Goal: Task Accomplishment & Management: Manage account settings

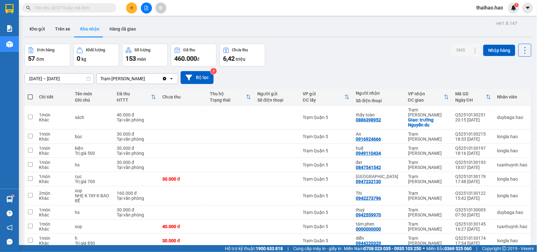
click at [106, 9] on input "text" at bounding box center [72, 7] width 74 height 7
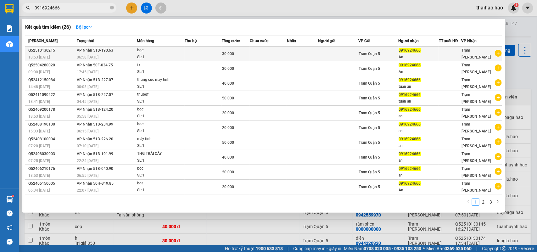
type input "0916924666"
click at [159, 53] on div "bọc" at bounding box center [160, 50] width 47 height 7
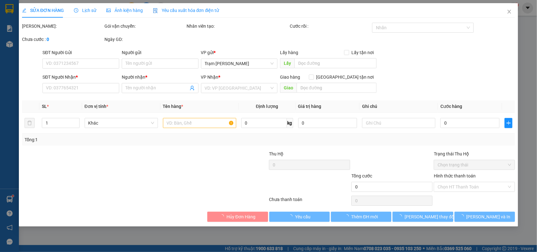
click at [121, 5] on div "Ảnh kiện hàng" at bounding box center [124, 10] width 37 height 14
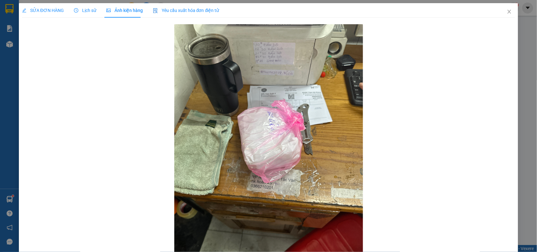
click at [123, 11] on span "Ảnh kiện hàng" at bounding box center [124, 10] width 37 height 5
click at [52, 8] on span "SỬA ĐƠN HÀNG" at bounding box center [43, 10] width 42 height 5
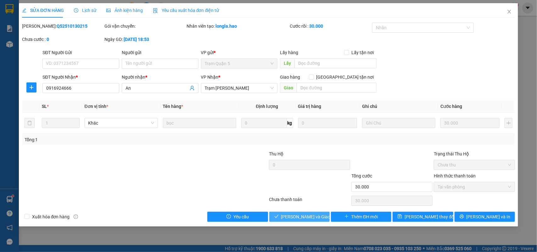
click at [301, 218] on span "[PERSON_NAME] và [PERSON_NAME] hàng" at bounding box center [311, 216] width 60 height 7
type input "0"
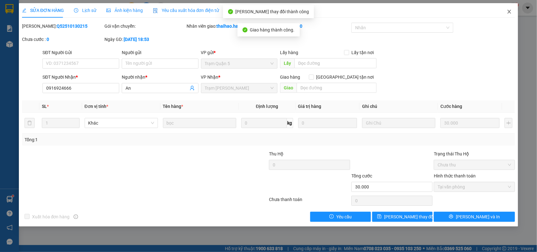
click at [510, 7] on span "Close" at bounding box center [510, 12] width 18 height 18
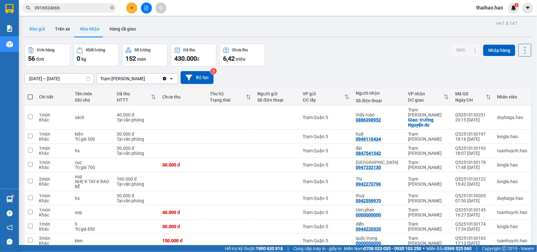
click at [35, 31] on button "Kho gửi" at bounding box center [37, 28] width 25 height 15
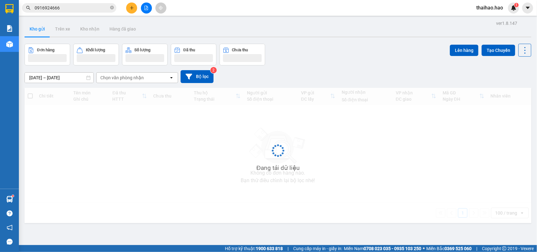
click at [35, 31] on button "Kho gửi" at bounding box center [37, 28] width 25 height 15
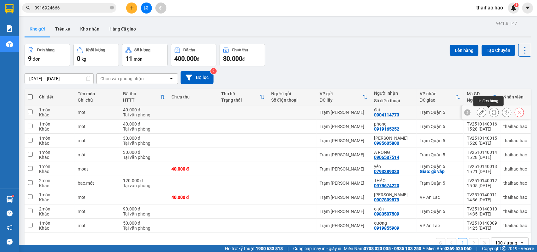
click at [490, 112] on button at bounding box center [494, 112] width 9 height 11
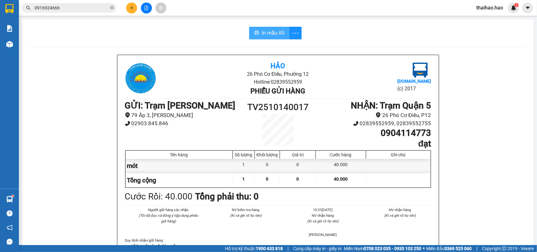
click at [258, 35] on button "In mẫu A5" at bounding box center [269, 33] width 40 height 13
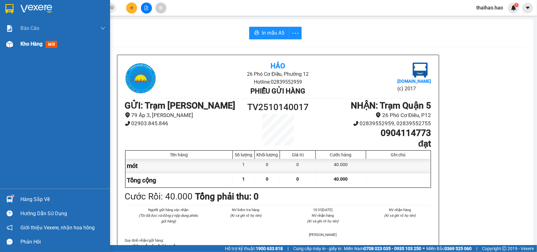
click at [19, 47] on div "Kho hàng mới" at bounding box center [55, 44] width 110 height 16
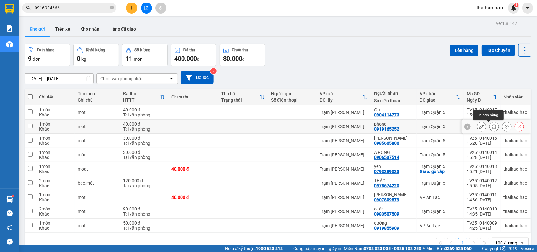
click at [492, 128] on icon at bounding box center [494, 126] width 4 height 4
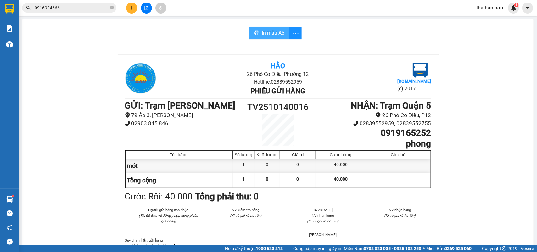
click at [263, 34] on span "In mẫu A5" at bounding box center [273, 33] width 23 height 8
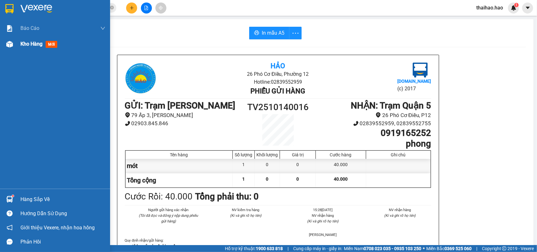
click at [9, 48] on div at bounding box center [9, 44] width 11 height 11
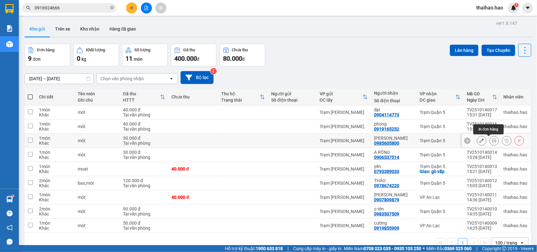
click at [492, 139] on icon at bounding box center [494, 140] width 4 height 4
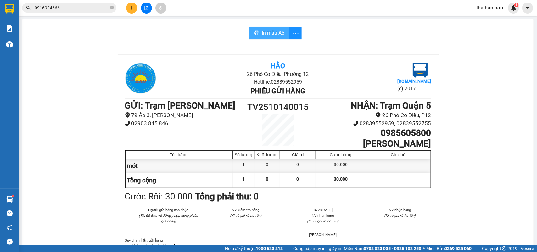
click at [269, 34] on span "In mẫu A5" at bounding box center [273, 33] width 23 height 8
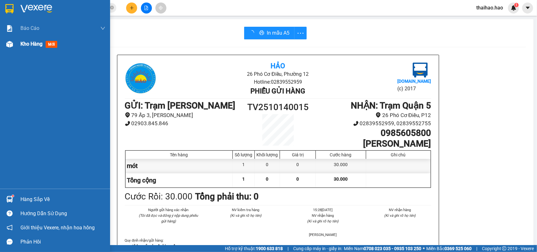
click at [11, 45] on img at bounding box center [9, 44] width 7 height 7
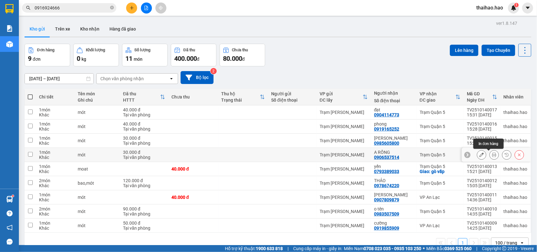
click at [490, 158] on button at bounding box center [494, 154] width 9 height 11
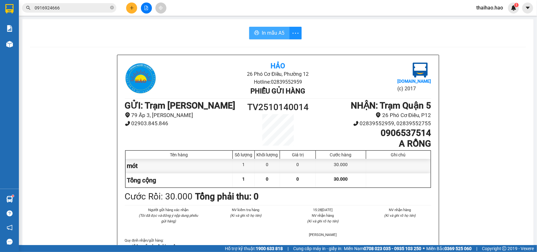
click at [281, 29] on span "In mẫu A5" at bounding box center [273, 33] width 23 height 8
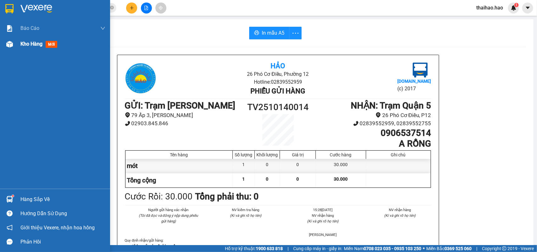
click at [16, 46] on div "Kho hàng mới" at bounding box center [55, 44] width 110 height 16
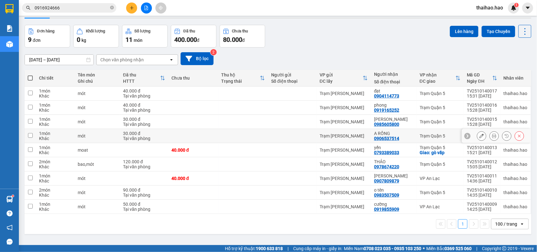
scroll to position [29, 0]
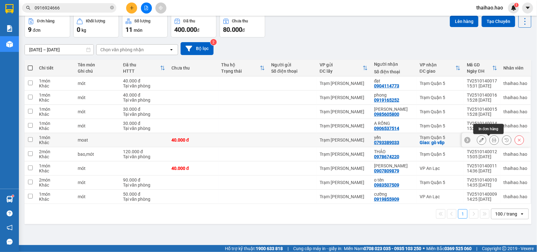
click at [492, 142] on icon at bounding box center [494, 140] width 4 height 4
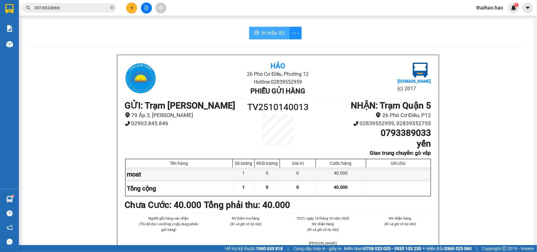
click at [267, 35] on span "In mẫu A5" at bounding box center [273, 33] width 23 height 8
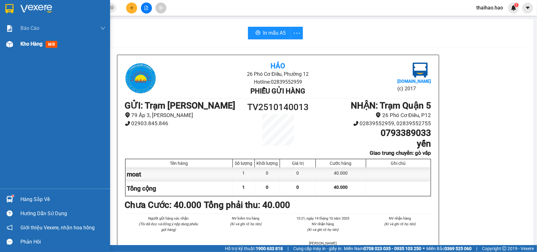
click at [7, 45] on img at bounding box center [9, 44] width 7 height 7
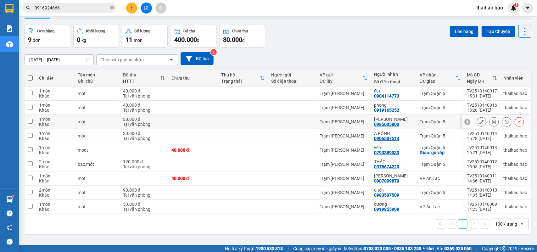
scroll to position [29, 0]
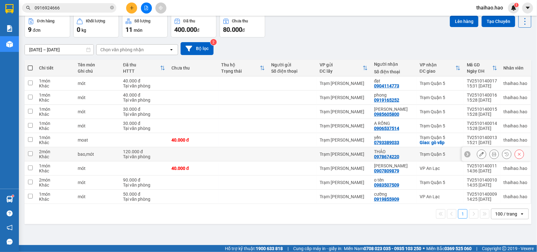
click at [492, 155] on icon at bounding box center [494, 154] width 4 height 4
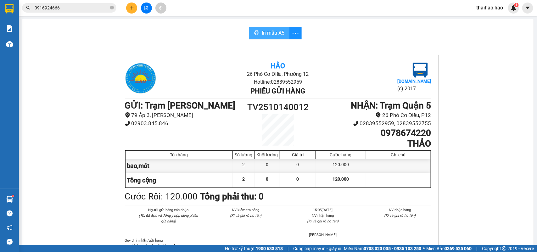
click at [273, 30] on span "In mẫu A5" at bounding box center [273, 33] width 23 height 8
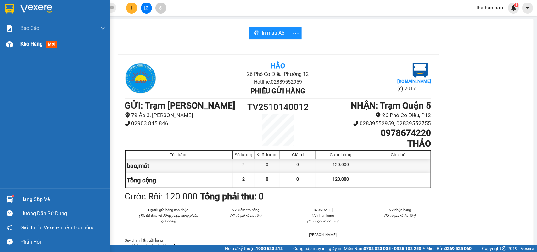
click at [11, 47] on img at bounding box center [9, 44] width 7 height 7
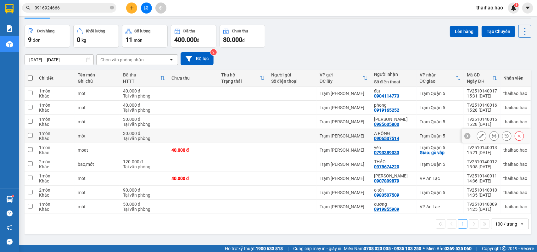
scroll to position [29, 0]
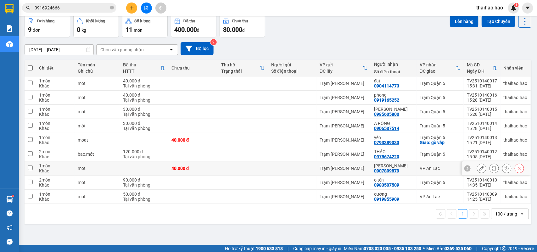
click at [492, 167] on icon at bounding box center [494, 168] width 4 height 4
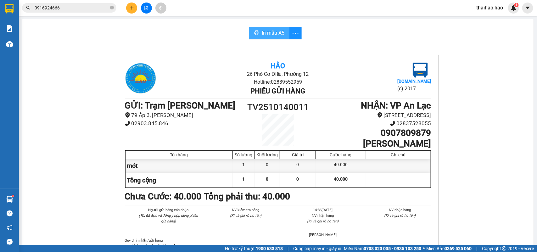
click at [264, 37] on span "In mẫu A5" at bounding box center [273, 33] width 23 height 8
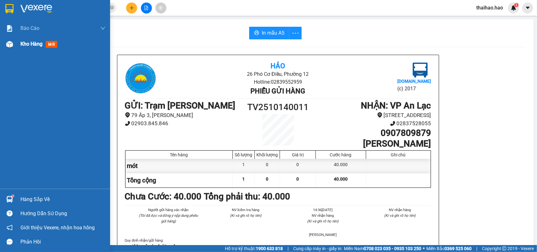
click at [9, 43] on img at bounding box center [9, 44] width 7 height 7
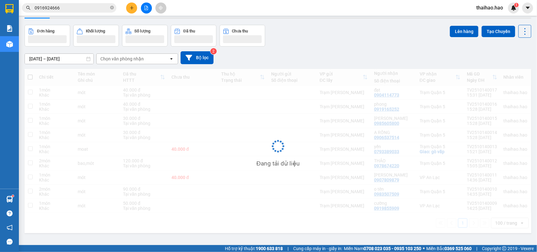
scroll to position [29, 0]
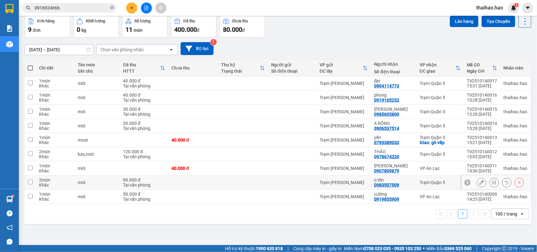
click at [490, 183] on button at bounding box center [494, 182] width 9 height 11
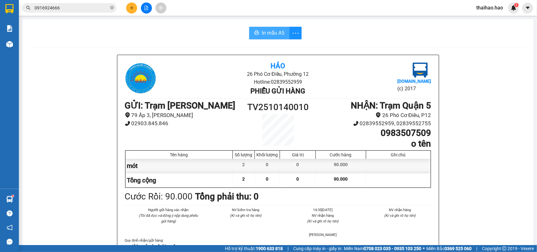
click at [270, 35] on span "In mẫu A5" at bounding box center [273, 33] width 23 height 8
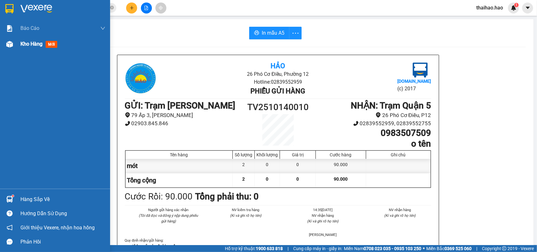
click at [17, 48] on div "Kho hàng mới" at bounding box center [55, 44] width 110 height 16
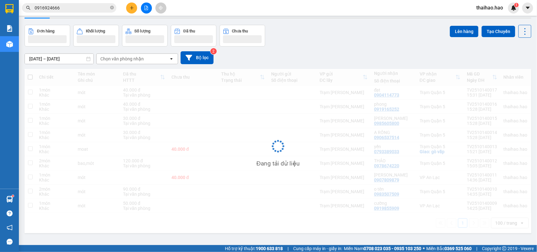
scroll to position [29, 0]
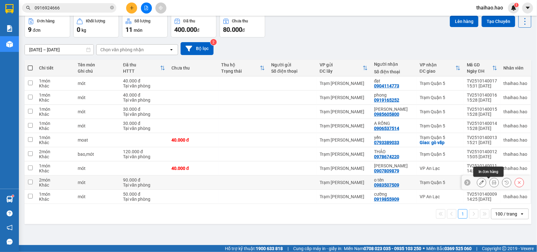
click at [492, 184] on icon at bounding box center [494, 182] width 4 height 4
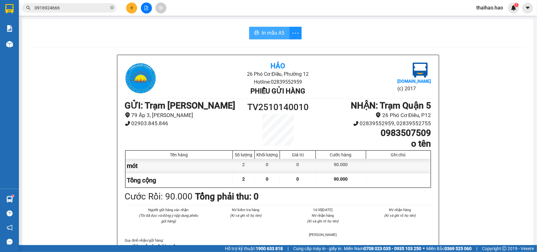
click at [265, 31] on span "In mẫu A5" at bounding box center [273, 33] width 23 height 8
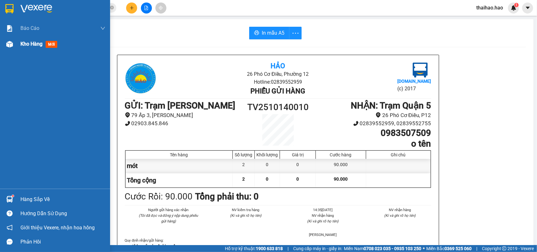
click at [10, 42] on img at bounding box center [9, 44] width 7 height 7
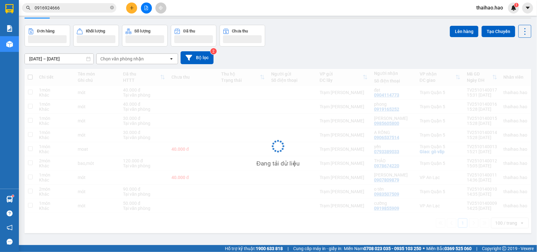
scroll to position [29, 0]
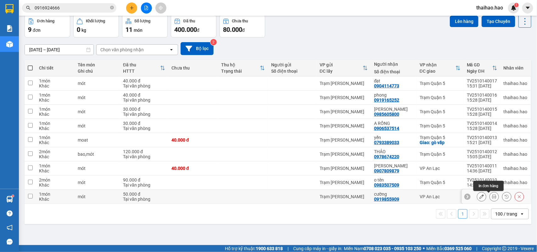
click at [492, 199] on icon at bounding box center [494, 197] width 4 height 4
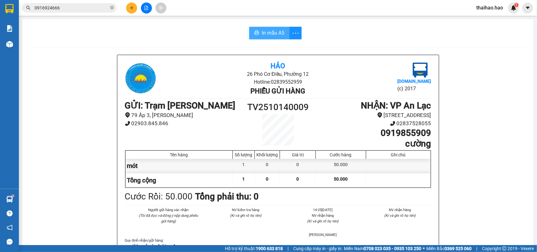
click at [265, 36] on span "In mẫu A5" at bounding box center [273, 33] width 23 height 8
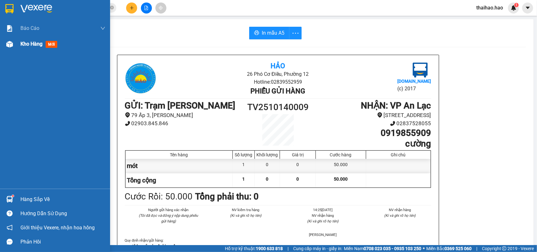
click at [13, 48] on div at bounding box center [9, 44] width 11 height 11
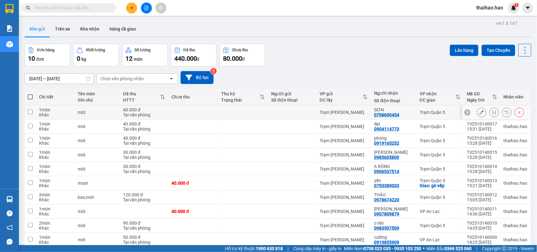
click at [490, 112] on button at bounding box center [494, 112] width 9 height 11
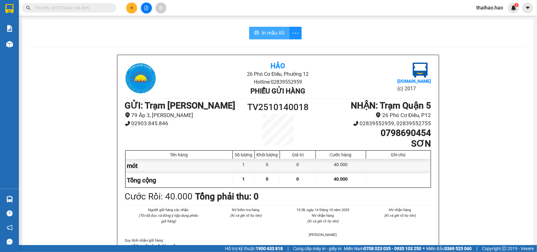
click at [275, 38] on button "In mẫu A5" at bounding box center [269, 33] width 40 height 13
click at [14, 39] on div at bounding box center [9, 44] width 11 height 11
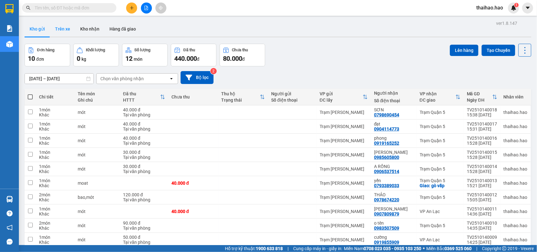
click at [69, 26] on button "Trên xe" at bounding box center [62, 28] width 25 height 15
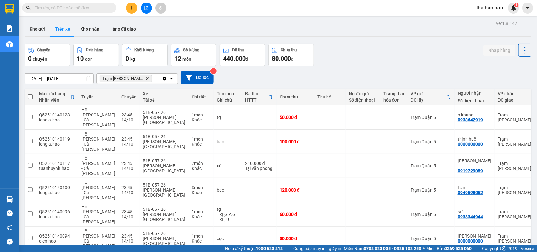
scroll to position [39, 0]
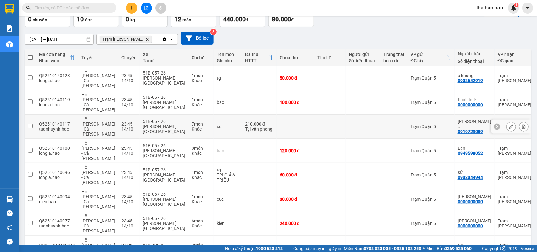
click at [509, 124] on icon at bounding box center [511, 126] width 4 height 4
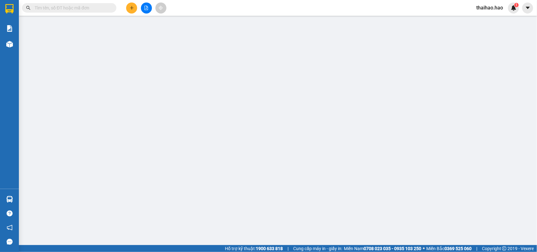
type input "0919729089"
type input "nguyen duong"
type input "210.000"
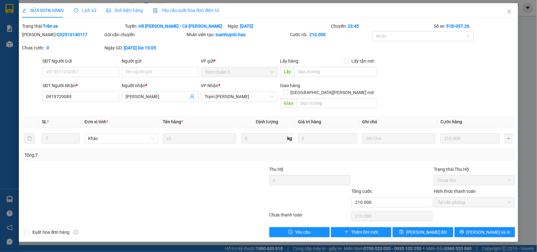
click at [95, 7] on div "SỬA ĐƠN HÀNG Lịch sử Ảnh kiện hàng Yêu cầu xuất hóa đơn điện tử" at bounding box center [120, 10] width 197 height 14
click at [85, 8] on span "Lịch sử" at bounding box center [85, 10] width 22 height 5
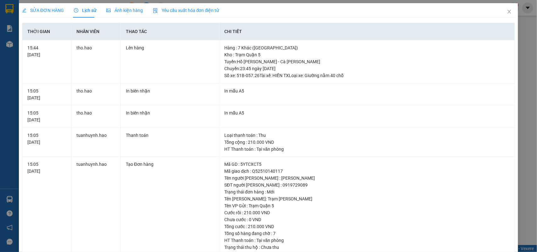
click at [120, 10] on span "Ảnh kiện hàng" at bounding box center [124, 10] width 37 height 5
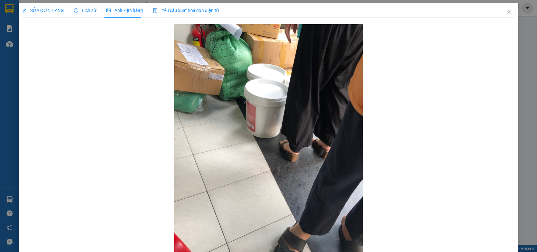
click at [57, 10] on span "SỬA ĐƠN HÀNG" at bounding box center [43, 10] width 42 height 5
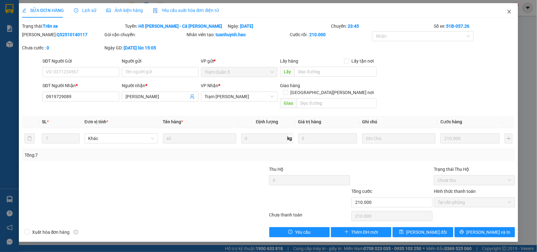
click at [507, 13] on span "Close" at bounding box center [510, 12] width 18 height 18
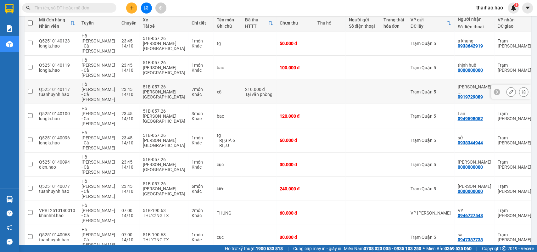
scroll to position [79, 0]
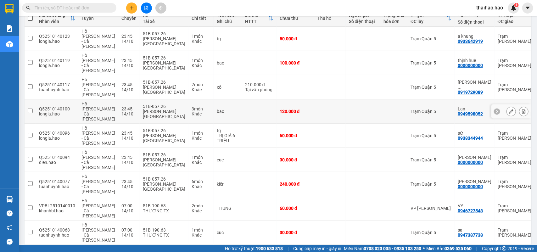
click at [509, 109] on icon at bounding box center [511, 111] width 4 height 4
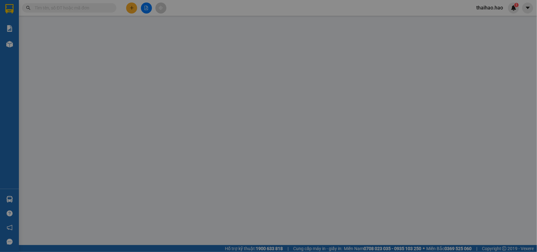
type input "0949598052"
type input "Lan"
type input "120.000"
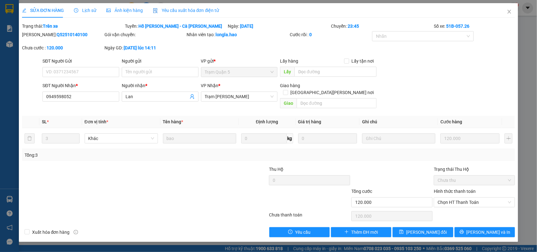
click at [127, 10] on span "Ảnh kiện hàng" at bounding box center [124, 10] width 37 height 5
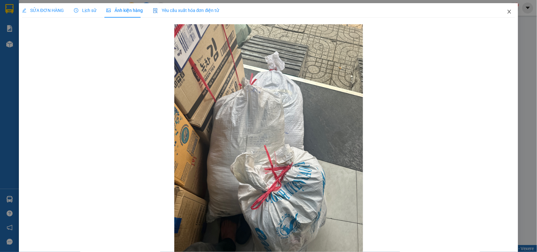
click at [501, 10] on span "Close" at bounding box center [510, 12] width 18 height 18
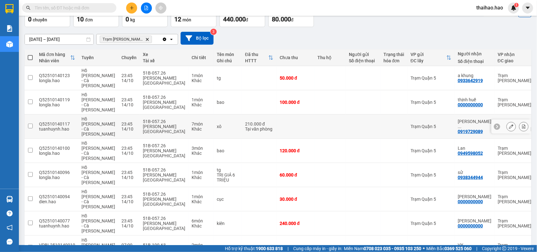
scroll to position [79, 0]
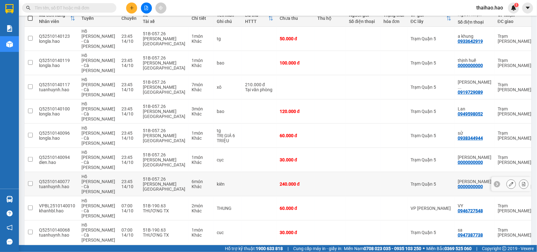
drag, startPoint x: 502, startPoint y: 125, endPoint x: 497, endPoint y: 122, distance: 5.4
click at [500, 177] on div at bounding box center [512, 184] width 40 height 14
click at [509, 182] on icon at bounding box center [511, 184] width 4 height 4
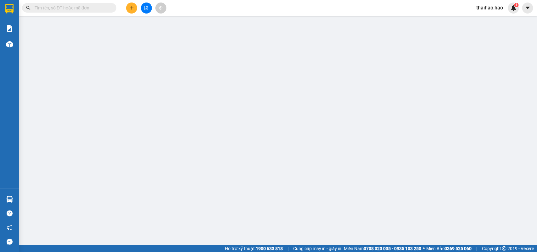
type input "0000000000"
type input "quách Khánh"
type input "240.000"
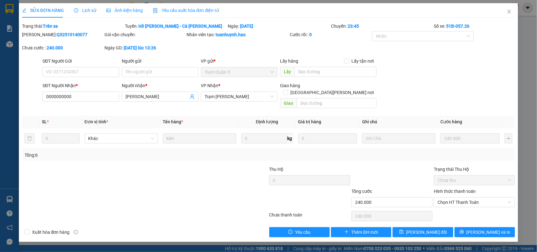
click at [133, 16] on div "Ảnh kiện hàng" at bounding box center [124, 10] width 37 height 14
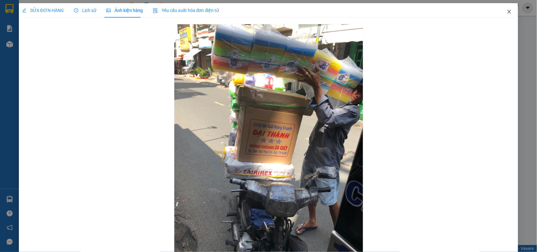
click at [507, 14] on icon "close" at bounding box center [509, 11] width 5 height 5
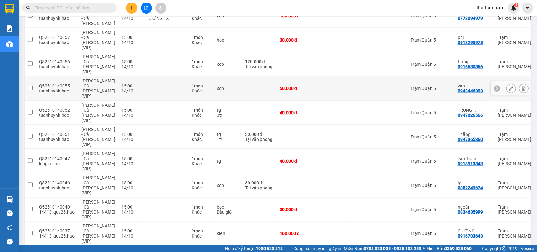
scroll to position [345, 0]
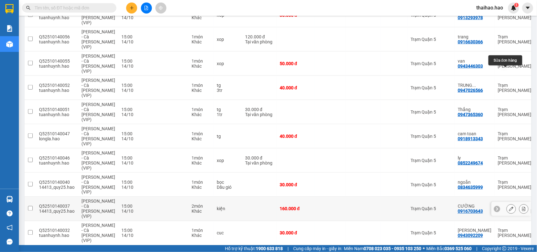
click at [507, 204] on button at bounding box center [511, 209] width 9 height 11
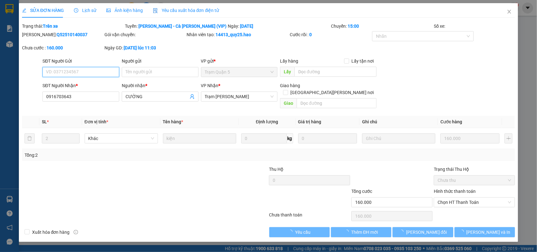
type input "0916703643"
type input "CƯỜNG"
type input "160.000"
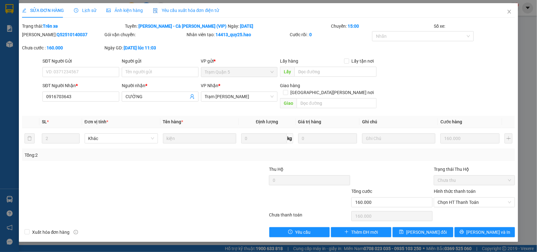
click at [128, 12] on span "Ảnh kiện hàng" at bounding box center [124, 10] width 37 height 5
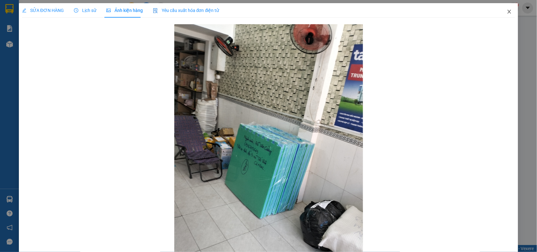
click at [505, 8] on span "Close" at bounding box center [510, 12] width 18 height 18
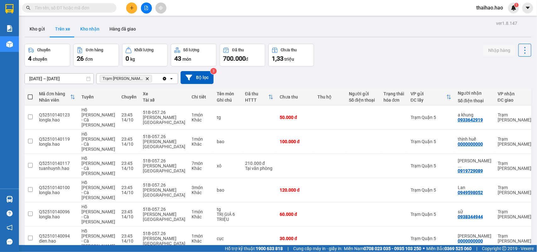
click at [86, 31] on button "Kho nhận" at bounding box center [89, 28] width 29 height 15
type input "01/10/2025 – 14/10/2025"
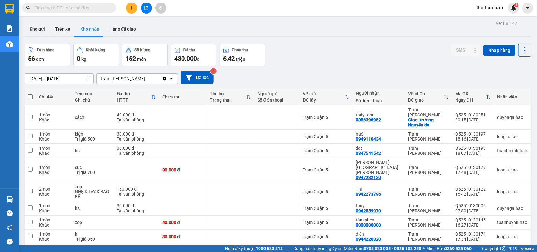
scroll to position [39, 0]
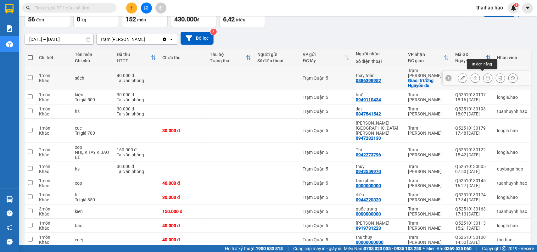
click at [474, 77] on icon at bounding box center [475, 78] width 3 height 4
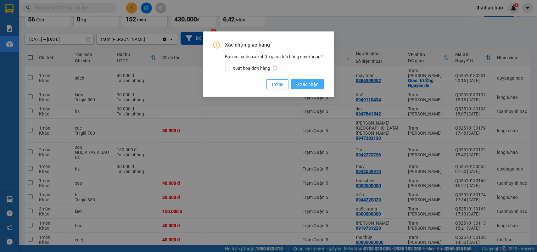
click at [306, 87] on span "Xác nhận" at bounding box center [307, 84] width 23 height 7
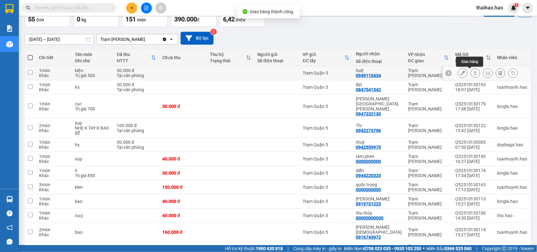
click at [471, 73] on button at bounding box center [475, 73] width 9 height 11
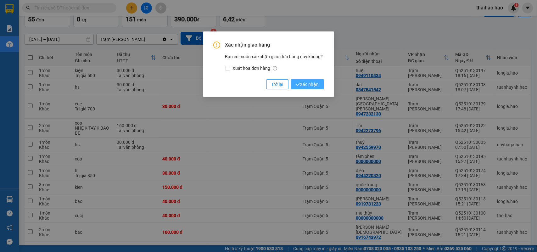
click at [305, 83] on span "Xác nhận" at bounding box center [307, 84] width 23 height 7
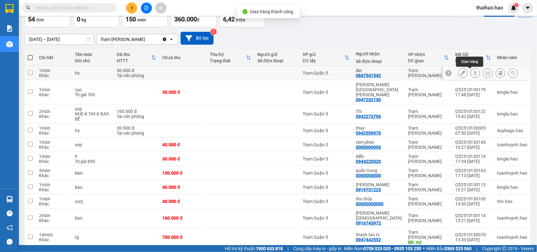
click at [473, 73] on icon at bounding box center [475, 73] width 4 height 4
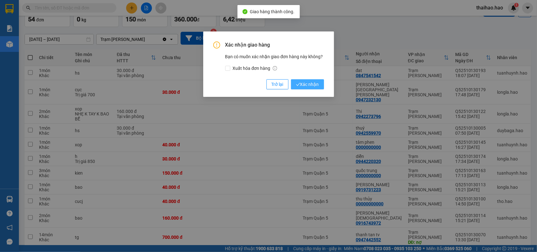
click at [302, 82] on span "Xác nhận" at bounding box center [307, 84] width 23 height 7
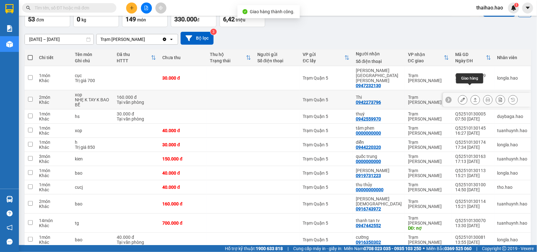
click at [473, 98] on icon at bounding box center [475, 100] width 4 height 4
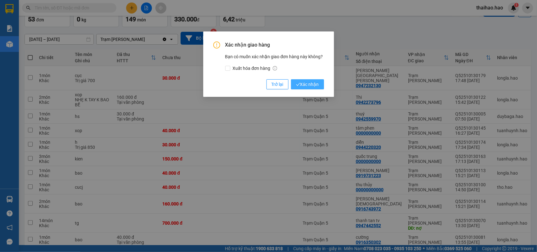
click at [306, 87] on span "Xác nhận" at bounding box center [307, 84] width 23 height 7
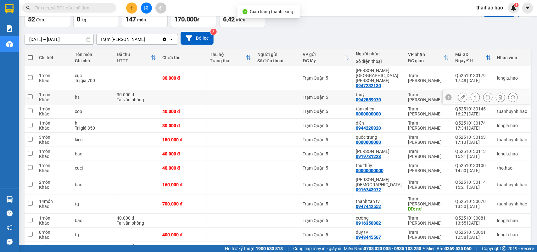
click at [473, 95] on icon at bounding box center [475, 97] width 4 height 4
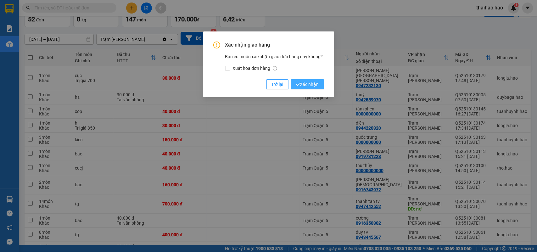
click at [313, 88] on button "Xác nhận" at bounding box center [307, 84] width 33 height 10
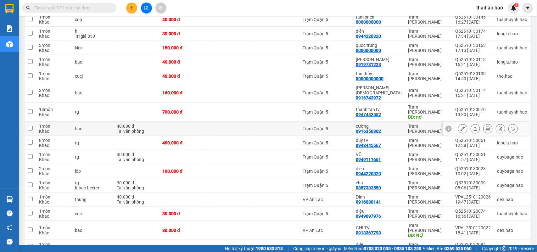
scroll to position [118, 0]
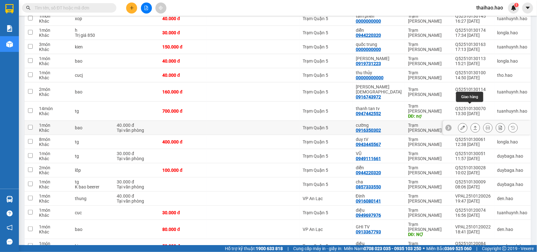
click at [473, 126] on icon at bounding box center [475, 128] width 4 height 4
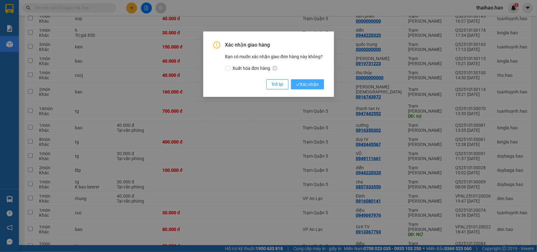
click at [313, 82] on span "Xác nhận" at bounding box center [307, 84] width 23 height 7
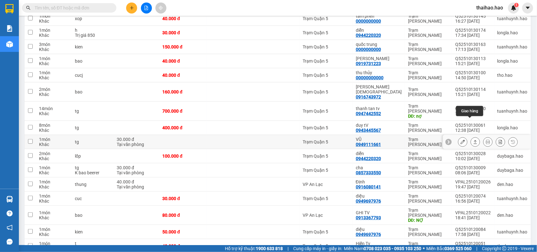
click at [473, 140] on icon at bounding box center [475, 142] width 4 height 4
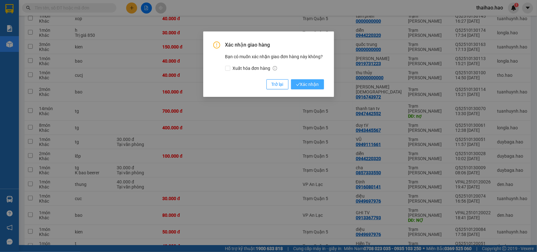
click at [305, 87] on span "Xác nhận" at bounding box center [307, 84] width 23 height 7
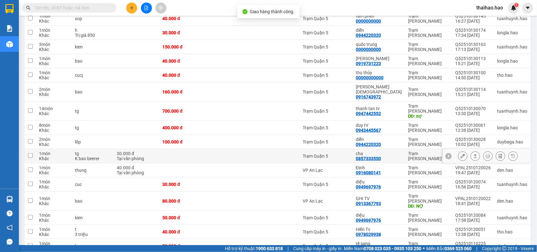
click at [473, 154] on icon at bounding box center [475, 156] width 4 height 4
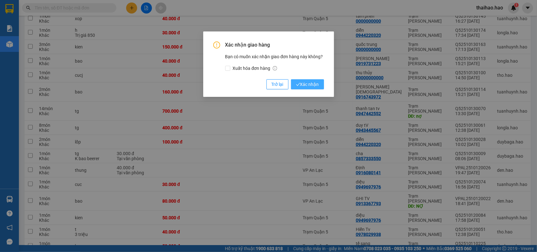
click at [312, 88] on button "Xác nhận" at bounding box center [307, 84] width 33 height 10
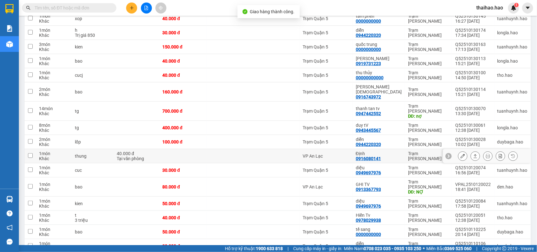
click at [473, 154] on icon at bounding box center [475, 156] width 4 height 4
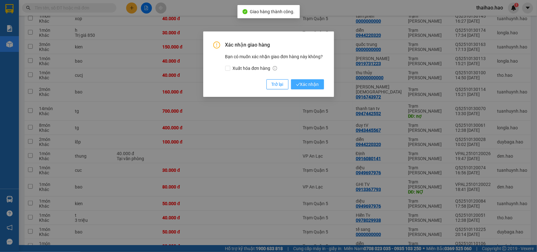
click at [315, 87] on span "Xác nhận" at bounding box center [307, 84] width 23 height 7
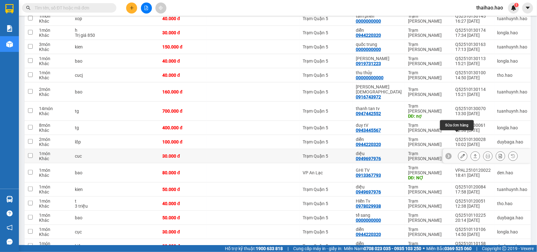
click at [460, 151] on button at bounding box center [463, 156] width 9 height 11
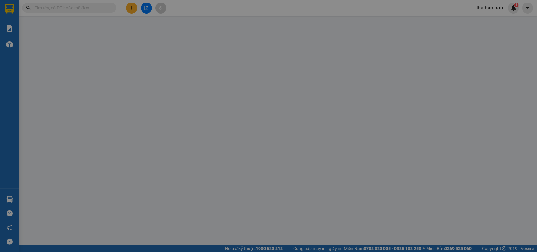
type input "0949697976"
type input "diệu"
type input "30.000"
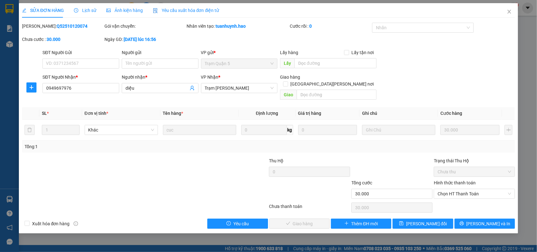
click at [123, 8] on span "Ảnh kiện hàng" at bounding box center [124, 10] width 37 height 5
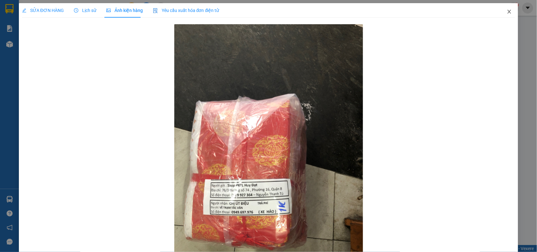
click at [504, 14] on span "Close" at bounding box center [510, 12] width 18 height 18
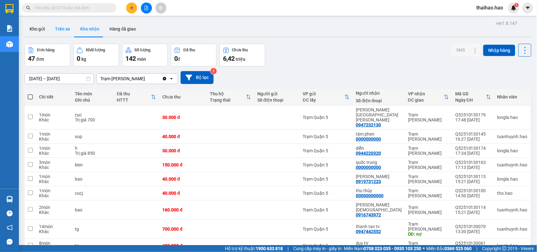
click at [60, 25] on button "Trên xe" at bounding box center [62, 28] width 25 height 15
type input "[DATE] – [DATE]"
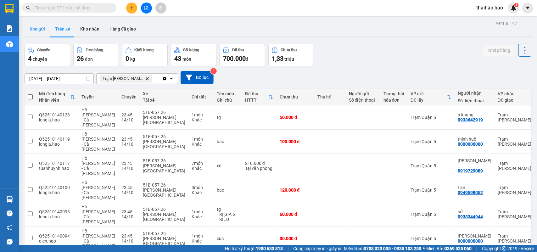
click at [35, 31] on button "Kho gửi" at bounding box center [37, 28] width 25 height 15
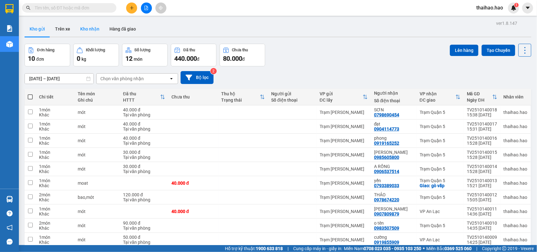
click at [85, 32] on button "Kho nhận" at bounding box center [89, 28] width 29 height 15
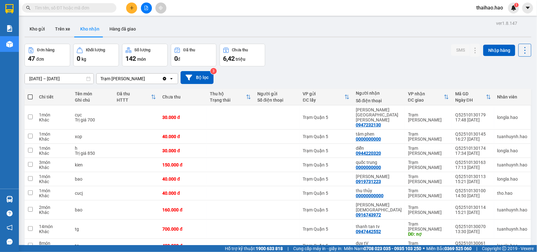
scroll to position [39, 0]
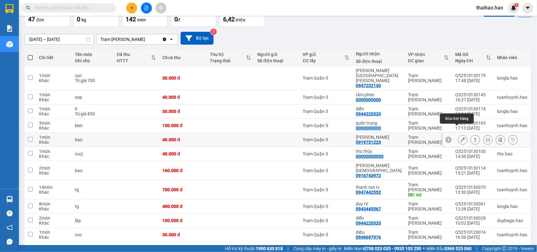
click at [460, 134] on button at bounding box center [463, 139] width 9 height 11
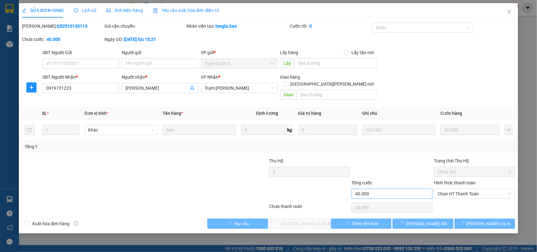
type input "0919731223"
type input "hao hao"
type input "40.000"
click at [445, 189] on span "Chọn HT Thanh Toán" at bounding box center [475, 193] width 74 height 9
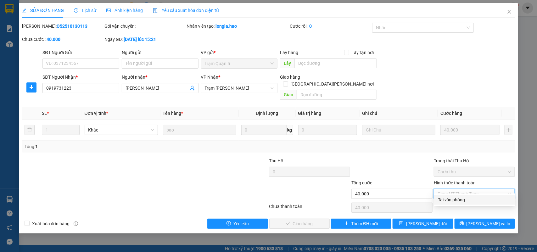
click at [447, 200] on div "Tại văn phòng" at bounding box center [475, 199] width 74 height 7
type input "0"
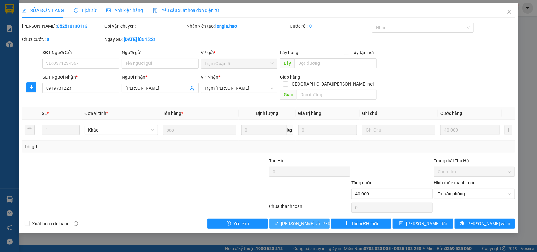
click at [315, 219] on button "Lưu và Giao hàng" at bounding box center [299, 224] width 60 height 10
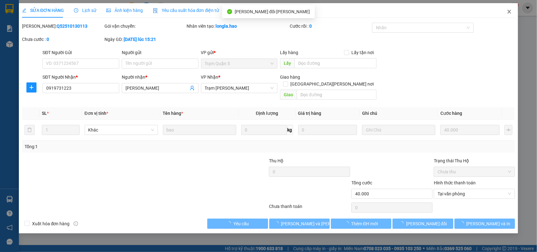
click at [507, 14] on icon "close" at bounding box center [509, 11] width 5 height 5
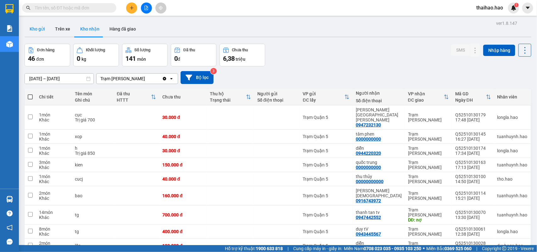
click at [38, 25] on button "Kho gửi" at bounding box center [37, 28] width 25 height 15
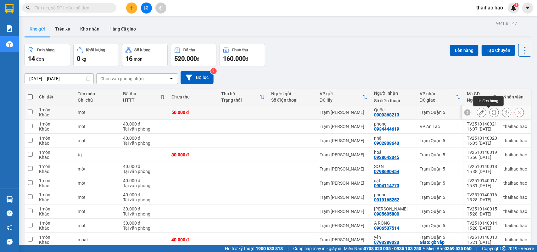
click at [492, 112] on icon at bounding box center [494, 112] width 4 height 4
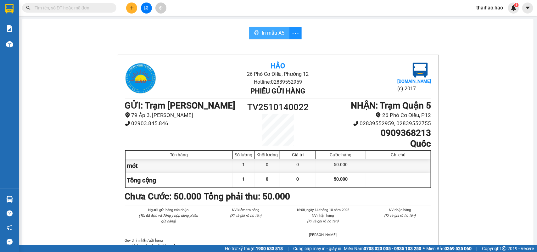
click at [256, 32] on icon "printer" at bounding box center [256, 32] width 5 height 5
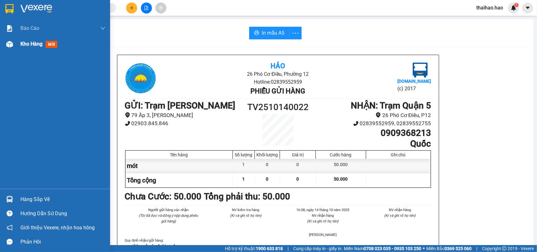
click at [20, 40] on div "Kho hàng mới" at bounding box center [55, 44] width 110 height 16
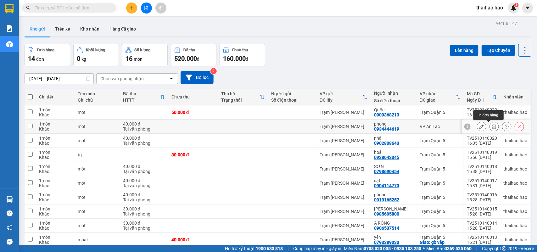
click at [492, 125] on icon at bounding box center [494, 126] width 4 height 4
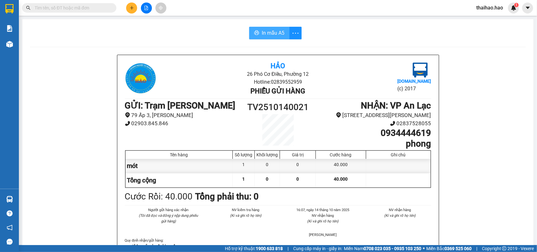
click at [263, 32] on span "In mẫu A5" at bounding box center [273, 33] width 23 height 8
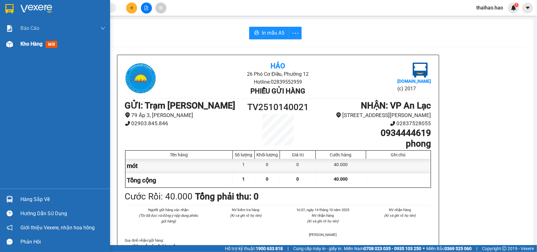
click at [8, 46] on img at bounding box center [9, 44] width 7 height 7
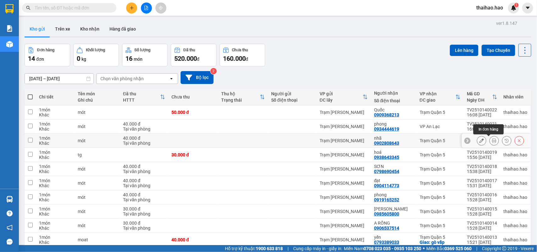
click at [490, 138] on button at bounding box center [494, 140] width 9 height 11
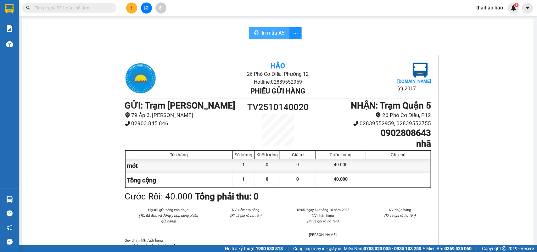
click at [257, 27] on button "In mẫu A5" at bounding box center [269, 33] width 40 height 13
click at [249, 38] on button "In mẫu A5" at bounding box center [269, 33] width 40 height 13
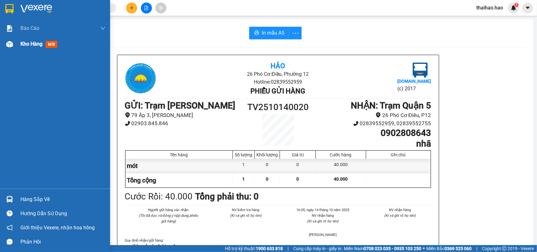
click at [20, 42] on div "Kho hàng mới" at bounding box center [55, 44] width 110 height 16
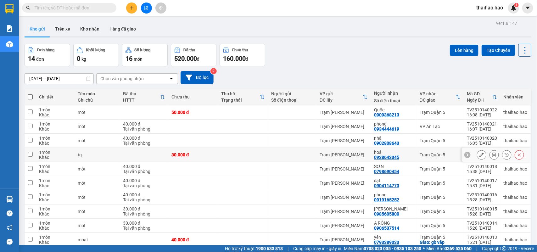
click at [492, 154] on icon at bounding box center [494, 155] width 4 height 4
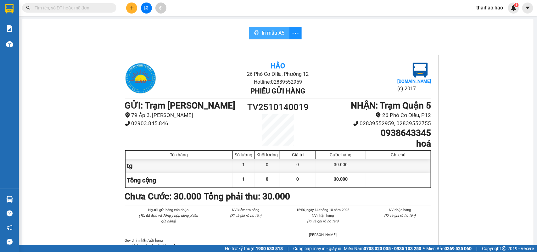
drag, startPoint x: 247, startPoint y: 29, endPoint x: 254, endPoint y: 30, distance: 6.4
click at [249, 29] on button "In mẫu A5" at bounding box center [269, 33] width 40 height 13
click at [254, 30] on button "In mẫu A5" at bounding box center [269, 33] width 40 height 13
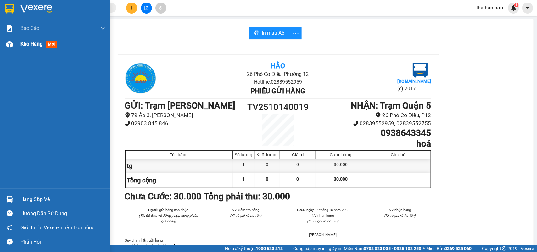
click at [10, 46] on img at bounding box center [9, 44] width 7 height 7
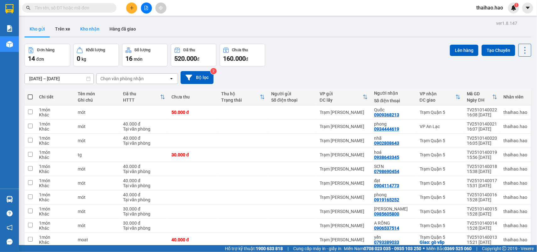
click at [87, 26] on button "Kho nhận" at bounding box center [89, 28] width 29 height 15
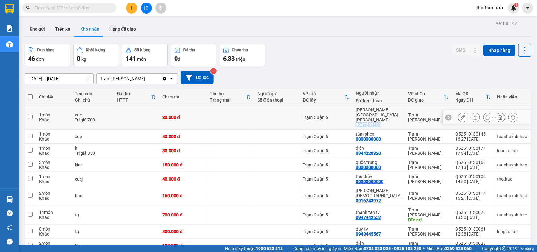
drag, startPoint x: 363, startPoint y: 116, endPoint x: 389, endPoint y: 116, distance: 25.8
click at [389, 116] on div "Tuyền Định Thành 0947232130" at bounding box center [379, 117] width 46 height 20
checkbox input "true"
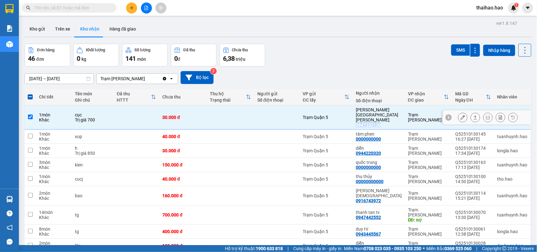
copy div "0947232130"
click at [37, 29] on button "Kho gửi" at bounding box center [37, 28] width 25 height 15
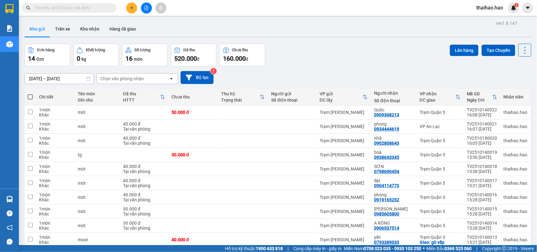
click at [73, 7] on input "text" at bounding box center [72, 7] width 74 height 7
paste input "0947232130"
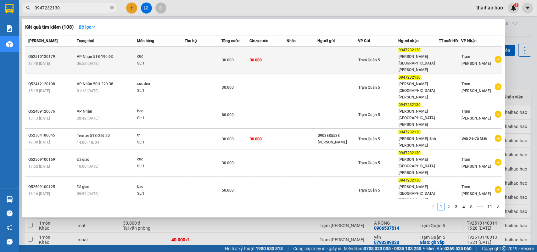
type input "0947232130"
click at [197, 54] on td at bounding box center [203, 60] width 37 height 27
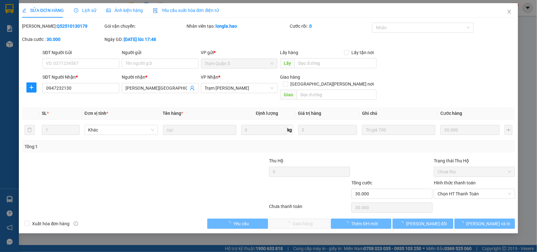
type input "0947232130"
type input "[GEOGRAPHIC_DATA]"
type input "30.000"
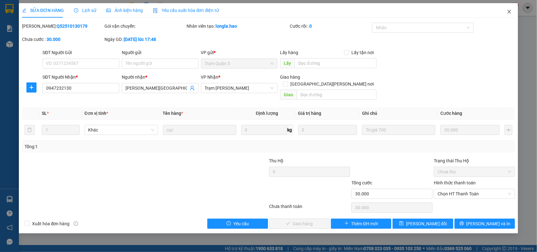
click at [508, 13] on icon "close" at bounding box center [509, 11] width 5 height 5
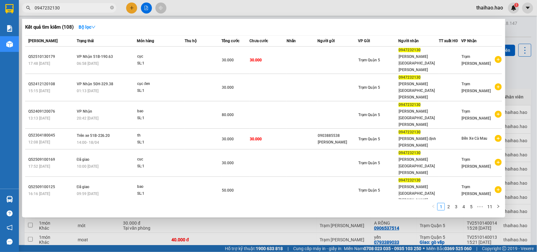
click at [72, 10] on input "0947232130" at bounding box center [72, 7] width 74 height 7
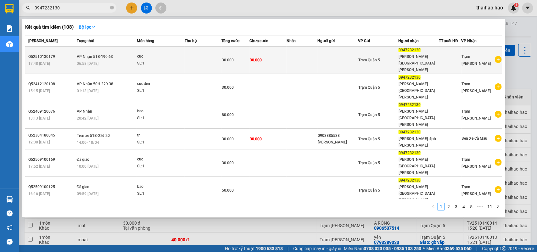
click at [207, 53] on td at bounding box center [203, 60] width 37 height 27
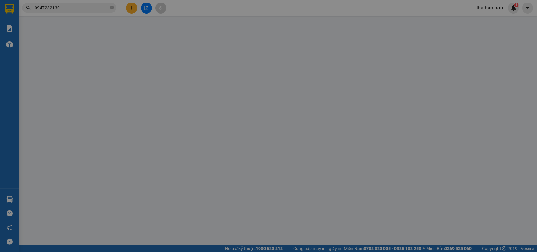
type input "0947232130"
type input "[GEOGRAPHIC_DATA]"
type input "30.000"
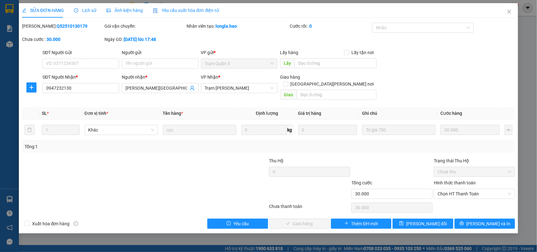
click at [123, 13] on span "Ảnh kiện hàng" at bounding box center [124, 10] width 37 height 5
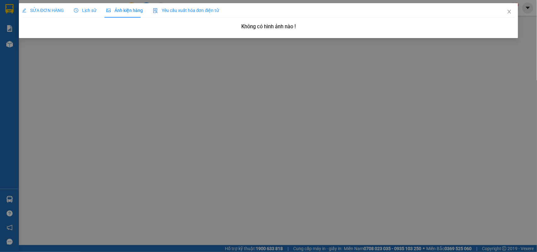
click at [123, 13] on span "Ảnh kiện hàng" at bounding box center [124, 10] width 37 height 5
click at [41, 8] on span "SỬA ĐƠN HÀNG" at bounding box center [43, 10] width 42 height 5
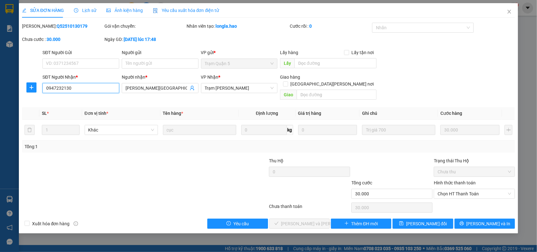
drag, startPoint x: 62, startPoint y: 90, endPoint x: 78, endPoint y: 92, distance: 15.8
click at [78, 92] on input "0947232130" at bounding box center [80, 88] width 77 height 10
click at [63, 92] on input "0947232130" at bounding box center [80, 88] width 77 height 10
drag, startPoint x: 63, startPoint y: 92, endPoint x: 76, endPoint y: 93, distance: 12.6
click at [76, 93] on input "0947232130" at bounding box center [80, 88] width 77 height 10
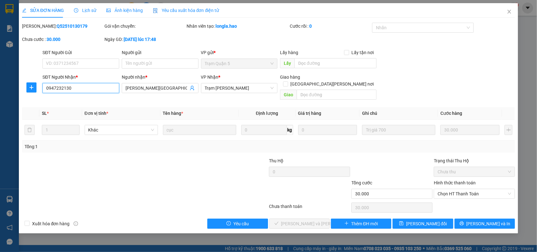
click at [79, 92] on input "0947232130" at bounding box center [80, 88] width 77 height 10
click at [514, 13] on span "Close" at bounding box center [510, 12] width 18 height 18
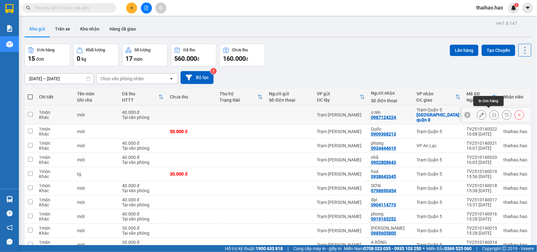
click at [492, 113] on icon at bounding box center [494, 115] width 4 height 4
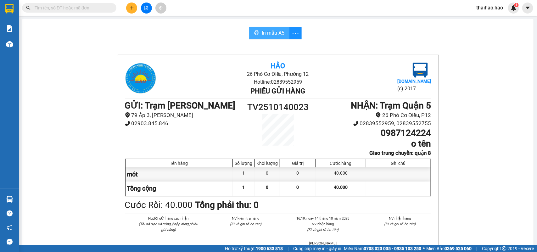
click at [270, 29] on span "In mẫu A5" at bounding box center [273, 33] width 23 height 8
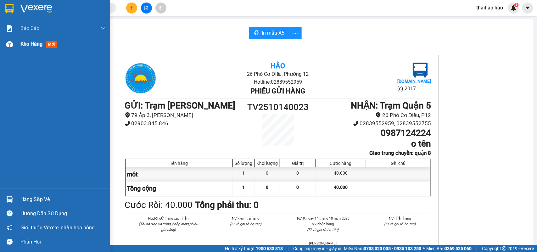
click at [6, 46] on img at bounding box center [9, 44] width 7 height 7
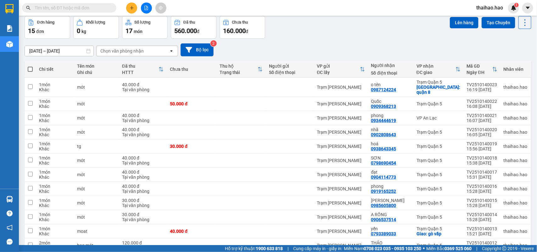
scroll to position [39, 0]
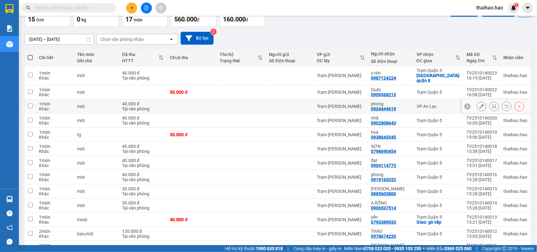
click at [480, 104] on icon at bounding box center [482, 106] width 4 height 4
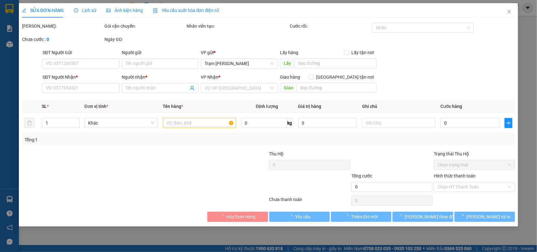
click at [126, 6] on div "Ảnh kiện hàng" at bounding box center [124, 10] width 37 height 14
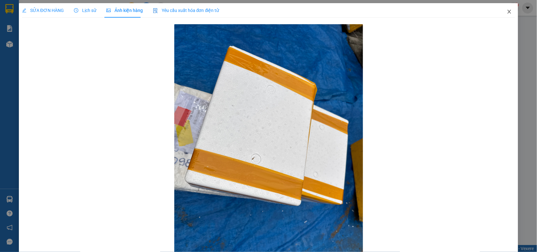
click at [507, 13] on span "Close" at bounding box center [510, 12] width 18 height 18
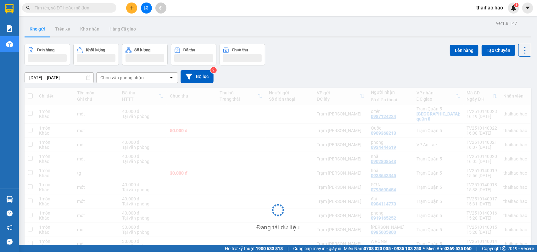
scroll to position [39, 0]
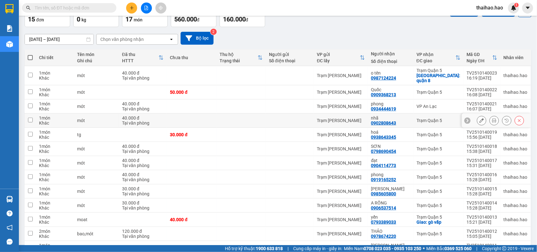
click at [479, 116] on button at bounding box center [481, 120] width 9 height 11
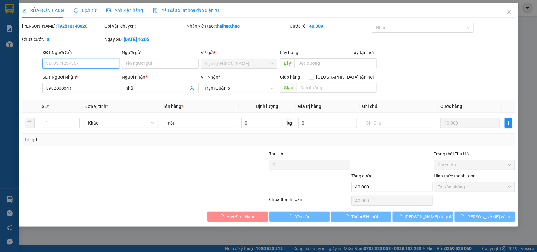
click at [116, 6] on div "Ảnh kiện hàng" at bounding box center [124, 10] width 37 height 14
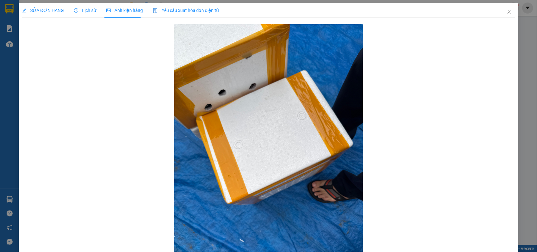
click at [43, 13] on span "SỬA ĐƠN HÀNG" at bounding box center [43, 10] width 42 height 5
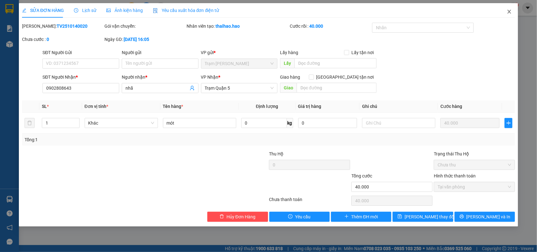
click at [510, 14] on icon "close" at bounding box center [509, 11] width 5 height 5
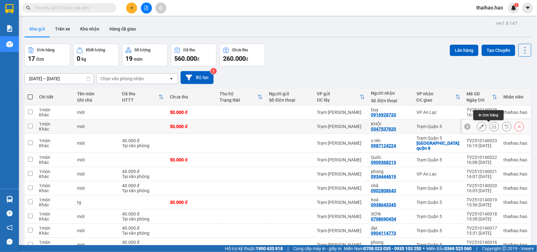
click at [492, 128] on icon at bounding box center [494, 126] width 4 height 4
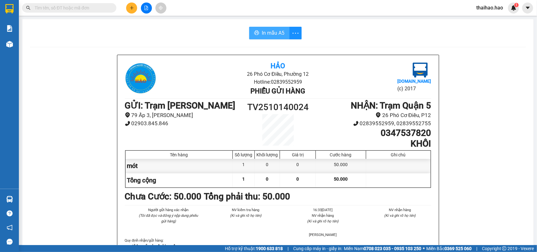
click at [272, 33] on span "In mẫu A5" at bounding box center [273, 33] width 23 height 8
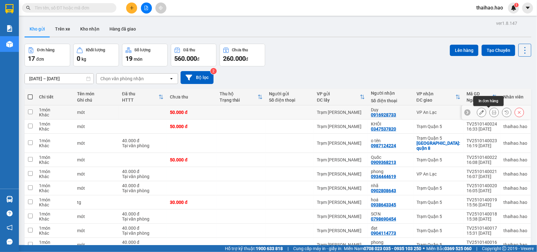
click at [492, 113] on icon at bounding box center [494, 112] width 4 height 4
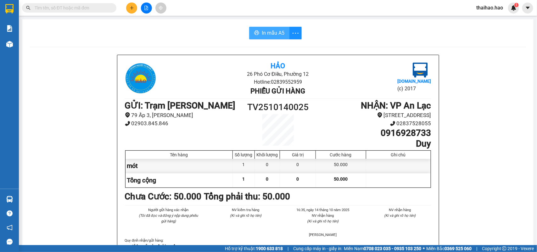
click at [274, 34] on span "In mẫu A5" at bounding box center [273, 33] width 23 height 8
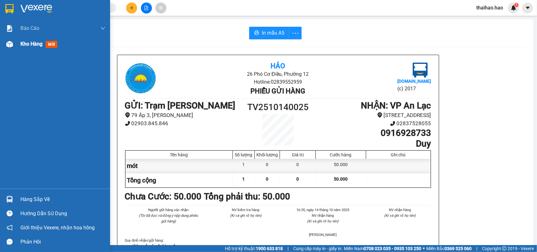
click at [10, 46] on img at bounding box center [9, 44] width 7 height 7
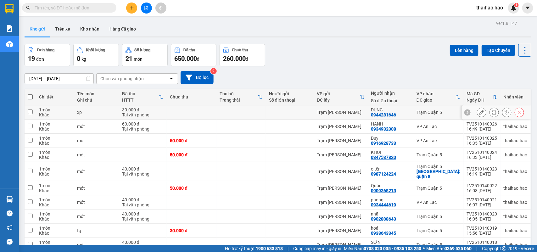
click at [492, 112] on icon at bounding box center [494, 112] width 4 height 4
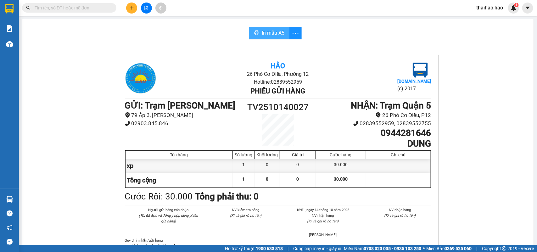
click at [255, 32] on icon "printer" at bounding box center [257, 33] width 5 height 4
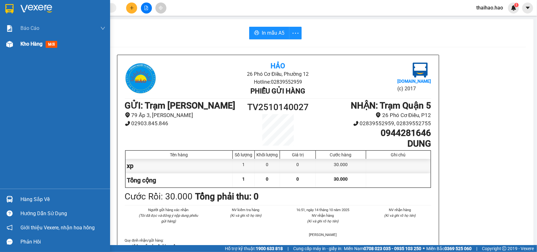
click at [42, 39] on div "Kho hàng mới" at bounding box center [62, 44] width 85 height 16
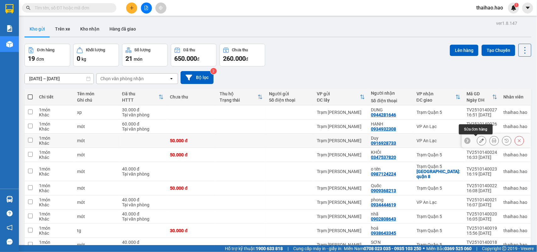
click at [480, 142] on icon at bounding box center [482, 140] width 4 height 4
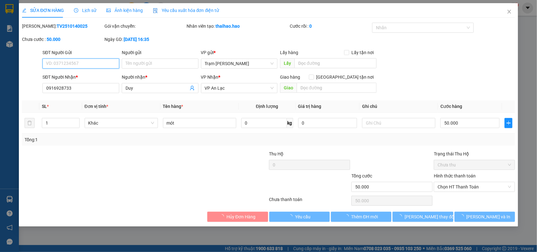
click at [82, 7] on div "Lịch sử" at bounding box center [85, 10] width 22 height 7
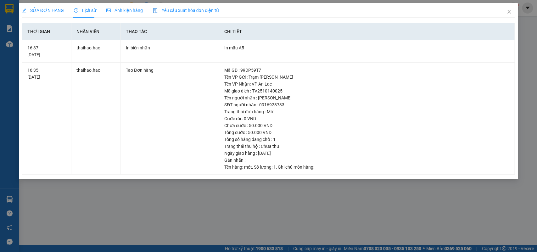
click at [130, 9] on span "Ảnh kiện hàng" at bounding box center [124, 10] width 37 height 5
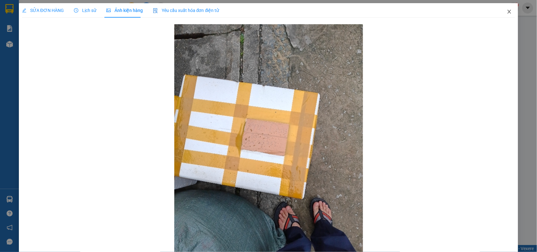
click at [508, 12] on icon "close" at bounding box center [509, 12] width 3 height 4
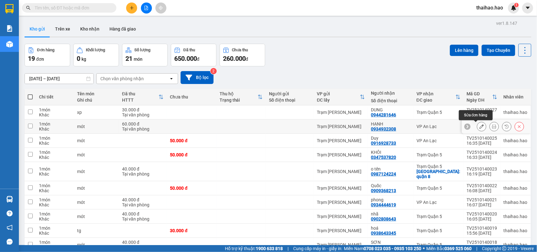
click at [480, 127] on icon at bounding box center [482, 126] width 4 height 4
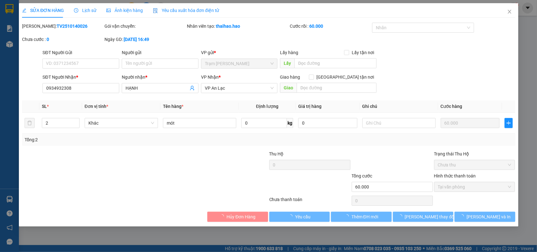
type input "0934932308"
type input "HẠNH"
type input "60.000"
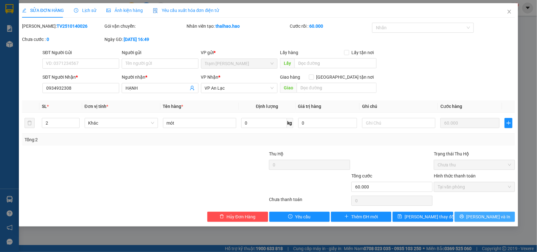
click at [468, 217] on button "[PERSON_NAME] và In" at bounding box center [485, 217] width 60 height 10
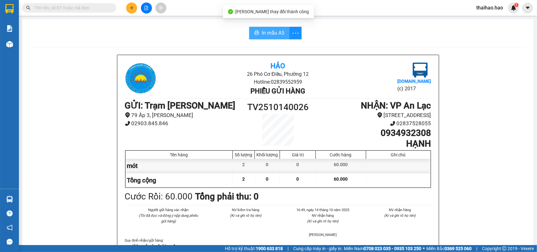
click at [265, 27] on button "In mẫu A5" at bounding box center [269, 33] width 40 height 13
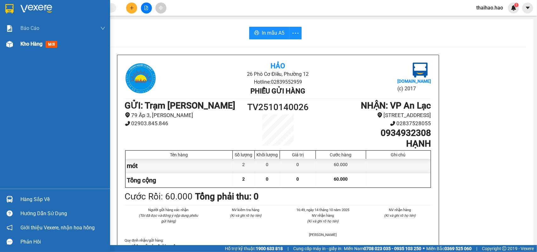
click at [16, 46] on div "Kho hàng mới" at bounding box center [55, 44] width 110 height 16
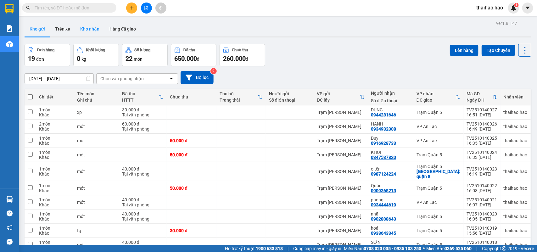
click at [98, 31] on button "Kho nhận" at bounding box center [89, 28] width 29 height 15
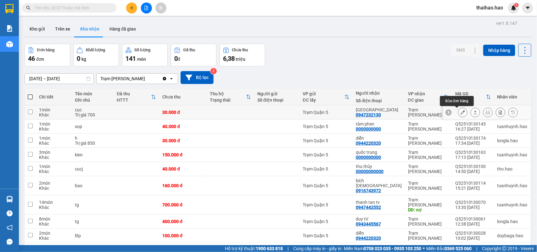
click at [461, 114] on icon at bounding box center [463, 112] width 4 height 4
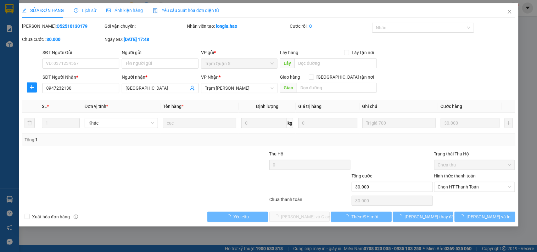
type input "0947232130"
type input "[GEOGRAPHIC_DATA]"
type input "30.000"
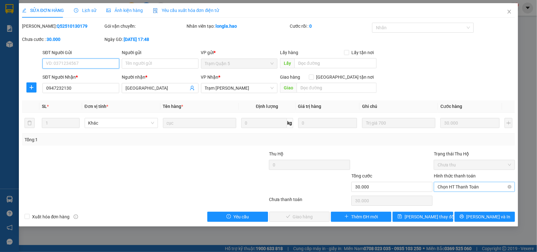
click at [471, 187] on span "Chọn HT Thanh Toán" at bounding box center [475, 186] width 74 height 9
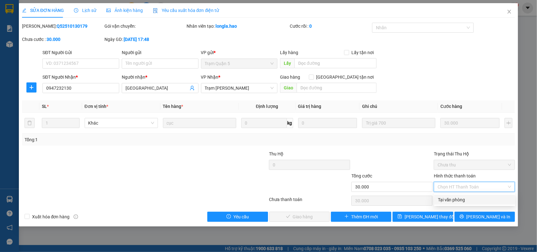
drag, startPoint x: 465, startPoint y: 198, endPoint x: 313, endPoint y: 200, distance: 152.7
click at [463, 199] on div "Tại văn phòng" at bounding box center [475, 199] width 74 height 7
type input "0"
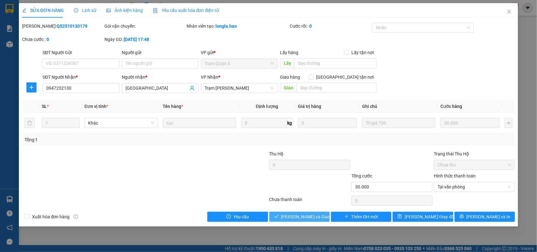
click at [304, 212] on button "[PERSON_NAME] và [PERSON_NAME] hàng" at bounding box center [299, 217] width 60 height 10
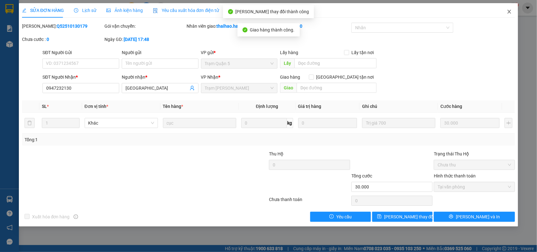
click at [509, 12] on icon "close" at bounding box center [509, 11] width 5 height 5
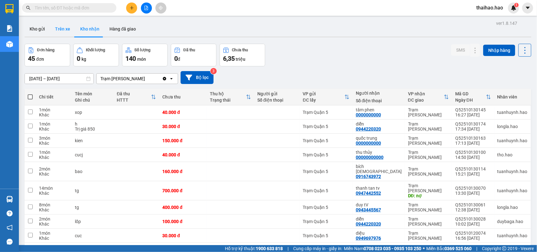
click at [67, 24] on button "Trên xe" at bounding box center [62, 28] width 25 height 15
type input "[DATE] – [DATE]"
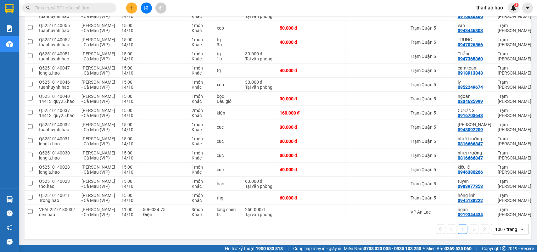
scroll to position [345, 0]
click at [509, 196] on icon at bounding box center [511, 198] width 4 height 4
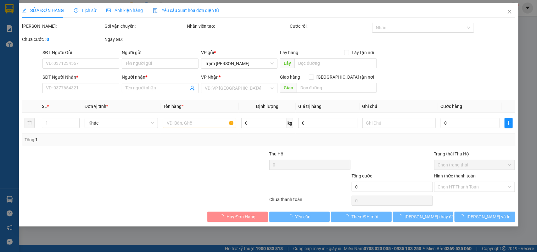
type input "0945188222"
type input "hồng lĩnh"
type input "60.000"
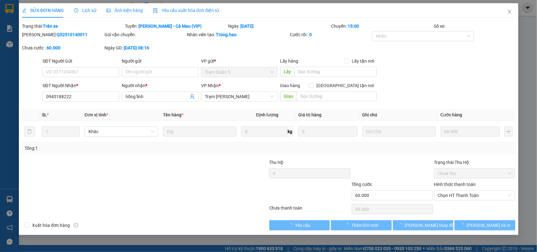
click at [122, 2] on div "SỬA ĐƠN HÀNG Lịch sử Ảnh kiện hàng Yêu cầu xuất hóa đơn điện tử Total Paid Fee …" at bounding box center [268, 126] width 537 height 252
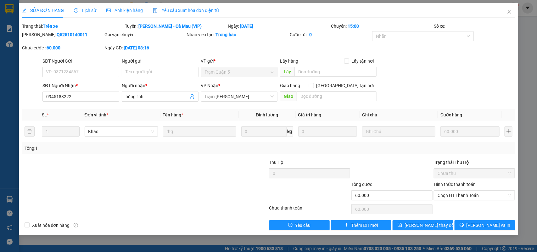
drag, startPoint x: 122, startPoint y: 2, endPoint x: 122, endPoint y: 10, distance: 8.2
click at [122, 8] on div "SỬA ĐƠN HÀNG Lịch sử Ảnh kiện hàng Yêu cầu xuất hóa đơn điện tử Total Paid Fee …" at bounding box center [268, 126] width 537 height 252
click at [122, 10] on span "Ảnh kiện hàng" at bounding box center [124, 10] width 37 height 5
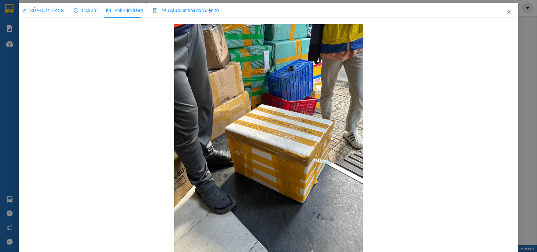
click at [507, 10] on icon "close" at bounding box center [509, 11] width 5 height 5
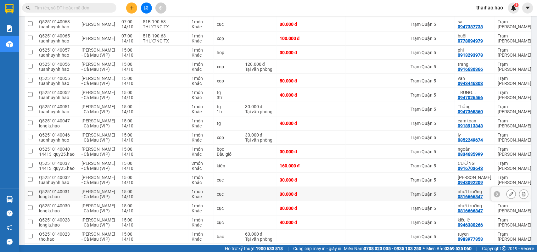
scroll to position [345, 0]
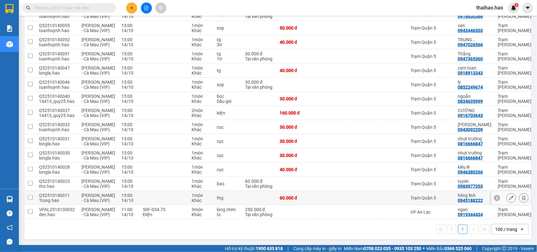
click at [411, 195] on div "Trạm Quận 5" at bounding box center [431, 197] width 41 height 5
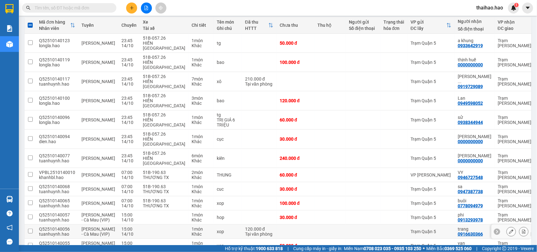
scroll to position [0, 0]
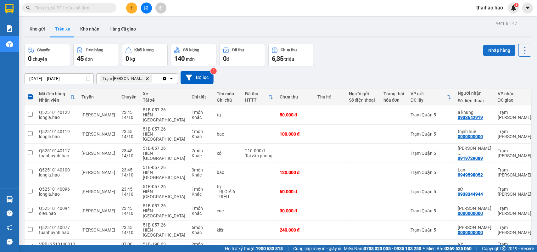
click at [486, 53] on button "Nhập hàng" at bounding box center [499, 50] width 32 height 11
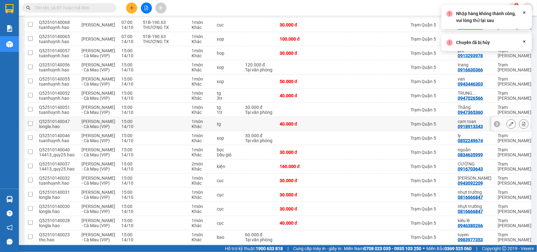
scroll to position [345, 0]
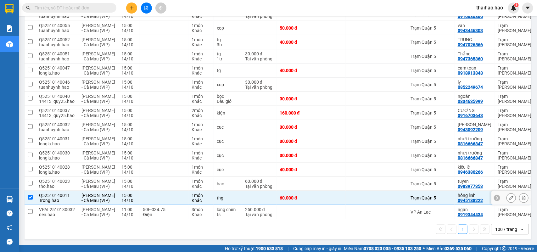
click at [277, 191] on td "60.000 đ" at bounding box center [296, 198] width 38 height 14
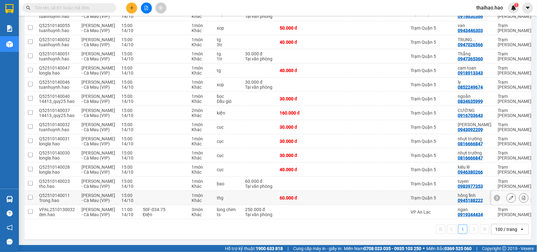
click at [314, 193] on td at bounding box center [329, 198] width 31 height 14
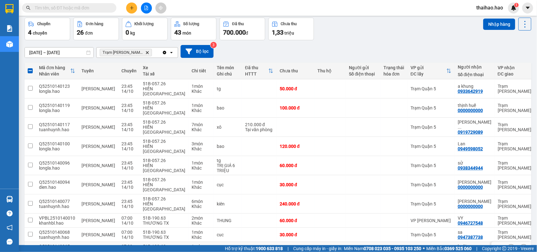
scroll to position [0, 0]
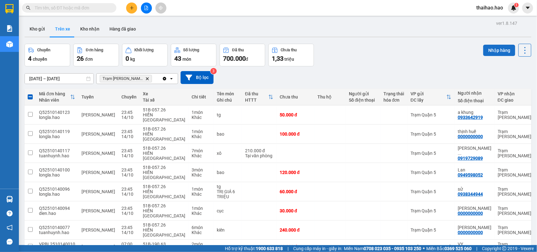
click at [484, 54] on button "Nhập hàng" at bounding box center [499, 50] width 32 height 11
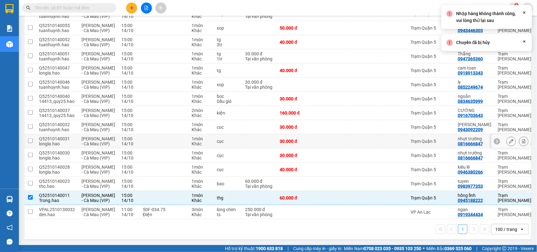
scroll to position [345, 0]
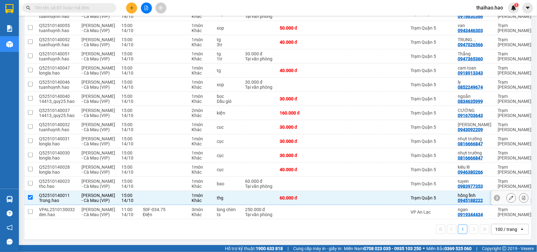
click at [314, 191] on td at bounding box center [329, 198] width 31 height 14
checkbox input "false"
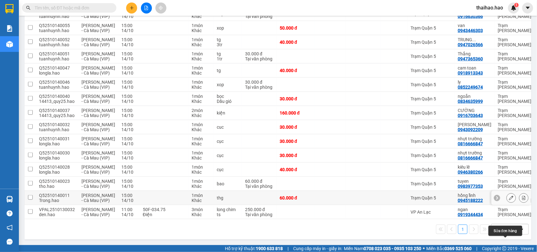
click at [509, 196] on icon at bounding box center [511, 198] width 4 height 4
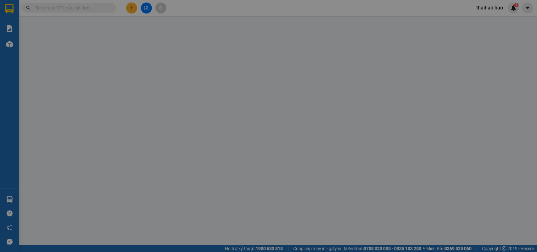
type input "0945188222"
type input "hồng lĩnh"
type input "60.000"
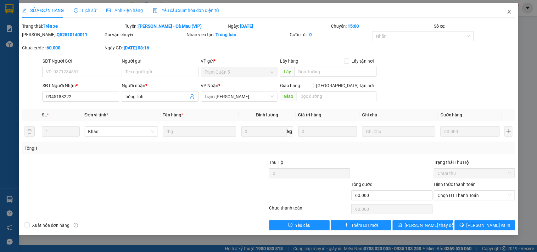
click at [512, 10] on icon "close" at bounding box center [509, 11] width 5 height 5
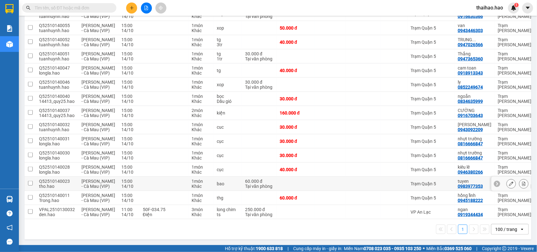
scroll to position [345, 0]
click at [509, 182] on icon at bounding box center [511, 184] width 4 height 4
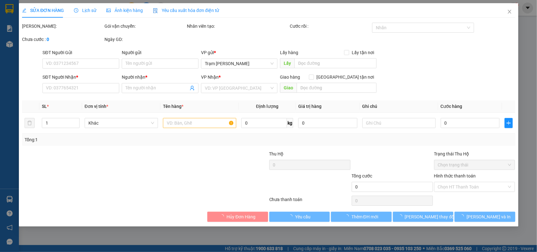
type input "0983977353"
type input "tuyen"
type input "60.000"
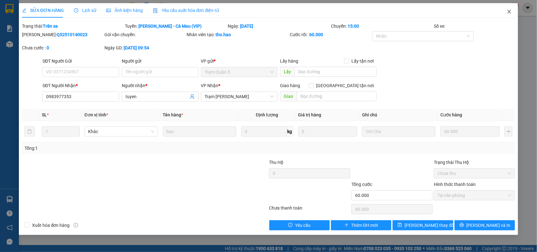
click at [512, 8] on span "Close" at bounding box center [510, 12] width 18 height 18
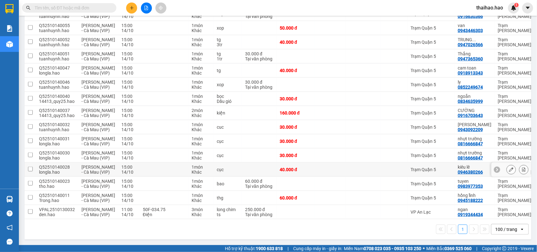
scroll to position [345, 0]
click at [411, 181] on div "Trạm Quận 5" at bounding box center [431, 183] width 41 height 5
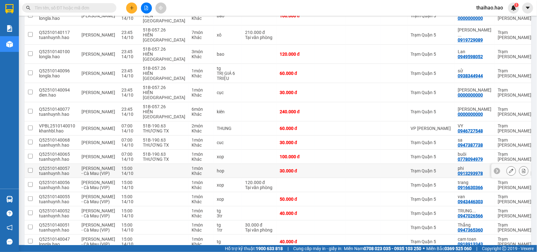
scroll to position [0, 0]
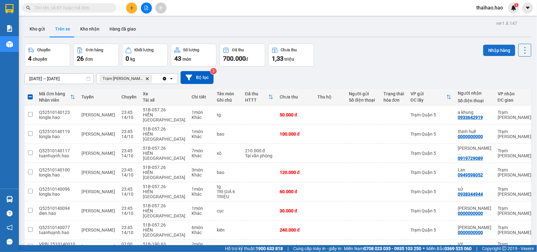
click at [483, 50] on button "Nhập hàng" at bounding box center [499, 50] width 32 height 11
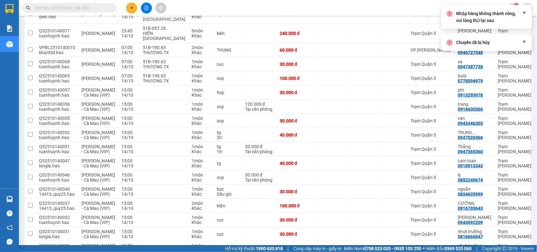
scroll to position [345, 0]
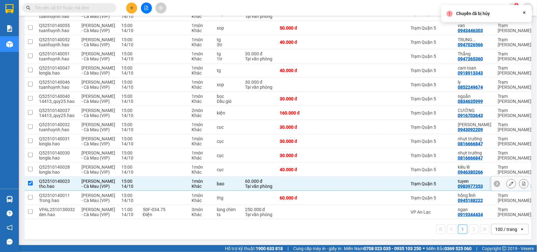
click at [321, 177] on td at bounding box center [329, 184] width 31 height 14
checkbox input "false"
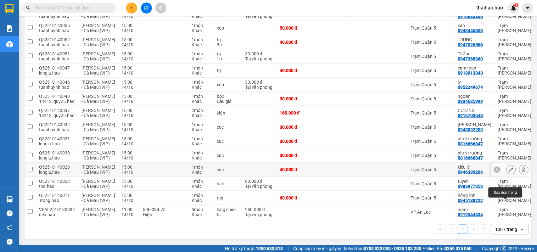
click at [507, 164] on button at bounding box center [511, 169] width 9 height 11
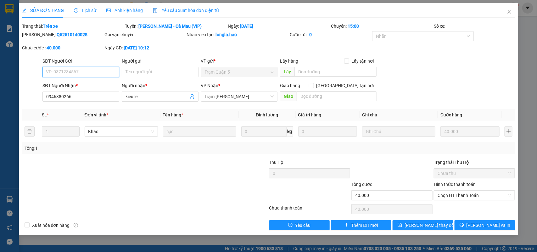
type input "0946380266"
type input "kiêu lê"
type input "40.000"
click at [510, 13] on icon "close" at bounding box center [509, 11] width 5 height 5
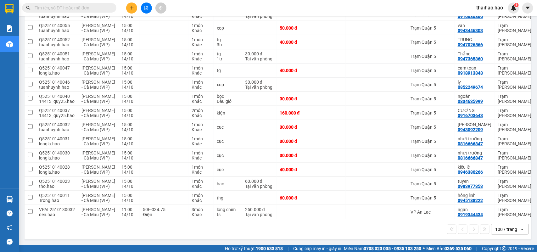
scroll to position [345, 0]
click at [349, 195] on div at bounding box center [363, 197] width 28 height 5
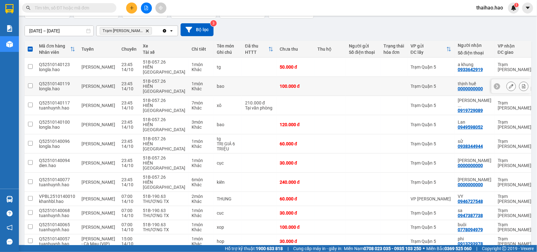
scroll to position [0, 0]
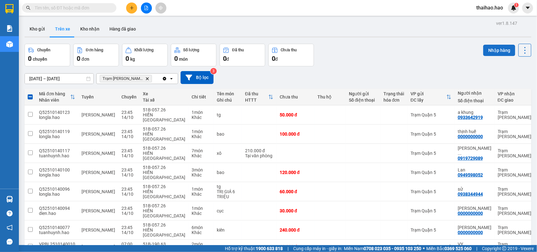
click at [484, 54] on button "Nhập hàng" at bounding box center [499, 50] width 32 height 11
checkbox input "false"
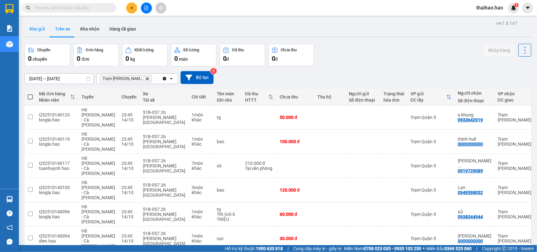
click at [38, 29] on button "Kho gửi" at bounding box center [37, 28] width 25 height 15
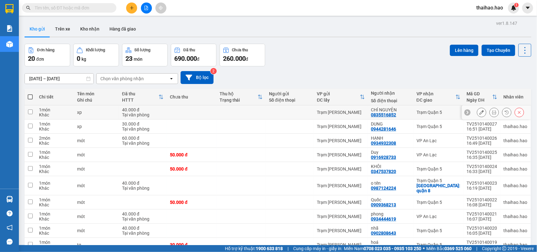
click at [492, 112] on icon at bounding box center [494, 112] width 4 height 4
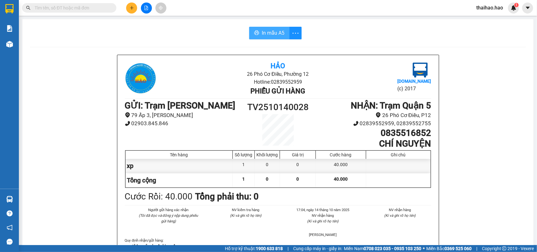
click at [268, 34] on span "In mẫu A5" at bounding box center [273, 33] width 23 height 8
click at [104, 8] on input "text" at bounding box center [72, 7] width 74 height 7
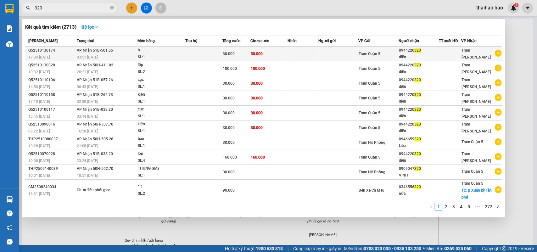
type input "320"
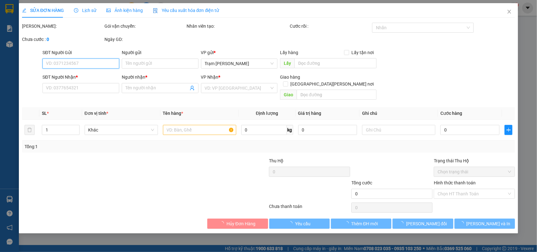
type input "0944220320"
type input "diễn"
type input "30.000"
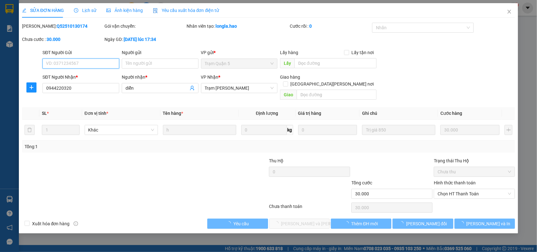
click at [454, 189] on span "Chọn HT Thanh Toán" at bounding box center [475, 193] width 74 height 9
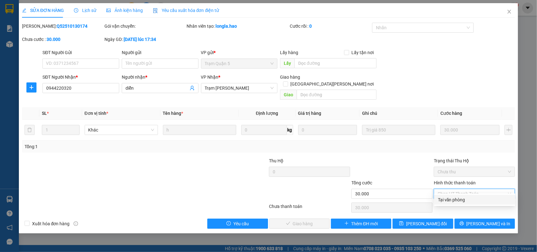
click at [454, 195] on div "Tại văn phòng" at bounding box center [474, 200] width 81 height 10
type input "0"
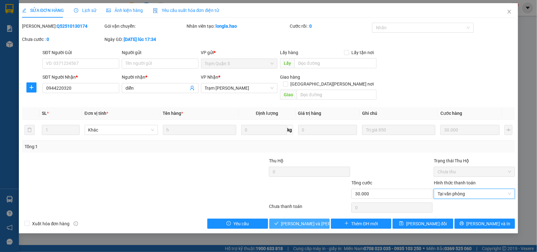
click at [305, 220] on span "Lưu và Giao hàng" at bounding box center [323, 223] width 85 height 7
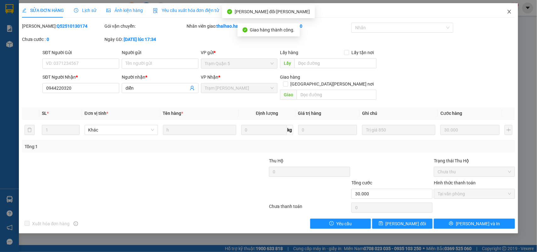
click at [510, 10] on icon "close" at bounding box center [509, 11] width 5 height 5
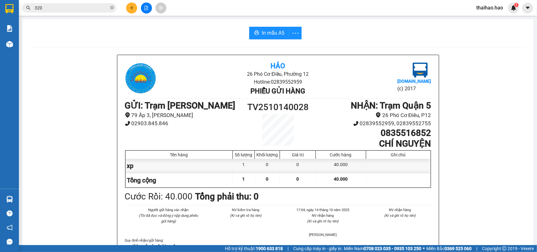
drag, startPoint x: 93, startPoint y: 8, endPoint x: 97, endPoint y: 10, distance: 4.2
click at [93, 8] on input "320" at bounding box center [72, 7] width 74 height 7
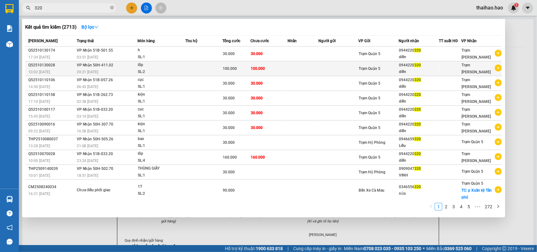
click at [155, 69] on div "SL: 2" at bounding box center [161, 72] width 47 height 7
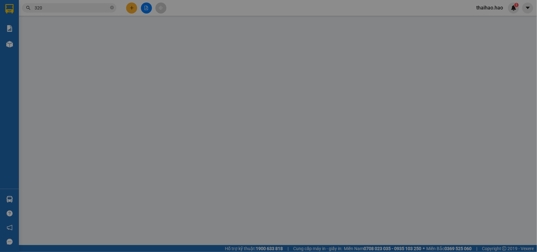
type input "0944220320"
type input "diễn"
type input "100.000"
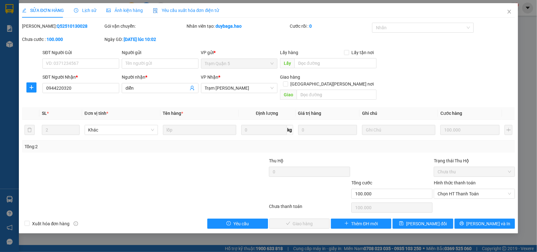
click at [446, 192] on div "Hình thức thanh toán Chọn HT Thanh Toán" at bounding box center [474, 190] width 81 height 22
click at [453, 189] on span "Chọn HT Thanh Toán" at bounding box center [475, 193] width 74 height 9
click at [450, 201] on div "Tại văn phòng" at bounding box center [475, 199] width 74 height 7
type input "0"
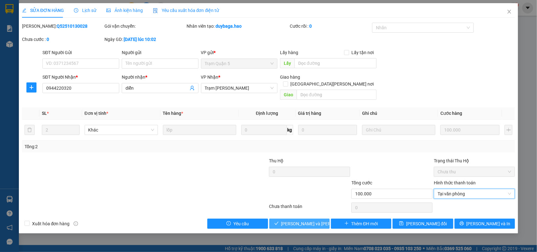
click at [294, 220] on span "Lưu và Giao hàng" at bounding box center [323, 223] width 85 height 7
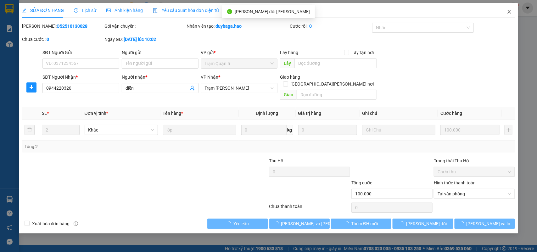
click at [511, 11] on icon "close" at bounding box center [509, 11] width 5 height 5
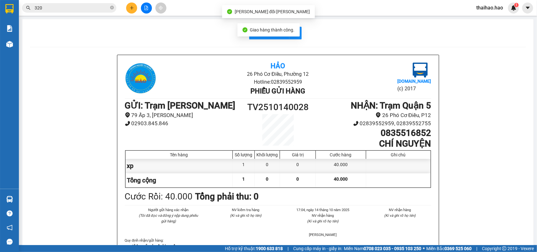
click at [86, 11] on input "320" at bounding box center [72, 7] width 74 height 7
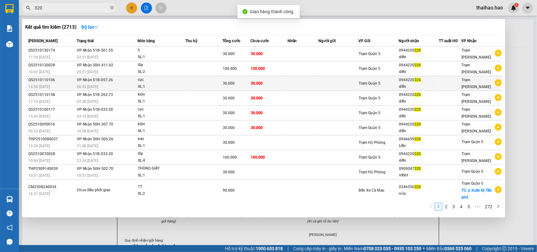
click at [246, 81] on div "30.000" at bounding box center [236, 83] width 27 height 7
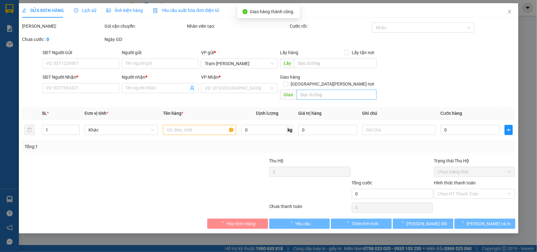
type input "0944220320"
type input "diễn"
type input "30.000"
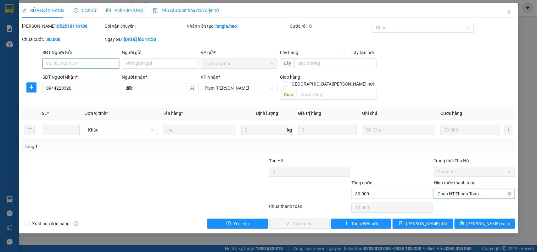
click at [454, 189] on span "Chọn HT Thanh Toán" at bounding box center [475, 193] width 74 height 9
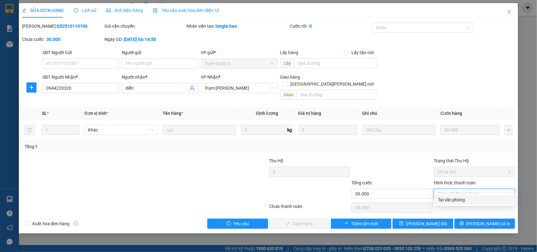
click at [455, 198] on div "Tại văn phòng" at bounding box center [475, 199] width 74 height 7
type input "0"
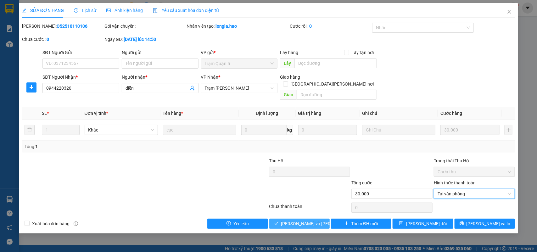
click at [306, 220] on span "Lưu và Giao hàng" at bounding box center [323, 223] width 85 height 7
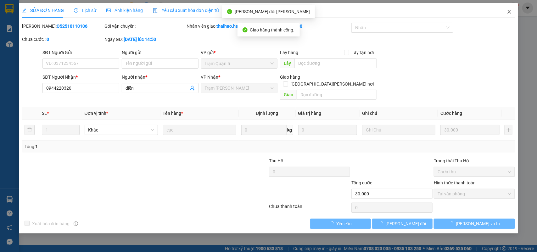
click at [508, 10] on icon "close" at bounding box center [509, 11] width 5 height 5
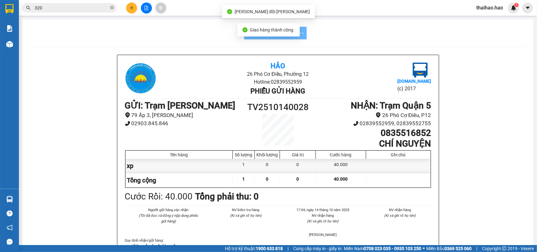
click at [97, 10] on input "320" at bounding box center [72, 7] width 74 height 7
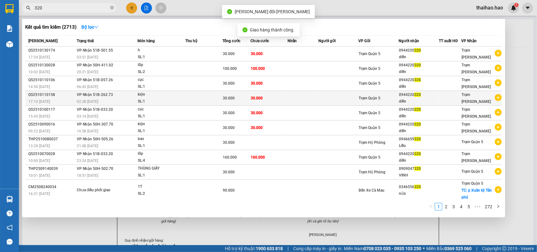
click at [260, 97] on span "30.000" at bounding box center [257, 98] width 12 height 4
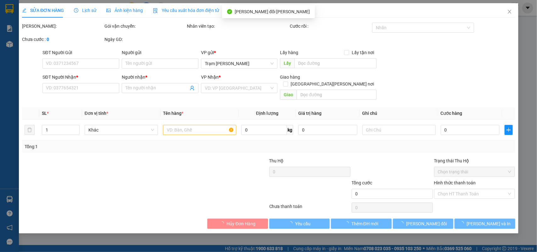
type input "0944220320"
type input "diễn"
type input "30.000"
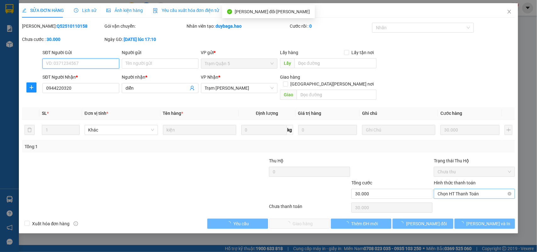
drag, startPoint x: 462, startPoint y: 187, endPoint x: 459, endPoint y: 192, distance: 6.3
click at [461, 189] on span "Chọn HT Thanh Toán" at bounding box center [475, 193] width 74 height 9
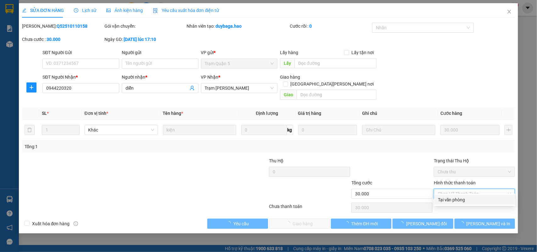
click at [459, 198] on div "Tại văn phòng" at bounding box center [475, 199] width 74 height 7
type input "0"
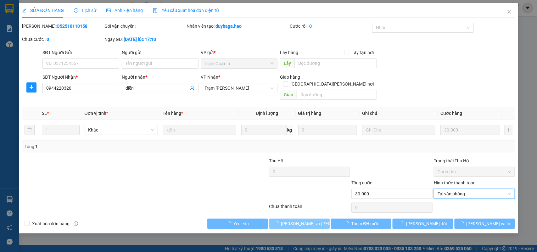
click at [315, 220] on span "Lưu và Giao hàng" at bounding box center [323, 223] width 85 height 7
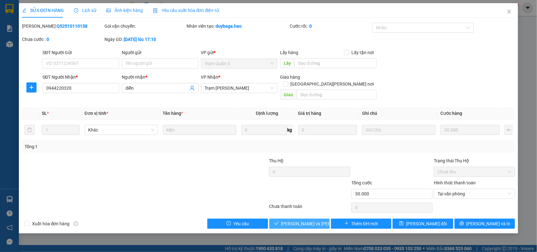
click at [299, 220] on span "Lưu và Giao hàng" at bounding box center [323, 223] width 85 height 7
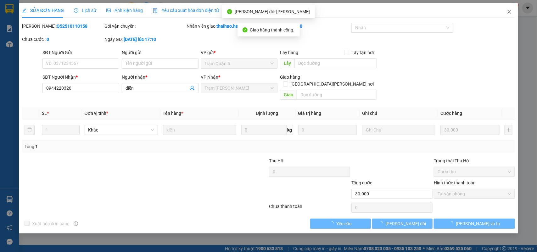
click at [510, 13] on icon "close" at bounding box center [509, 11] width 5 height 5
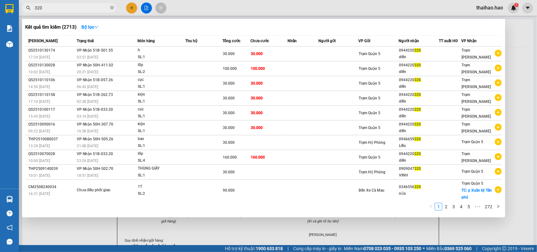
click at [104, 6] on input "320" at bounding box center [72, 7] width 74 height 7
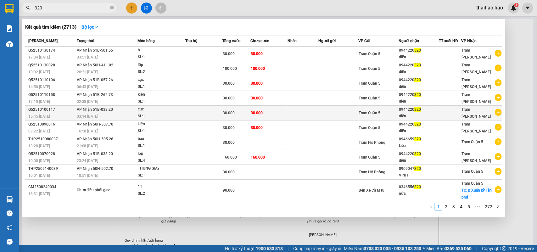
click at [227, 114] on div "30.000" at bounding box center [236, 113] width 27 height 7
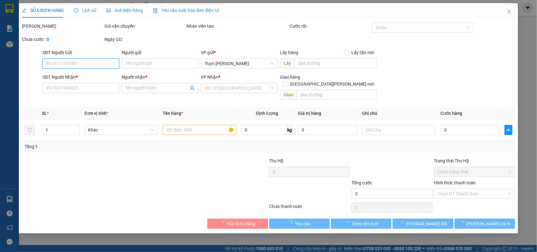
type input "0944220320"
type input "diễn"
type input "30.000"
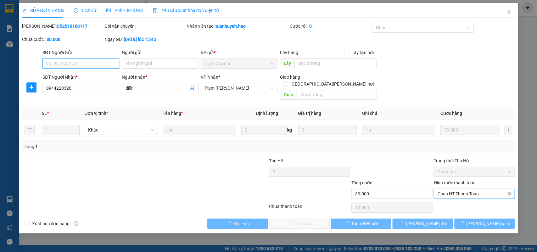
click at [459, 189] on span "Chọn HT Thanh Toán" at bounding box center [475, 193] width 74 height 9
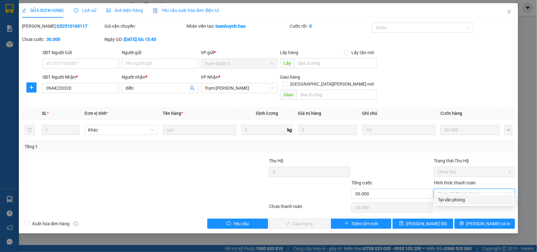
click at [448, 196] on div "Tại văn phòng" at bounding box center [474, 200] width 81 height 10
type input "0"
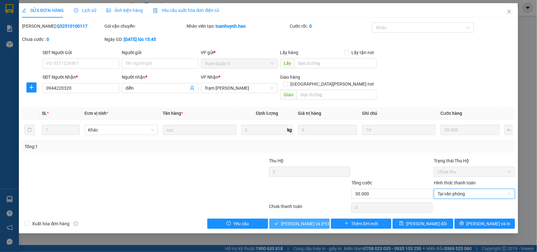
click at [313, 220] on span "Lưu và Giao hàng" at bounding box center [323, 223] width 85 height 7
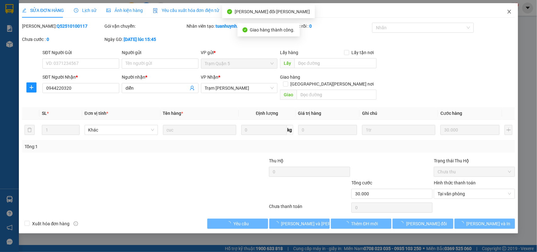
click at [509, 13] on icon "close" at bounding box center [509, 12] width 3 height 4
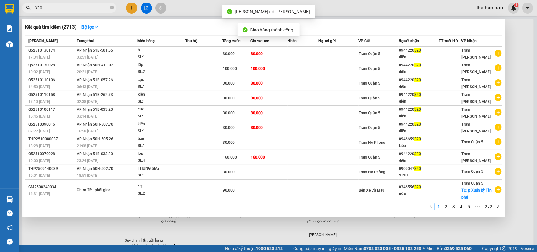
click at [99, 9] on input "320" at bounding box center [72, 7] width 74 height 7
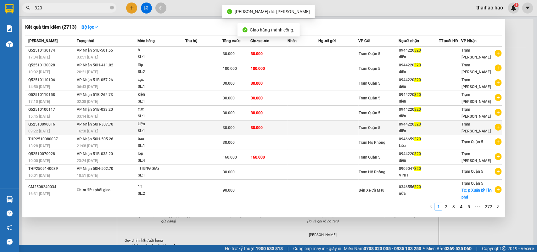
click at [262, 134] on td "30.000" at bounding box center [269, 128] width 37 height 15
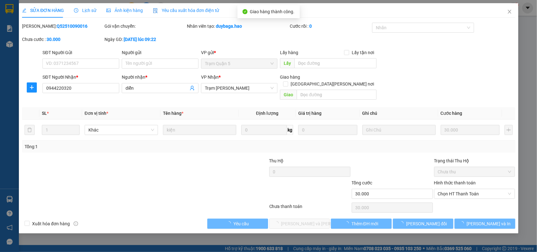
type input "0944220320"
type input "diễn"
type input "30.000"
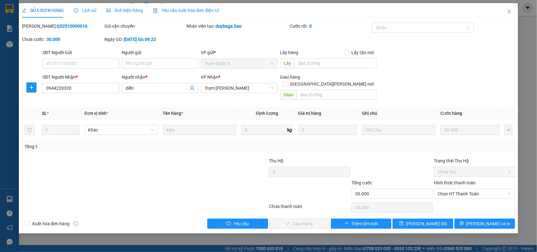
drag, startPoint x: 496, startPoint y: 20, endPoint x: 506, endPoint y: 16, distance: 10.5
click at [498, 20] on div "SỬA ĐƠN HÀNG Lịch sử Ảnh kiện hàng Yêu cầu xuất hóa đơn điện tử Total Paid Fee …" at bounding box center [268, 116] width 493 height 226
click at [506, 15] on span "Close" at bounding box center [510, 12] width 18 height 18
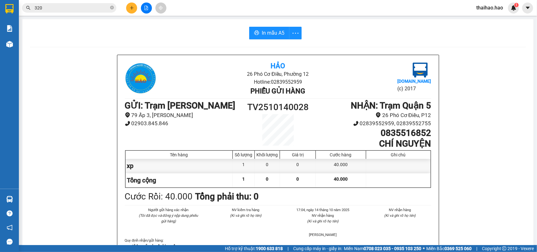
click at [96, 9] on input "320" at bounding box center [72, 7] width 74 height 7
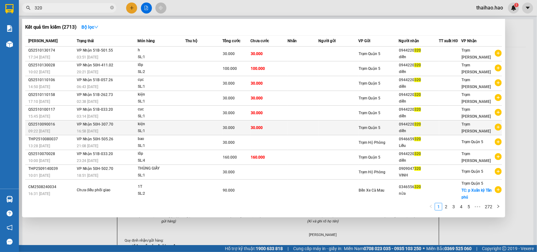
click at [137, 128] on div "16:58 - 09/10" at bounding box center [107, 131] width 61 height 7
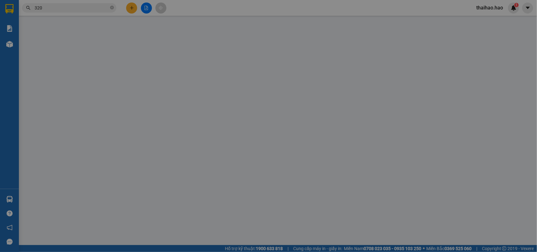
type input "0944220320"
type input "diễn"
type input "30.000"
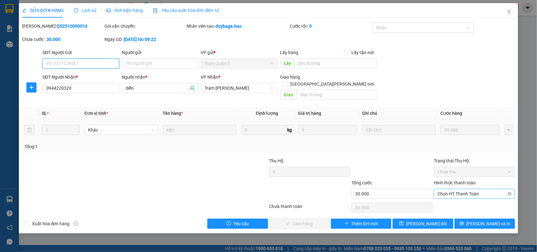
drag, startPoint x: 471, startPoint y: 186, endPoint x: 469, endPoint y: 191, distance: 5.2
click at [471, 189] on span "Chọn HT Thanh Toán" at bounding box center [475, 193] width 74 height 9
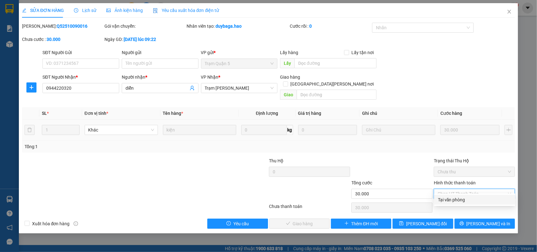
drag, startPoint x: 468, startPoint y: 198, endPoint x: 300, endPoint y: 213, distance: 169.1
click at [467, 198] on div "Tại văn phòng" at bounding box center [475, 199] width 74 height 7
type input "0"
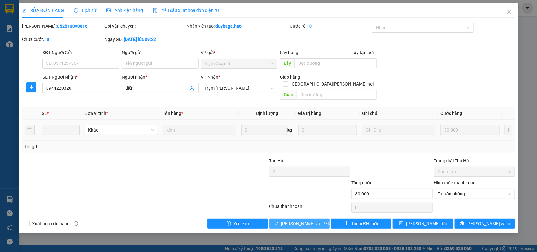
click at [297, 220] on span "Lưu và Giao hàng" at bounding box center [323, 223] width 85 height 7
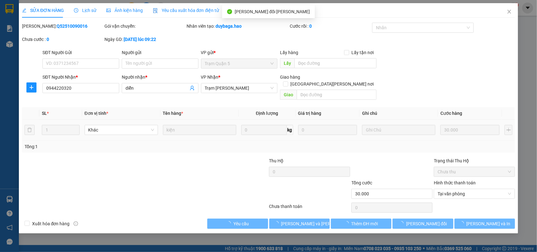
click at [512, 12] on span "Close" at bounding box center [510, 12] width 18 height 18
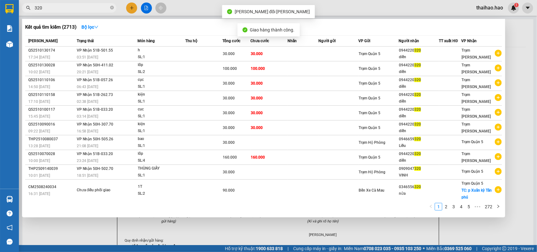
click at [61, 10] on input "320" at bounding box center [72, 7] width 74 height 7
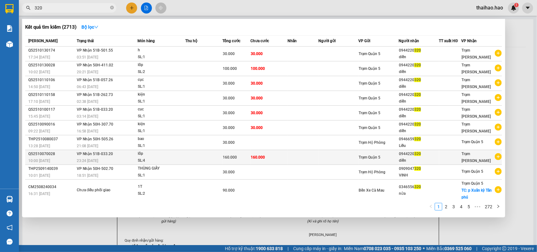
click at [243, 158] on div "160.000" at bounding box center [236, 157] width 27 height 7
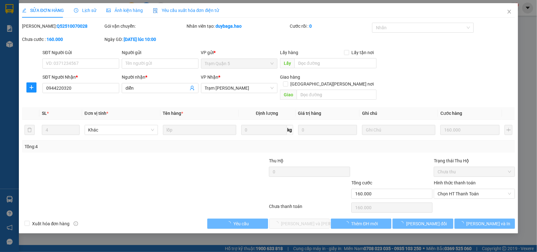
type input "0944220320"
type input "diễn"
type input "160.000"
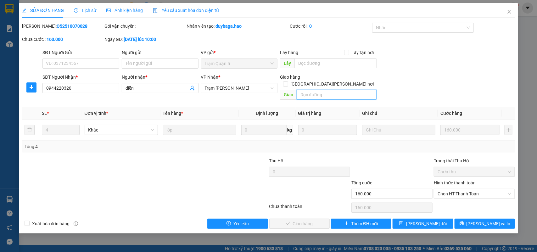
click at [331, 90] on input "text" at bounding box center [337, 95] width 80 height 10
click at [456, 189] on span "Chọn HT Thanh Toán" at bounding box center [475, 193] width 74 height 9
type input "bớt 50k"
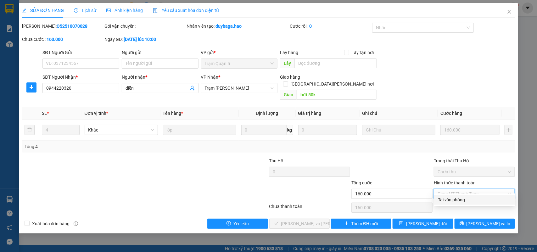
click at [460, 200] on div "Tại văn phòng" at bounding box center [475, 199] width 74 height 7
type input "0"
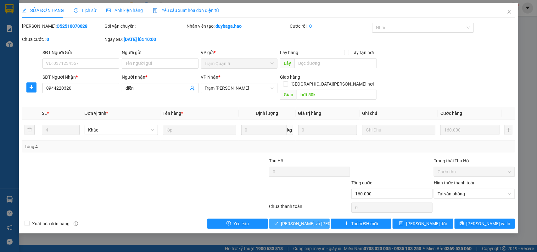
click at [319, 220] on span "Lưu và Giao hàng" at bounding box center [323, 223] width 85 height 7
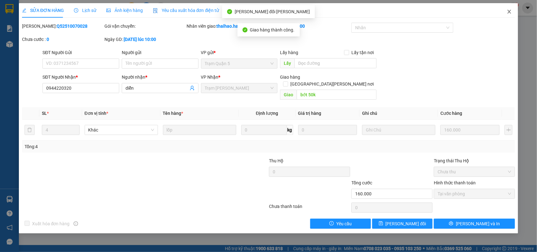
click at [512, 10] on icon "close" at bounding box center [509, 11] width 5 height 5
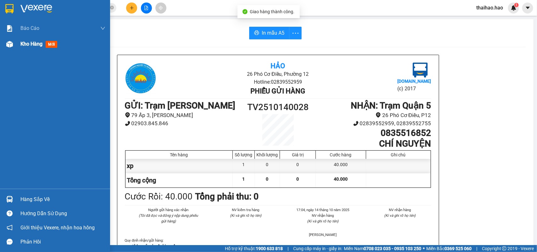
click at [4, 41] on div at bounding box center [9, 44] width 11 height 11
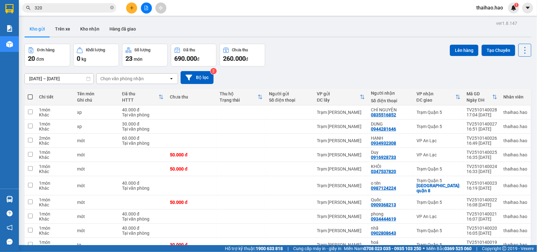
click at [91, 9] on input "320" at bounding box center [72, 7] width 74 height 7
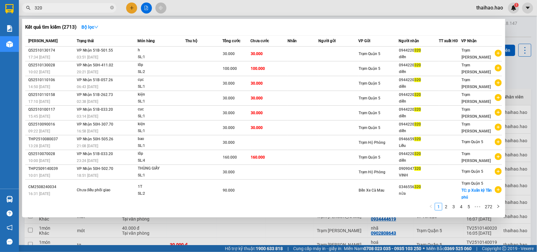
click at [107, 6] on input "320" at bounding box center [72, 7] width 74 height 7
click at [113, 7] on icon "close-circle" at bounding box center [112, 8] width 4 height 4
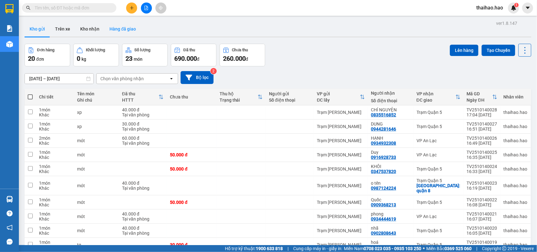
click at [125, 30] on button "Hàng đã giao" at bounding box center [122, 28] width 37 height 15
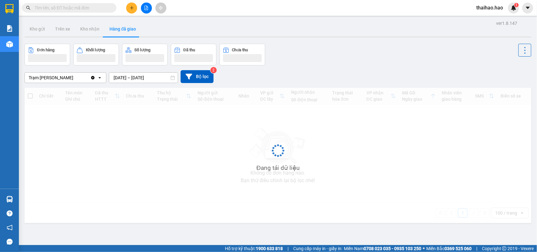
click at [125, 30] on button "Hàng đã giao" at bounding box center [122, 28] width 37 height 15
click at [93, 7] on input "text" at bounding box center [72, 7] width 74 height 7
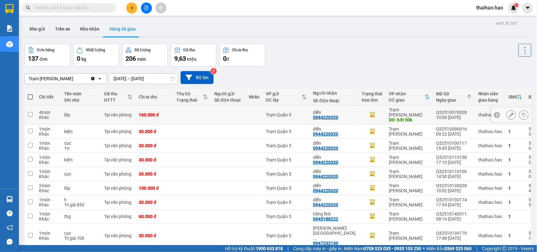
click at [509, 113] on icon at bounding box center [511, 115] width 4 height 4
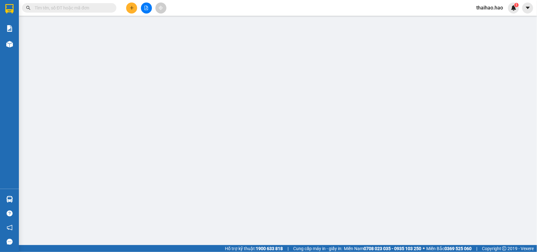
type input "0944220320"
type input "diễn"
type input "bớt 50k"
type input "160.000"
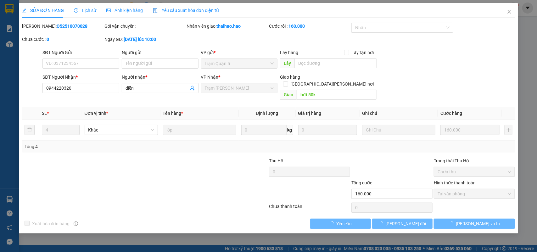
click at [128, 13] on span "Ảnh kiện hàng" at bounding box center [124, 10] width 37 height 5
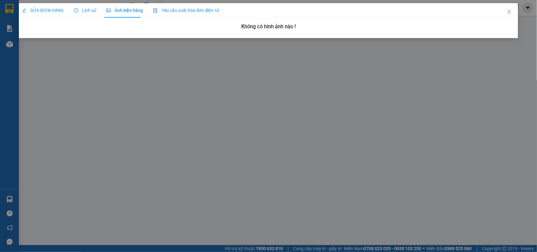
click at [75, 8] on icon "clock-circle" at bounding box center [76, 10] width 4 height 4
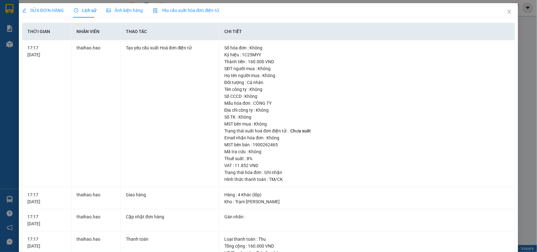
click at [39, 12] on span "SỬA ĐƠN HÀNG" at bounding box center [43, 10] width 42 height 5
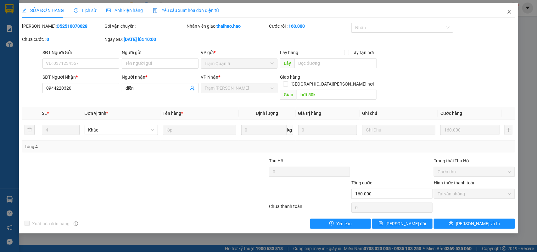
click at [508, 10] on icon "close" at bounding box center [509, 11] width 5 height 5
click at [507, 10] on span "thaihao.hao" at bounding box center [489, 8] width 37 height 8
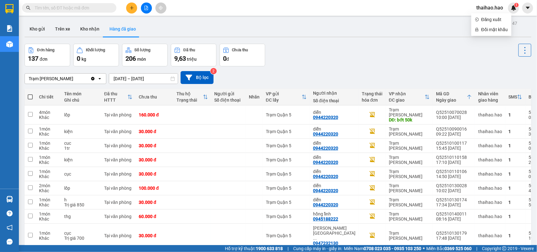
click at [88, 30] on button "Kho nhận" at bounding box center [89, 28] width 29 height 15
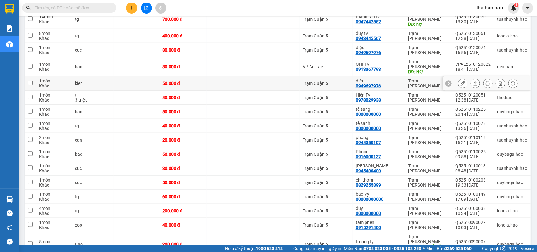
scroll to position [39, 0]
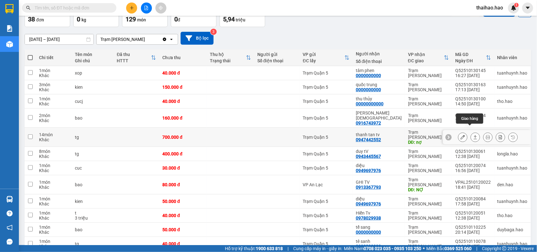
click at [461, 135] on icon at bounding box center [463, 137] width 4 height 4
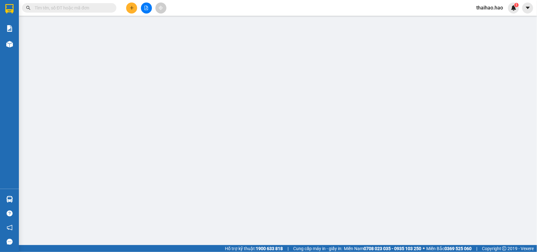
type input "0947442552"
type input "thanh tan tv"
type input "nợ"
type input "700.000"
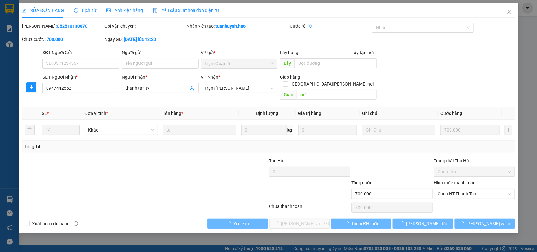
click at [121, 16] on div "Ảnh kiện hàng" at bounding box center [124, 10] width 37 height 14
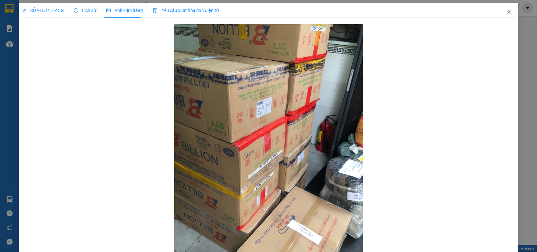
click at [508, 11] on icon "close" at bounding box center [509, 12] width 3 height 4
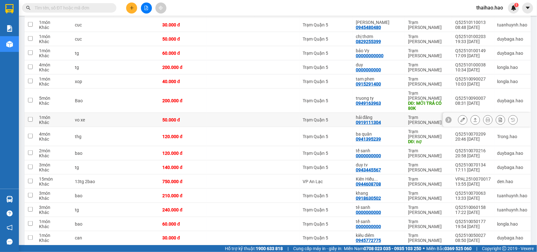
scroll to position [315, 0]
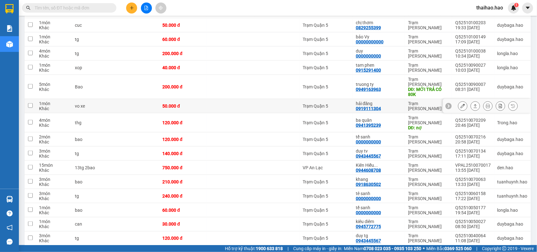
click at [383, 101] on div "hải đăng" at bounding box center [379, 103] width 46 height 5
checkbox input "true"
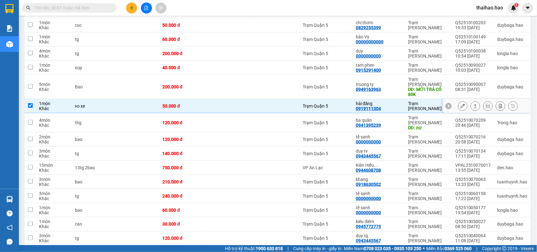
click at [461, 104] on icon at bounding box center [463, 106] width 4 height 4
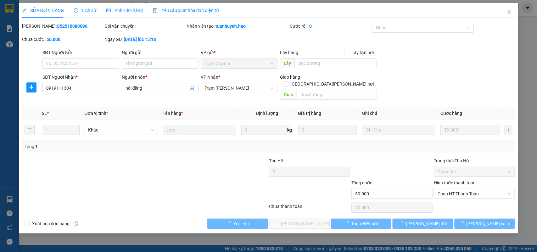
type input "0919111304"
type input "hải đăng"
type input "50.000"
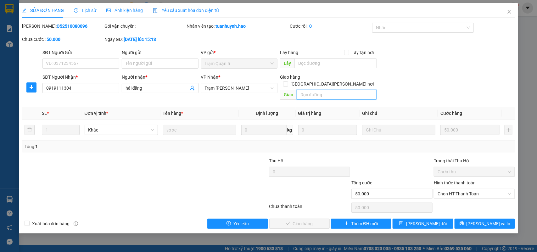
click at [307, 90] on input "text" at bounding box center [337, 95] width 80 height 10
click at [309, 91] on input "text" at bounding box center [337, 95] width 80 height 10
click at [134, 13] on div "Ảnh kiện hàng" at bounding box center [124, 10] width 37 height 7
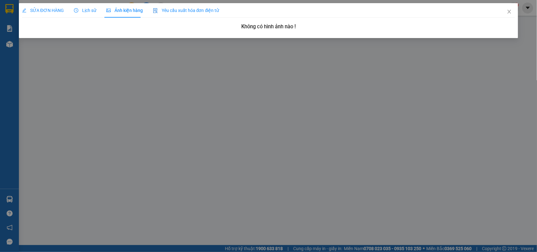
click at [63, 10] on div "SỬA ĐƠN HÀNG Lịch sử Ảnh kiện hàng Yêu cầu xuất hóa đơn điện tử" at bounding box center [120, 10] width 197 height 14
click at [515, 9] on span "Close" at bounding box center [510, 12] width 18 height 18
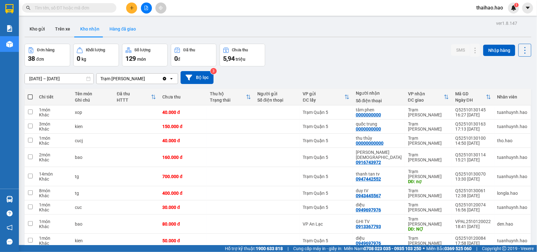
click at [117, 25] on button "Hàng đã giao" at bounding box center [122, 28] width 37 height 15
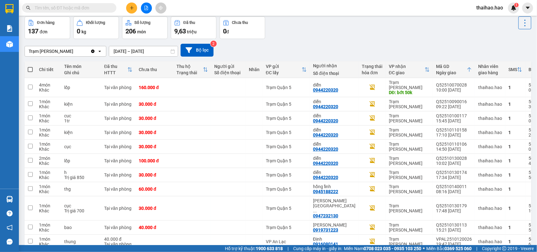
scroll to position [39, 0]
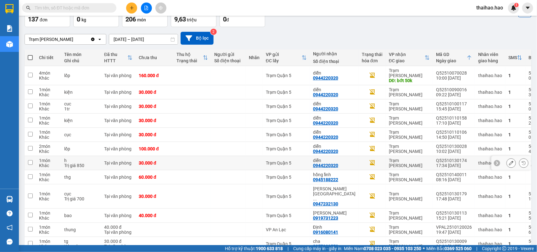
click at [509, 161] on icon at bounding box center [511, 163] width 4 height 4
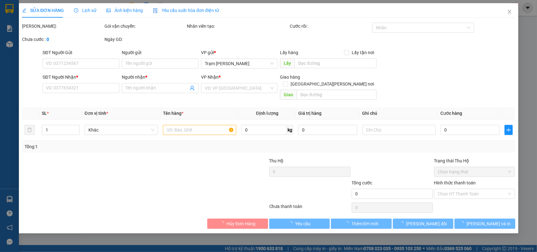
click at [110, 10] on span "Ảnh kiện hàng" at bounding box center [124, 10] width 37 height 5
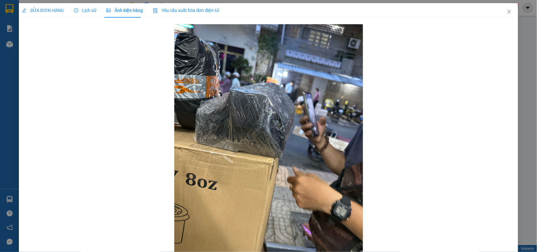
click at [86, 10] on span "Lịch sử" at bounding box center [85, 10] width 22 height 5
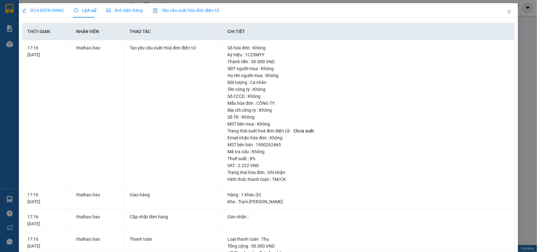
click at [117, 3] on div "SỬA ĐƠN HÀNG Lịch sử Ảnh kiện hàng Yêu cầu xuất hóa đơn điện tử Total Paid Fee …" at bounding box center [268, 126] width 537 height 252
click at [116, 9] on span "Ảnh kiện hàng" at bounding box center [124, 10] width 37 height 5
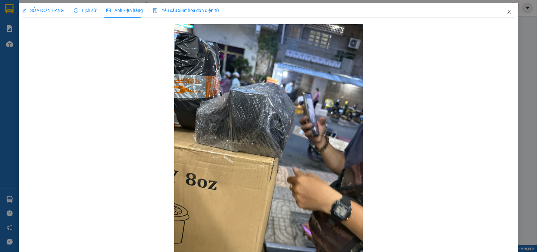
click at [507, 11] on icon "close" at bounding box center [509, 11] width 5 height 5
click at [505, 13] on div "thaihao.hao 1" at bounding box center [495, 8] width 48 height 11
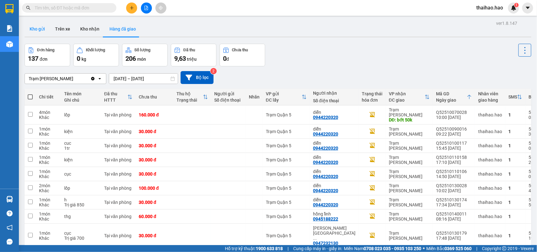
click at [35, 23] on button "Kho gửi" at bounding box center [37, 28] width 25 height 15
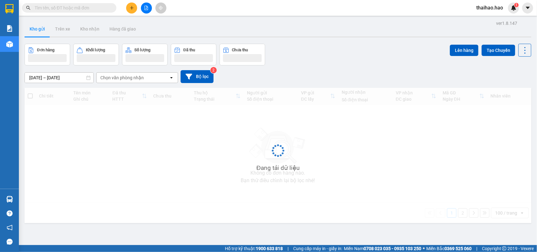
click at [35, 23] on button "Kho gửi" at bounding box center [37, 28] width 25 height 15
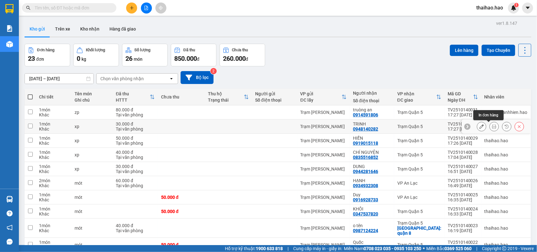
click at [492, 128] on icon at bounding box center [494, 126] width 4 height 4
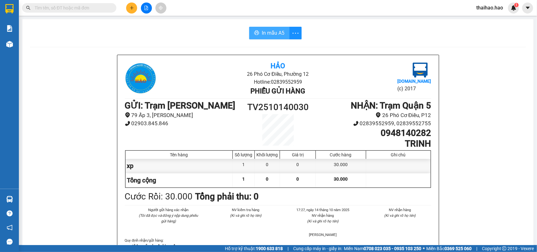
click at [272, 37] on span "In mẫu A5" at bounding box center [273, 33] width 23 height 8
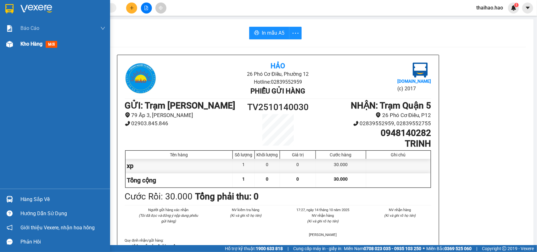
click at [25, 45] on span "Kho hàng" at bounding box center [31, 44] width 22 height 6
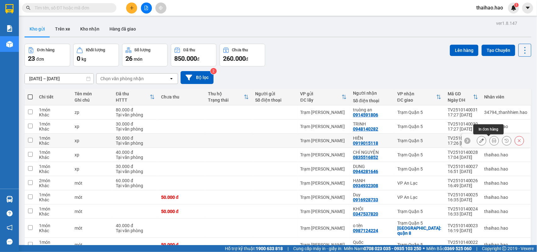
click at [490, 141] on button at bounding box center [494, 140] width 9 height 11
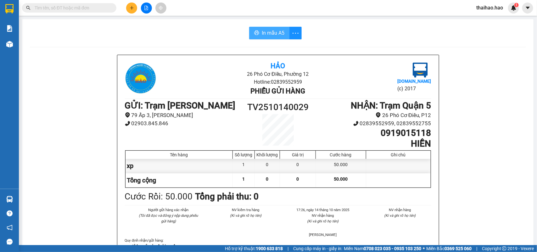
click at [276, 31] on span "In mẫu A5" at bounding box center [273, 33] width 23 height 8
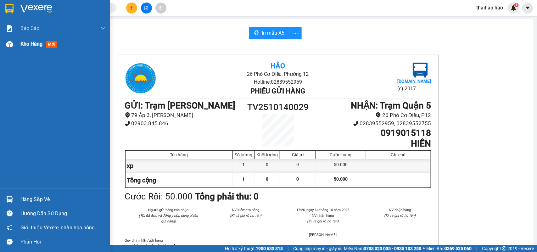
click at [36, 46] on span "Kho hàng" at bounding box center [31, 44] width 22 height 6
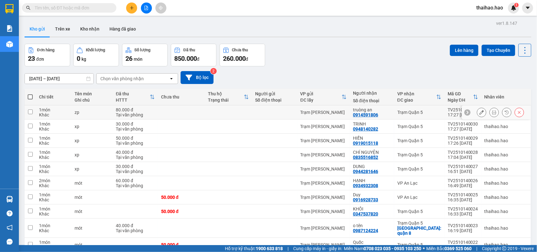
click at [492, 112] on icon at bounding box center [494, 112] width 4 height 4
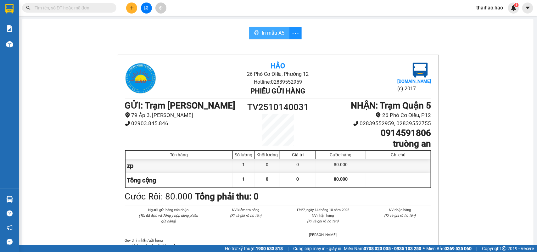
click at [269, 33] on span "In mẫu A5" at bounding box center [273, 33] width 23 height 8
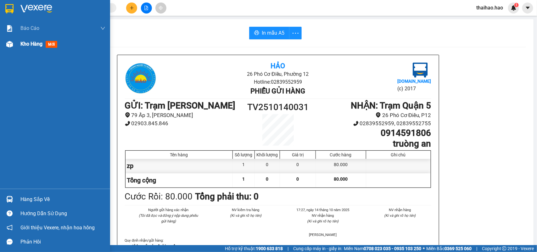
click at [16, 42] on div "Kho hàng mới" at bounding box center [55, 44] width 110 height 16
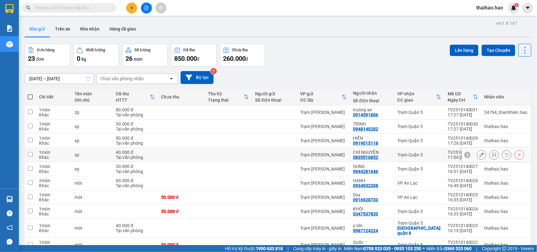
click at [480, 153] on icon at bounding box center [482, 155] width 4 height 4
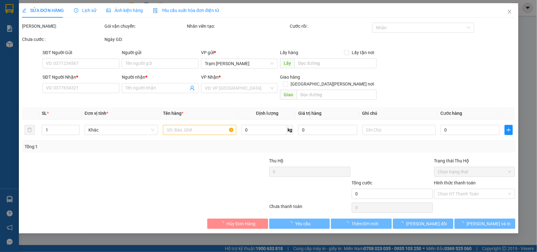
type input "0835516852"
type input "CHÍ NGUYỆN"
type input "40.000"
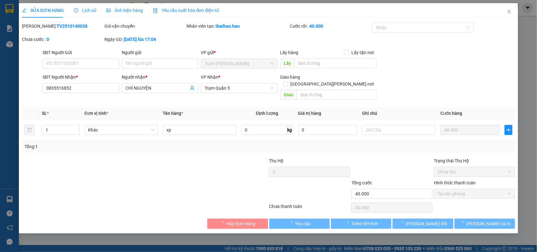
click at [138, 13] on span "Ảnh kiện hàng" at bounding box center [124, 10] width 37 height 5
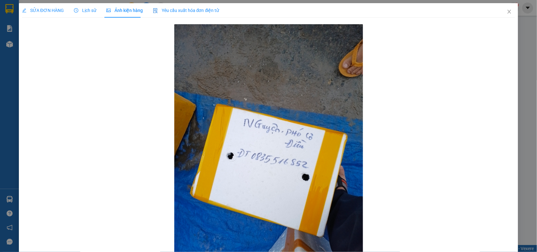
click at [81, 10] on span "Lịch sử" at bounding box center [85, 10] width 22 height 5
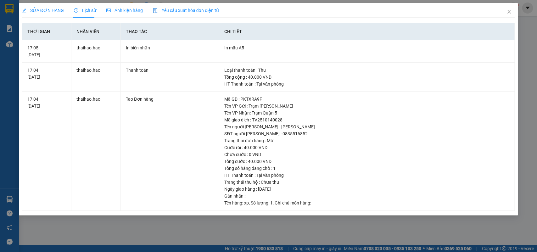
click at [43, 12] on span "SỬA ĐƠN HÀNG" at bounding box center [43, 10] width 42 height 5
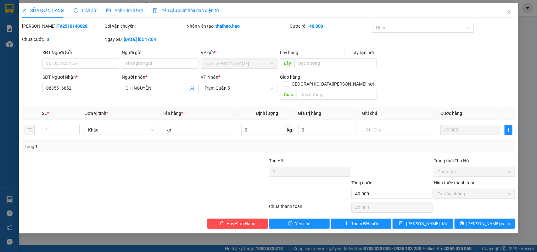
click at [129, 12] on span "Ảnh kiện hàng" at bounding box center [124, 10] width 37 height 5
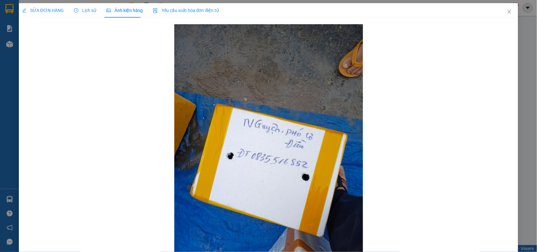
click at [79, 14] on div "Lịch sử" at bounding box center [85, 10] width 22 height 14
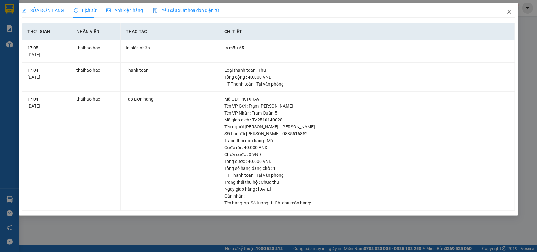
drag, startPoint x: 511, startPoint y: 9, endPoint x: 297, endPoint y: 250, distance: 322.1
click at [511, 10] on icon "close" at bounding box center [509, 11] width 5 height 5
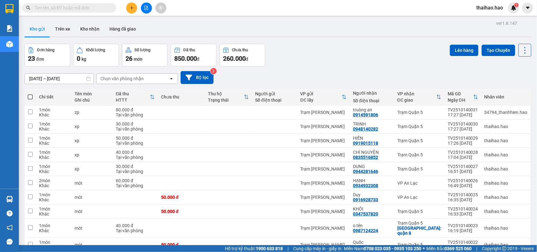
click at [39, 30] on button "Kho gửi" at bounding box center [37, 28] width 25 height 15
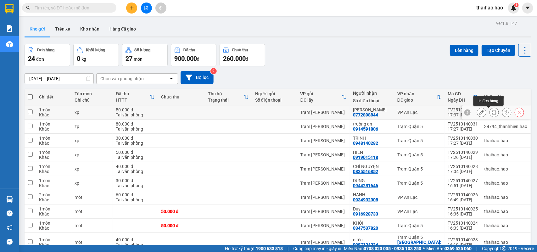
click at [492, 112] on icon at bounding box center [494, 112] width 4 height 4
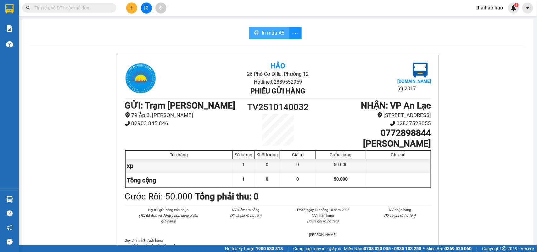
click at [262, 33] on span "In mẫu A5" at bounding box center [273, 33] width 23 height 8
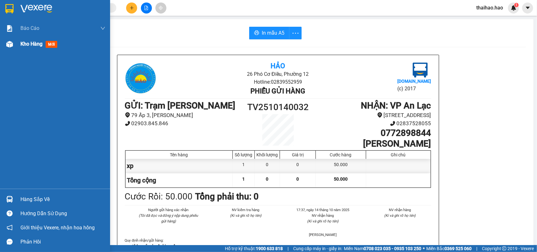
click at [51, 44] on span "mới" at bounding box center [52, 44] width 12 height 7
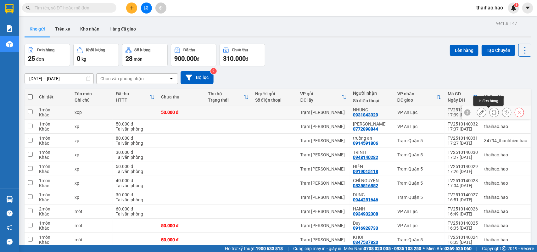
click at [492, 113] on icon at bounding box center [494, 112] width 4 height 4
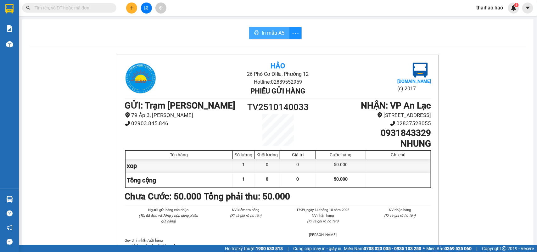
click at [278, 33] on span "In mẫu A5" at bounding box center [273, 33] width 23 height 8
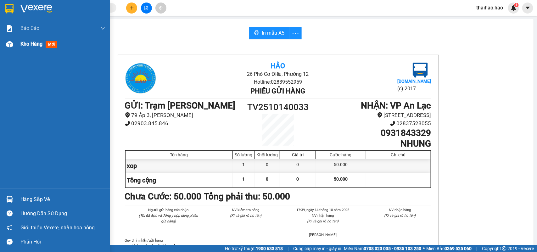
click at [51, 44] on span "mới" at bounding box center [52, 44] width 12 height 7
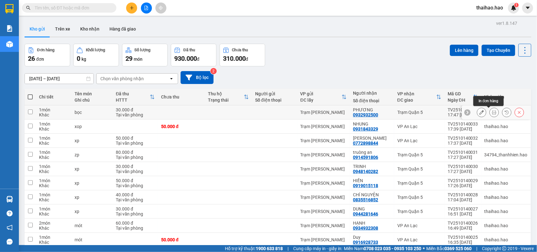
click at [492, 113] on icon at bounding box center [494, 112] width 4 height 4
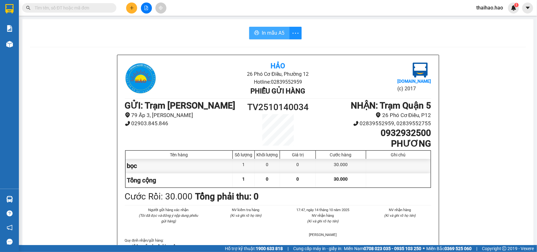
click at [278, 29] on span "In mẫu A5" at bounding box center [273, 33] width 23 height 8
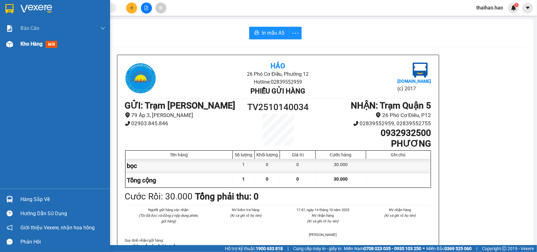
click at [52, 42] on span "mới" at bounding box center [52, 44] width 12 height 7
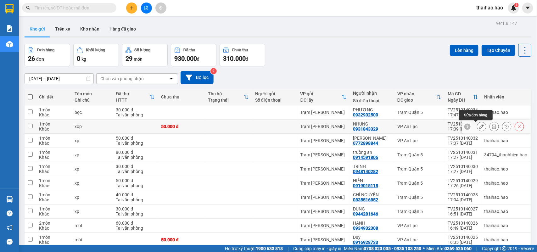
click at [480, 127] on icon at bounding box center [482, 126] width 4 height 4
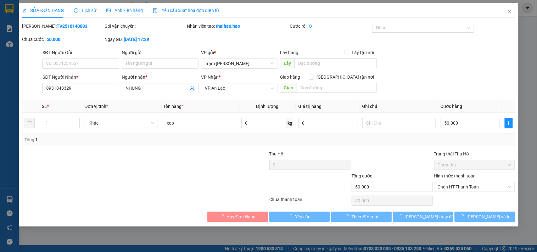
type input "0931843329"
type input "NHUNG"
type input "50.000"
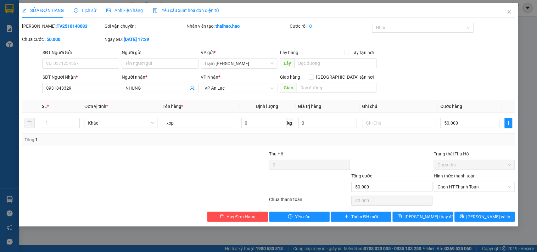
click at [93, 12] on span "Lịch sử" at bounding box center [85, 10] width 22 height 5
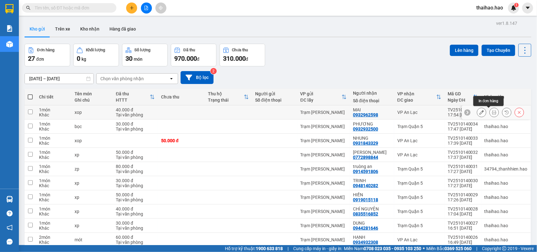
click at [492, 114] on icon at bounding box center [494, 112] width 4 height 4
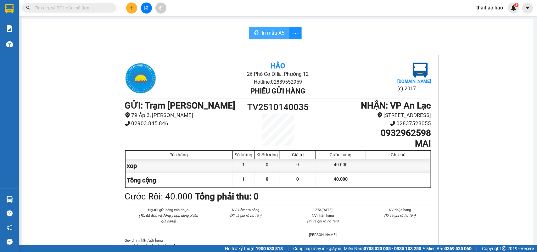
click at [258, 32] on button "In mẫu A5" at bounding box center [269, 33] width 40 height 13
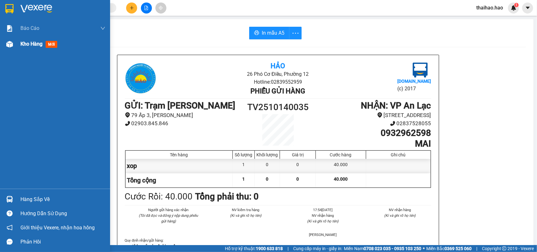
click at [56, 44] on span "mới" at bounding box center [52, 44] width 12 height 7
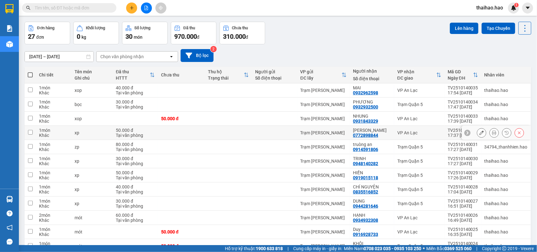
scroll to position [39, 0]
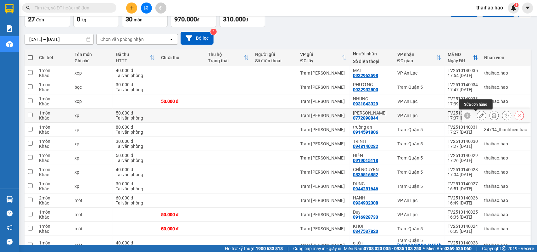
click at [480, 116] on icon at bounding box center [482, 115] width 4 height 4
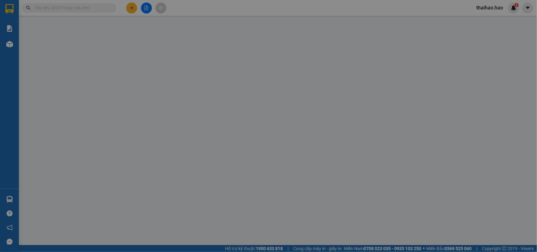
type input "0772898844"
type input "[PERSON_NAME]"
type input "50.000"
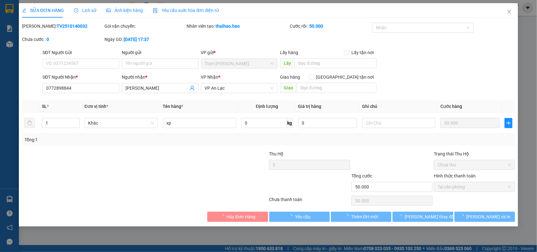
click at [117, 13] on span "Ảnh kiện hàng" at bounding box center [124, 10] width 37 height 5
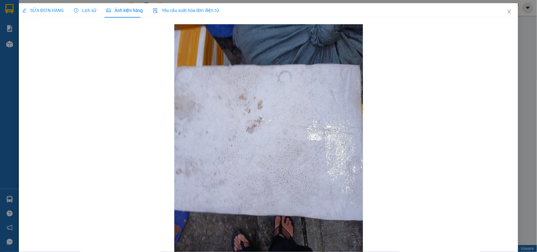
click at [92, 13] on span "Lịch sử" at bounding box center [85, 10] width 22 height 5
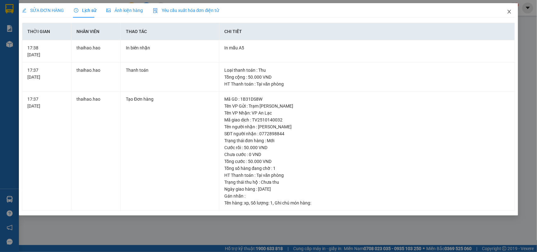
click at [510, 11] on icon "close" at bounding box center [509, 12] width 3 height 4
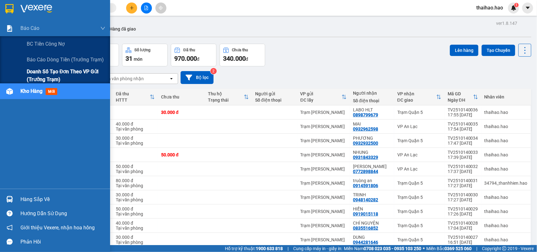
click at [54, 72] on span "Doanh số tạo đơn theo VP gửi (trưởng trạm)" at bounding box center [66, 76] width 79 height 16
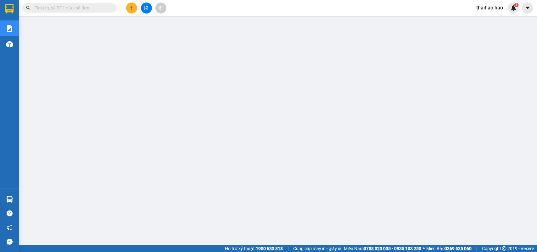
click at [101, 8] on input "text" at bounding box center [72, 7] width 74 height 7
paste input "TV2510130041"
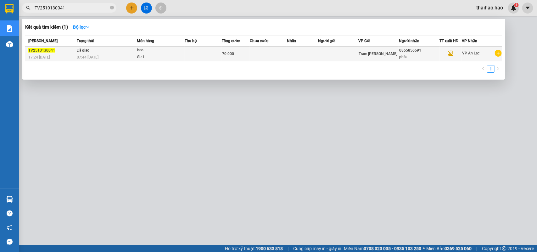
type input "TV2510130041"
click at [199, 58] on td at bounding box center [203, 54] width 37 height 15
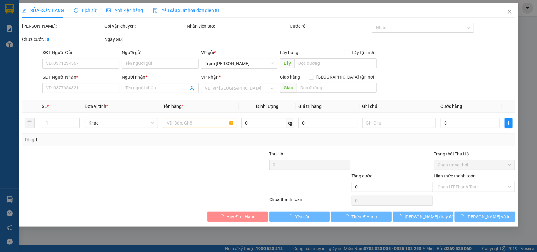
click at [133, 7] on div "Ảnh kiện hàng" at bounding box center [124, 10] width 37 height 7
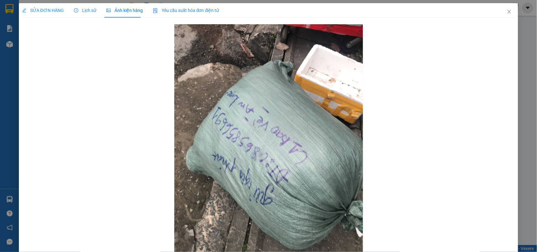
click at [54, 8] on span "SỬA ĐƠN HÀNG" at bounding box center [43, 10] width 42 height 5
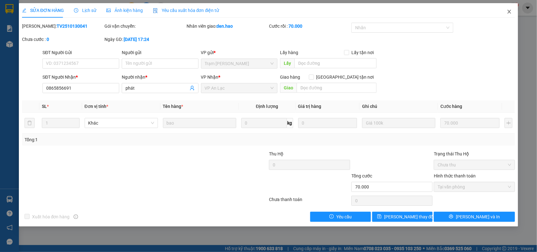
click at [515, 14] on span "Close" at bounding box center [510, 12] width 18 height 18
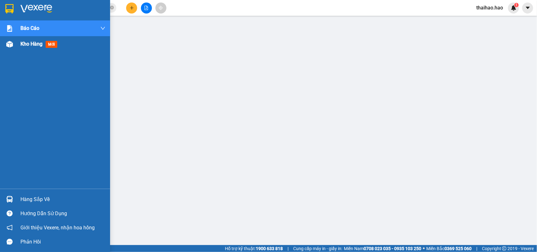
click at [13, 42] on div at bounding box center [9, 44] width 11 height 11
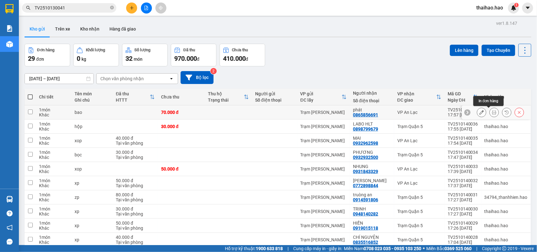
click at [490, 114] on button at bounding box center [494, 112] width 9 height 11
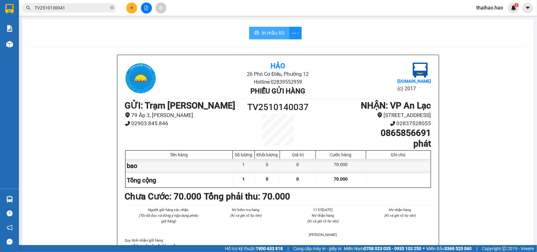
click at [268, 33] on span "In mẫu A5" at bounding box center [273, 33] width 23 height 8
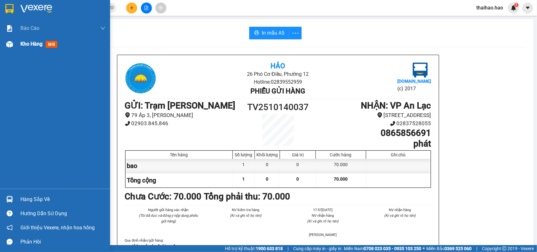
click at [14, 45] on div at bounding box center [9, 44] width 11 height 11
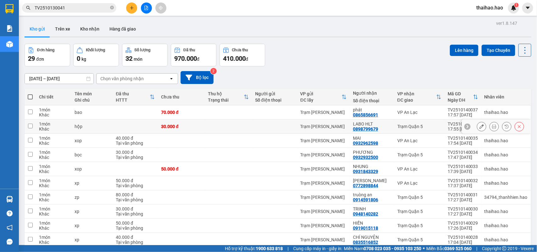
click at [491, 125] on button at bounding box center [494, 126] width 9 height 11
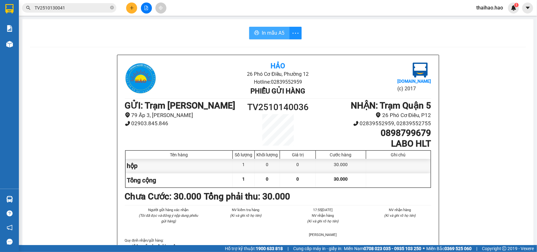
click at [255, 34] on icon "printer" at bounding box center [256, 32] width 5 height 5
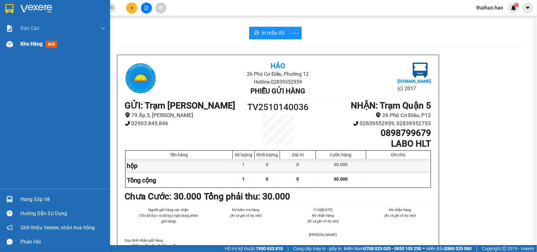
click at [52, 44] on span "mới" at bounding box center [52, 44] width 12 height 7
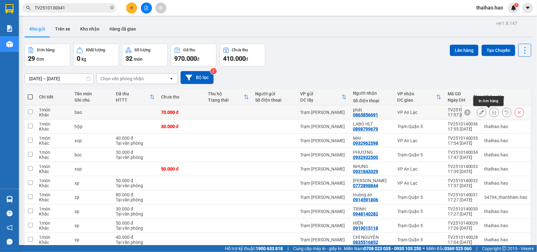
click at [492, 113] on icon at bounding box center [494, 112] width 4 height 4
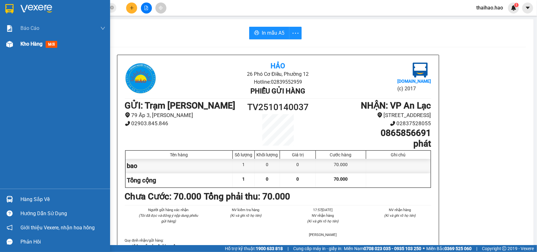
click at [51, 45] on span "mới" at bounding box center [52, 44] width 12 height 7
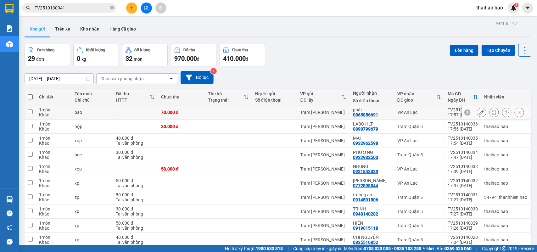
click at [480, 113] on icon at bounding box center [482, 112] width 4 height 4
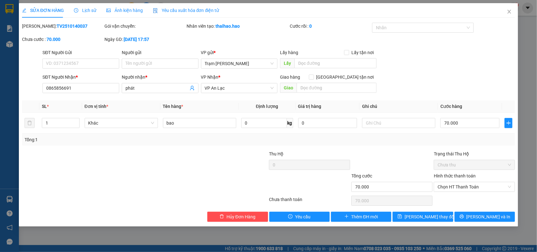
click at [92, 10] on span "Lịch sử" at bounding box center [85, 10] width 22 height 5
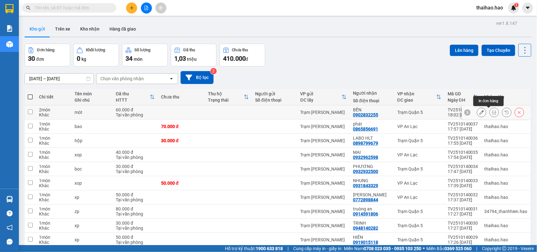
click at [492, 112] on icon at bounding box center [494, 112] width 4 height 4
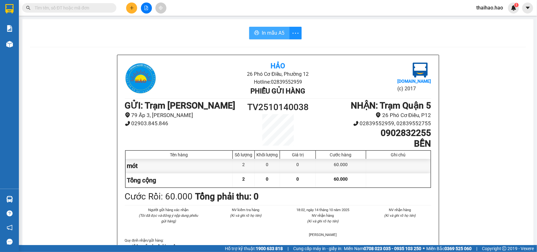
click at [269, 33] on span "In mẫu A5" at bounding box center [273, 33] width 23 height 8
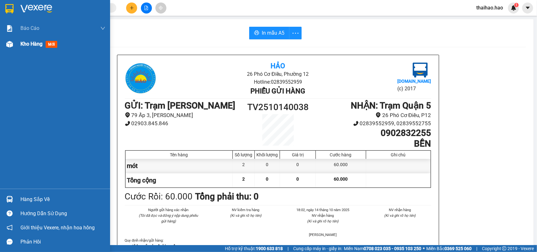
click at [52, 42] on span "mới" at bounding box center [52, 44] width 12 height 7
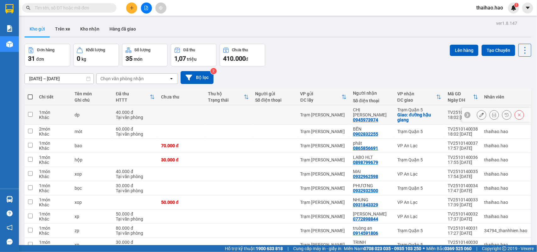
click at [492, 114] on icon at bounding box center [494, 115] width 4 height 4
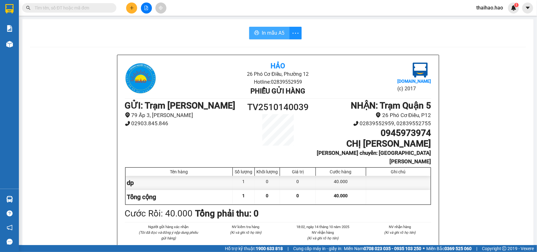
click at [262, 29] on span "In mẫu A5" at bounding box center [273, 33] width 23 height 8
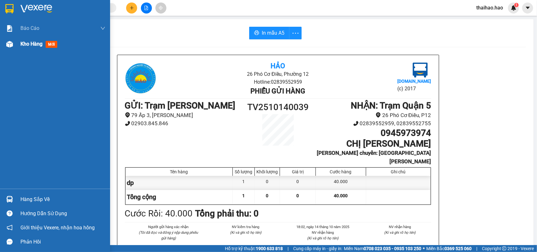
click at [52, 46] on span "mới" at bounding box center [52, 44] width 12 height 7
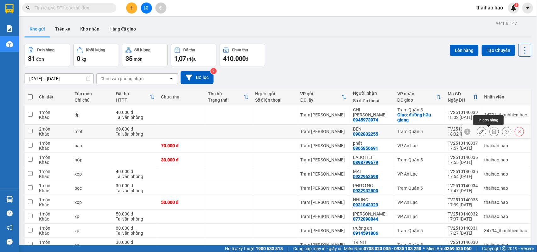
click at [492, 132] on icon at bounding box center [494, 131] width 4 height 4
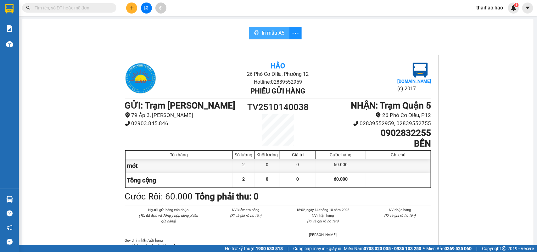
click at [285, 32] on button "In mẫu A5" at bounding box center [269, 33] width 40 height 13
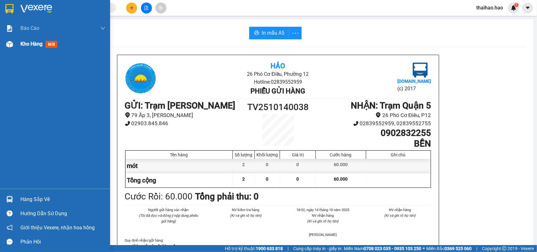
click at [53, 41] on span "mới" at bounding box center [52, 44] width 12 height 7
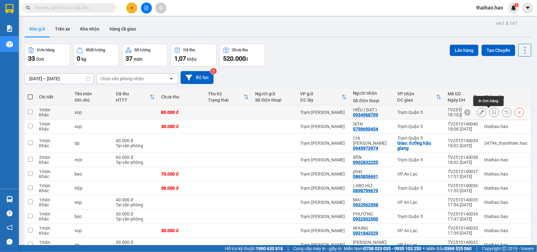
click at [492, 113] on icon at bounding box center [494, 112] width 4 height 4
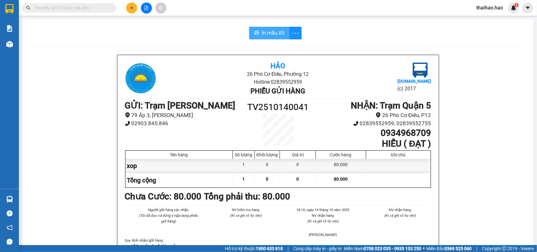
click at [273, 31] on span "In mẫu A5" at bounding box center [273, 33] width 23 height 8
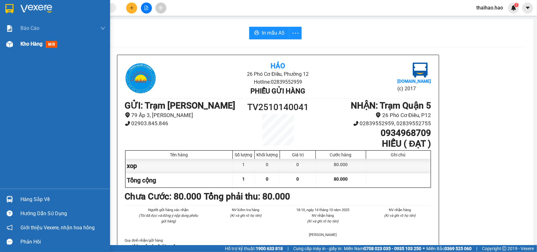
click at [48, 44] on span "mới" at bounding box center [52, 44] width 12 height 7
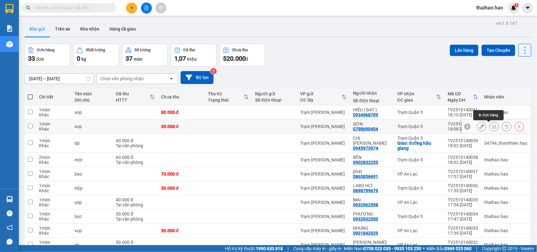
click at [492, 127] on icon at bounding box center [494, 126] width 4 height 4
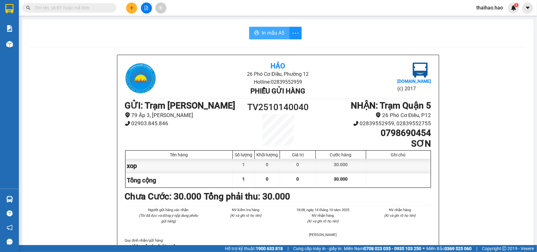
click at [272, 27] on button "In mẫu A5" at bounding box center [269, 33] width 40 height 13
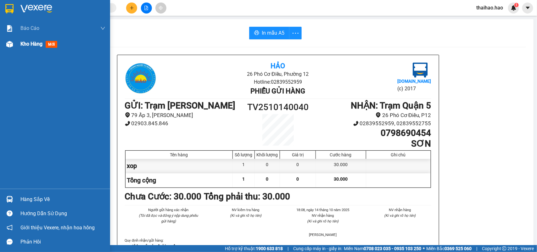
click at [52, 42] on span "mới" at bounding box center [52, 44] width 12 height 7
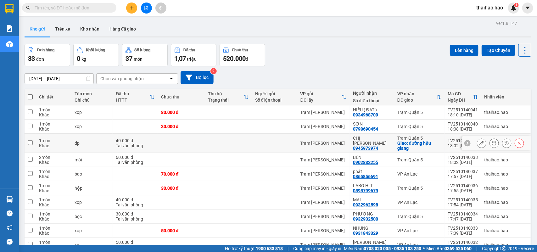
click at [480, 144] on icon at bounding box center [482, 143] width 4 height 4
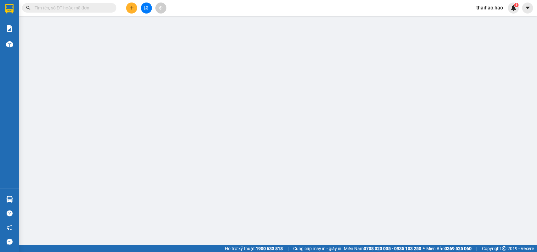
type input "0945973974"
type input "CHỊ [PERSON_NAME]"
checkbox input "true"
type input "đường hậu giang"
type input "40.000"
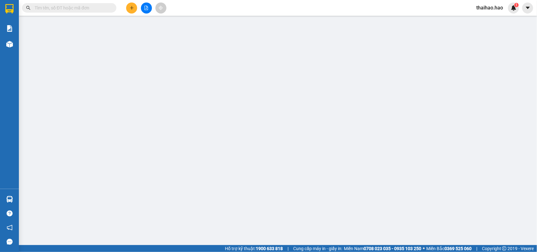
type input "0"
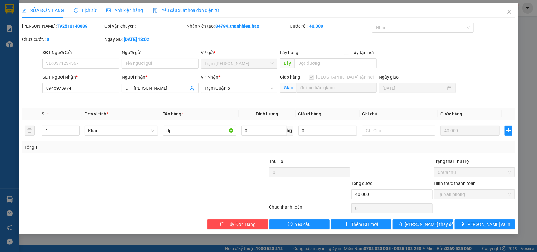
click at [90, 11] on span "Lịch sử" at bounding box center [85, 10] width 22 height 5
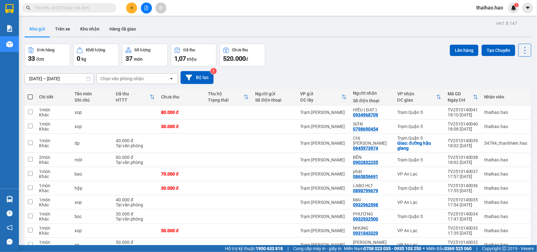
click at [102, 10] on input "text" at bounding box center [72, 7] width 74 height 7
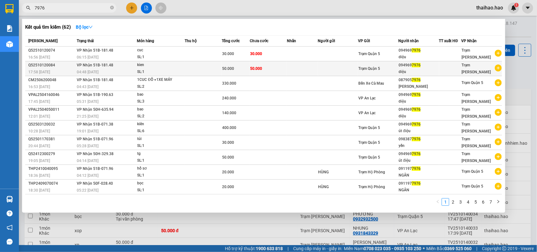
type input "7976"
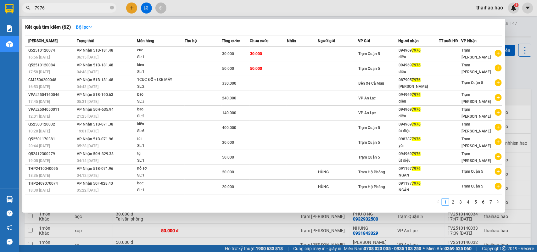
click at [262, 70] on span "50.000" at bounding box center [256, 68] width 12 height 4
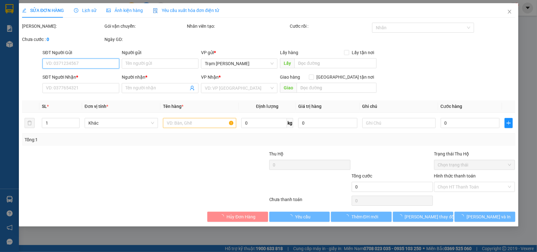
type input "0949697976"
type input "diệu"
type input "50.000"
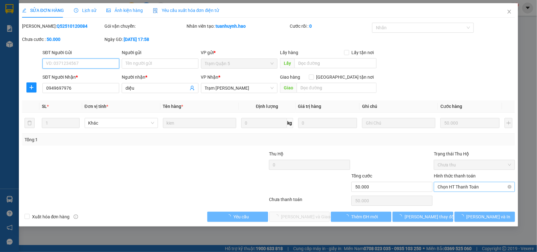
click at [463, 188] on span "Chọn HT Thanh Toán" at bounding box center [475, 186] width 74 height 9
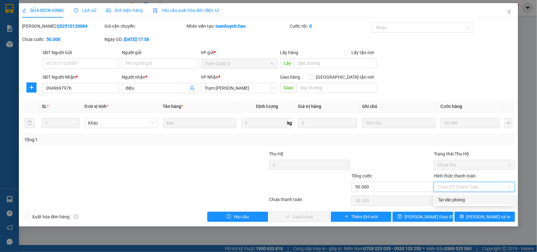
drag, startPoint x: 459, startPoint y: 198, endPoint x: 256, endPoint y: 216, distance: 203.8
click at [458, 198] on div "Tại văn phòng" at bounding box center [475, 199] width 74 height 7
type input "0"
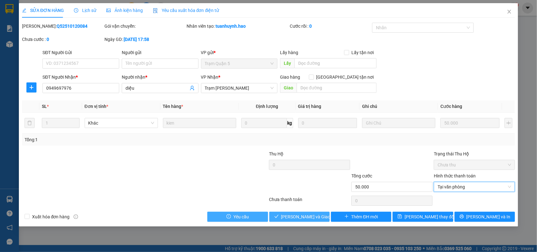
click at [268, 220] on div "Xuất hóa đơn hàng Yêu cầu Lưu và Giao hàng Thêm ĐH mới Lưu thay đổi Lưu và In" at bounding box center [268, 217] width 495 height 10
click at [279, 218] on icon "check" at bounding box center [276, 216] width 4 height 4
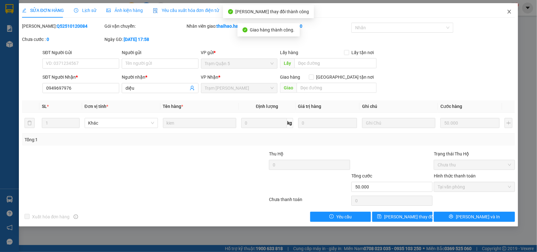
click at [510, 13] on icon "close" at bounding box center [509, 11] width 5 height 5
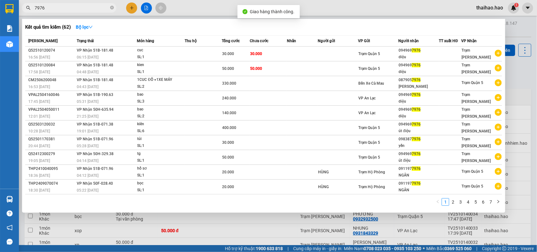
click at [102, 5] on input "7976" at bounding box center [72, 7] width 74 height 7
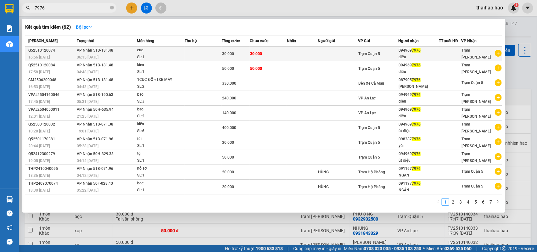
click at [243, 49] on td "30.000" at bounding box center [236, 54] width 28 height 15
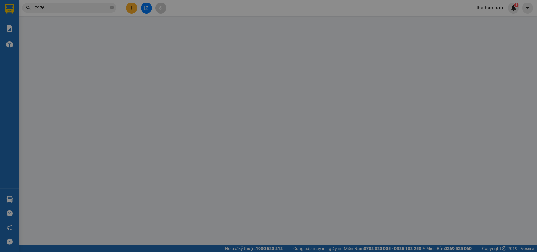
type input "0949697976"
type input "diệu"
type input "30.000"
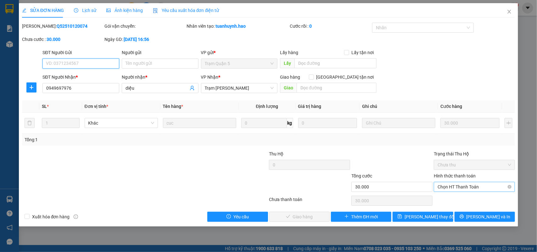
click at [454, 188] on span "Chọn HT Thanh Toán" at bounding box center [475, 186] width 74 height 9
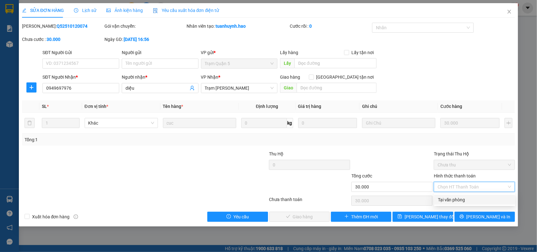
drag, startPoint x: 454, startPoint y: 199, endPoint x: 318, endPoint y: 211, distance: 136.2
click at [453, 199] on div "Tại văn phòng" at bounding box center [475, 199] width 74 height 7
type input "0"
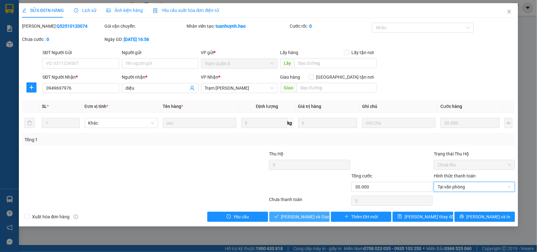
click at [311, 218] on span "Lưu và Giao hàng" at bounding box center [311, 216] width 60 height 7
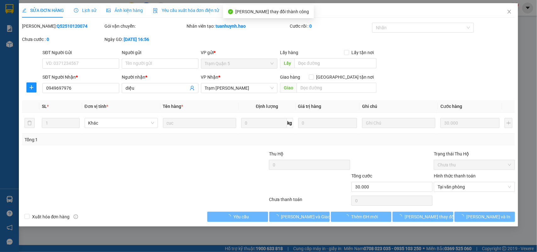
click at [122, 12] on span "Ảnh kiện hàng" at bounding box center [124, 10] width 37 height 5
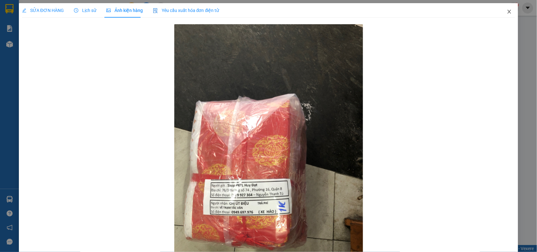
click at [507, 10] on span "Close" at bounding box center [510, 12] width 18 height 18
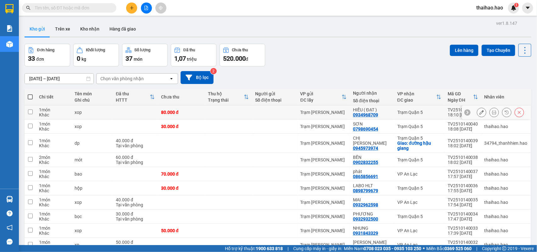
click at [480, 111] on icon at bounding box center [482, 112] width 4 height 4
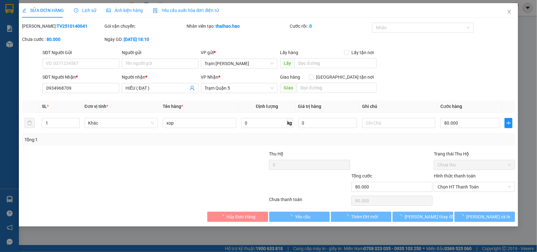
type input "0934968709"
type input "HIẾU ( ĐẠT )"
type input "80.000"
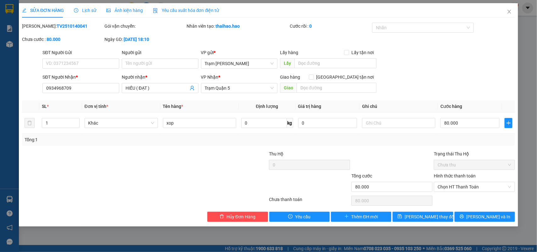
click at [86, 10] on span "Lịch sử" at bounding box center [85, 10] width 22 height 5
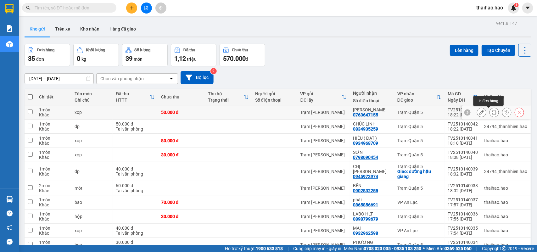
click at [492, 114] on icon at bounding box center [494, 112] width 4 height 4
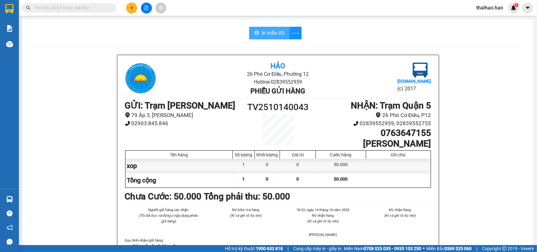
click at [274, 30] on span "In mẫu A5" at bounding box center [273, 33] width 23 height 8
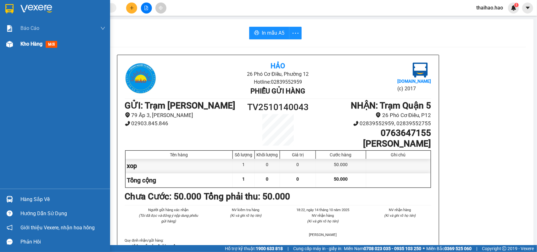
click at [9, 48] on div at bounding box center [9, 44] width 11 height 11
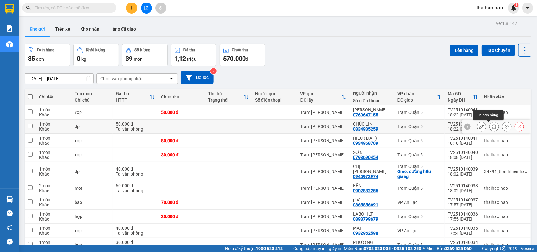
click at [492, 126] on icon at bounding box center [494, 126] width 4 height 4
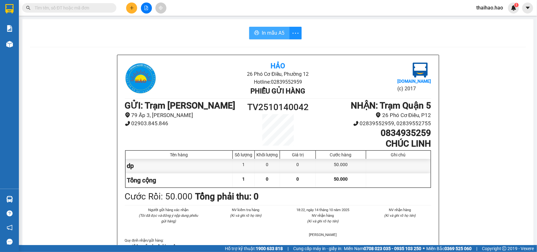
click at [273, 34] on span "In mẫu A5" at bounding box center [273, 33] width 23 height 8
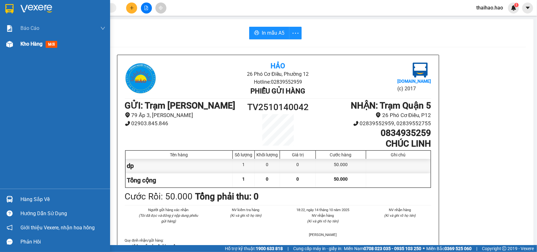
click at [20, 40] on div "Kho hàng mới" at bounding box center [55, 44] width 110 height 16
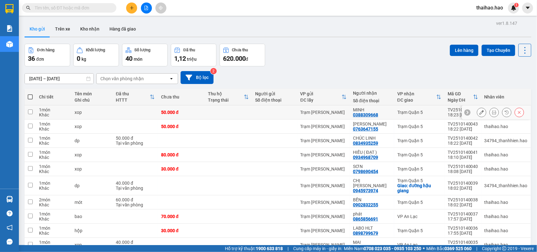
click at [492, 112] on icon at bounding box center [494, 112] width 4 height 4
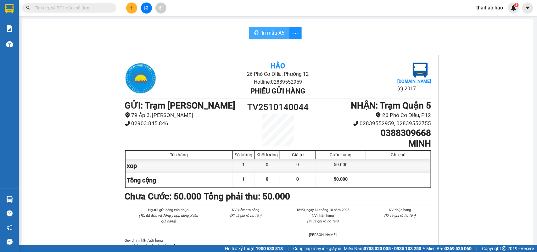
click at [279, 36] on span "In mẫu A5" at bounding box center [273, 33] width 23 height 8
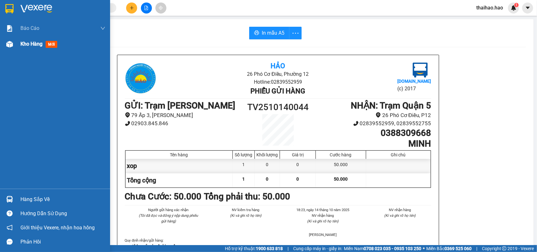
click at [52, 45] on span "mới" at bounding box center [52, 44] width 12 height 7
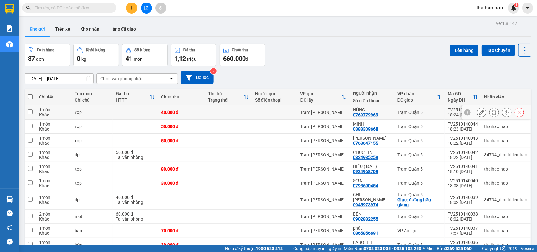
click at [492, 113] on icon at bounding box center [494, 112] width 4 height 4
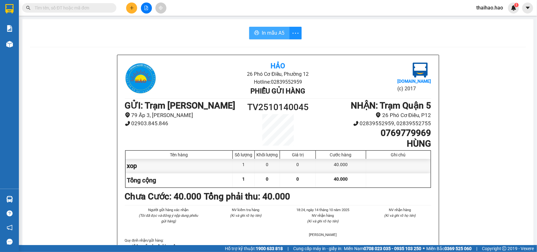
click at [263, 32] on span "In mẫu A5" at bounding box center [273, 33] width 23 height 8
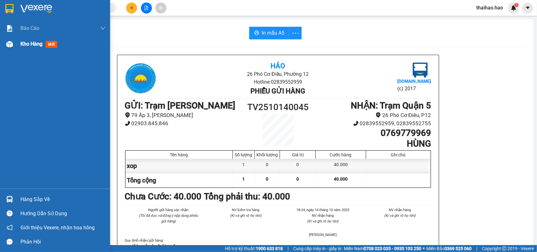
click at [51, 44] on span "mới" at bounding box center [52, 44] width 12 height 7
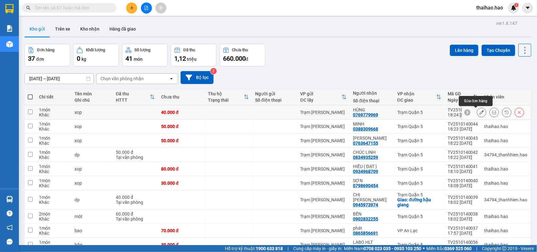
click at [480, 113] on icon at bounding box center [482, 112] width 4 height 4
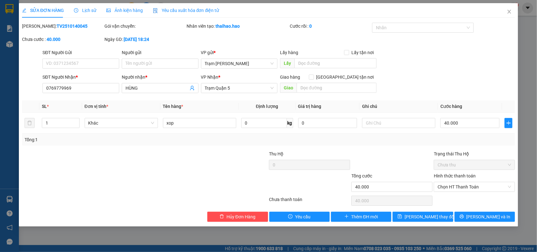
click at [85, 10] on span "Lịch sử" at bounding box center [85, 10] width 22 height 5
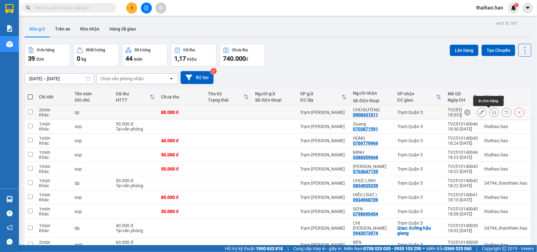
click at [492, 112] on icon at bounding box center [494, 112] width 4 height 4
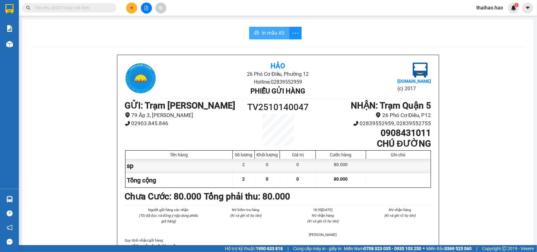
click at [276, 33] on span "In mẫu A5" at bounding box center [273, 33] width 23 height 8
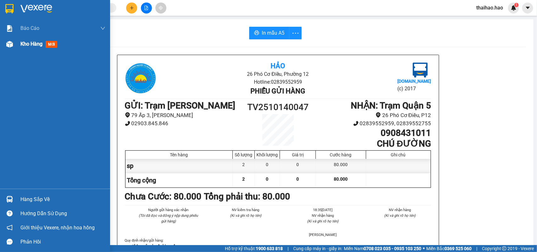
click at [50, 43] on span "mới" at bounding box center [52, 44] width 12 height 7
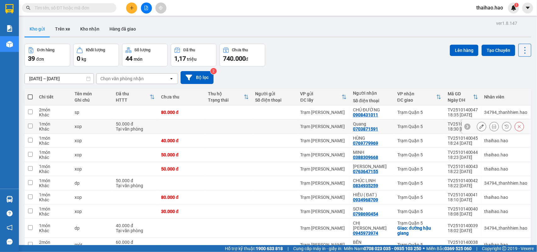
click at [480, 129] on icon at bounding box center [482, 126] width 4 height 4
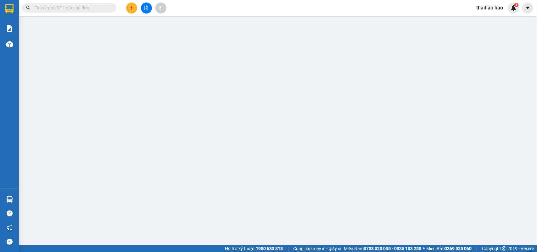
type input "0703871591"
type input "Quang"
type input "50.000"
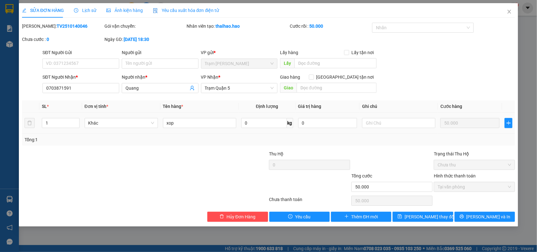
click at [88, 14] on div "Lịch sử" at bounding box center [85, 10] width 22 height 14
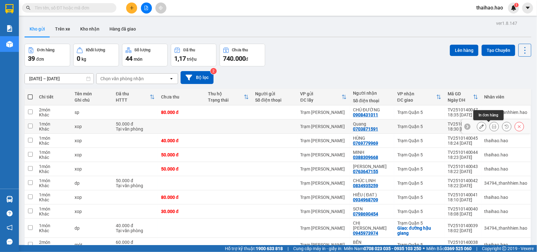
click at [492, 127] on icon at bounding box center [494, 126] width 4 height 4
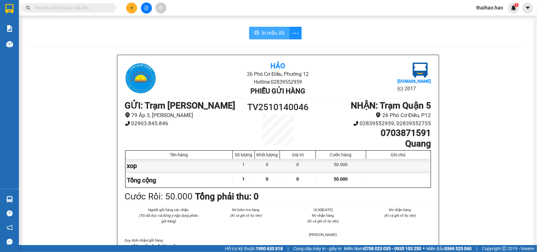
click at [284, 30] on button "In mẫu A5" at bounding box center [269, 33] width 40 height 13
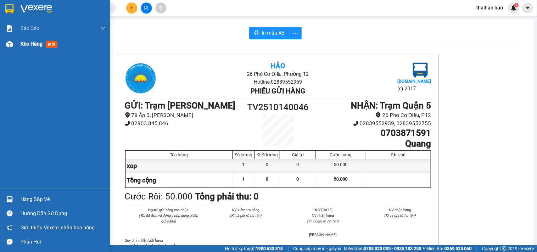
click at [55, 43] on span "mới" at bounding box center [52, 44] width 12 height 7
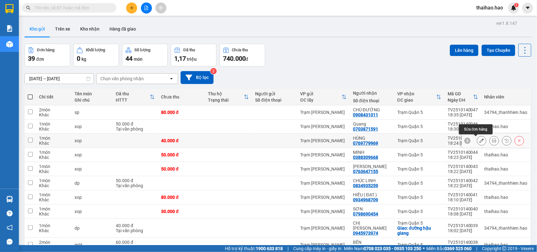
click at [480, 142] on icon at bounding box center [482, 140] width 4 height 4
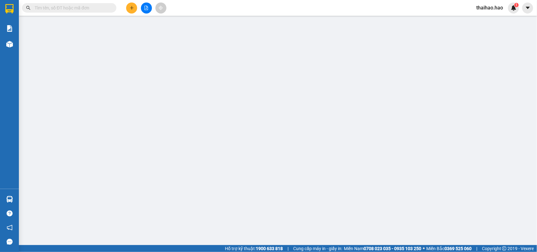
type input "0769779969"
type input "HÙNG"
type input "40.000"
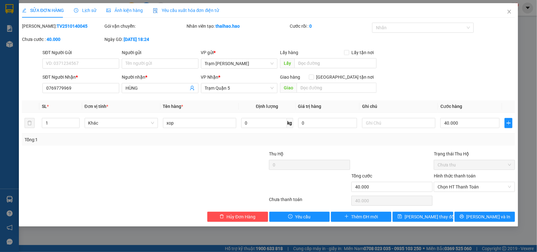
click at [85, 12] on span "Lịch sử" at bounding box center [85, 10] width 22 height 5
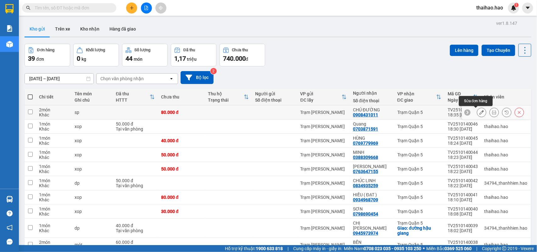
click at [480, 112] on icon at bounding box center [482, 112] width 4 height 4
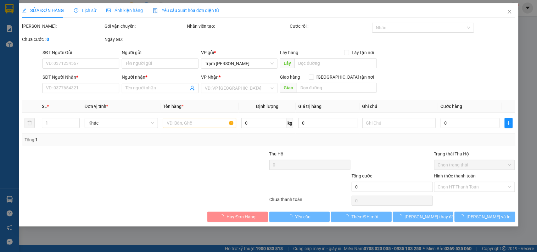
type input "0908431011"
type input "CHÚ ĐƯỜNG"
type input "80.000"
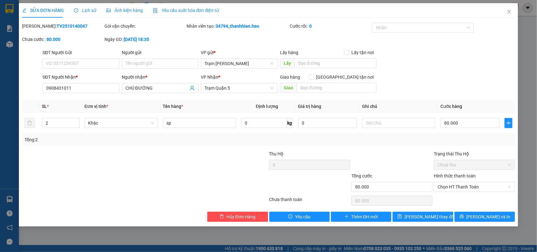
click at [92, 12] on span "Lịch sử" at bounding box center [85, 10] width 22 height 5
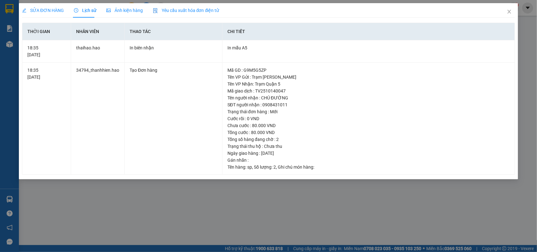
click at [103, 13] on div "SỬA ĐƠN HÀNG Lịch sử Ảnh kiện hàng Yêu cầu xuất hóa đơn điện tử" at bounding box center [120, 10] width 197 height 14
click at [134, 14] on div "Ảnh kiện hàng" at bounding box center [124, 10] width 37 height 7
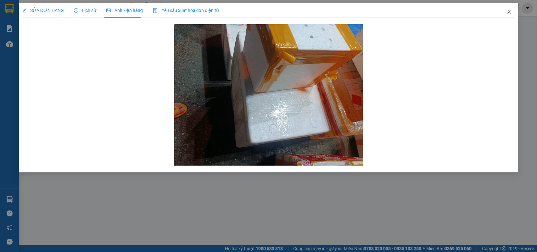
click at [505, 14] on span "Close" at bounding box center [510, 12] width 18 height 18
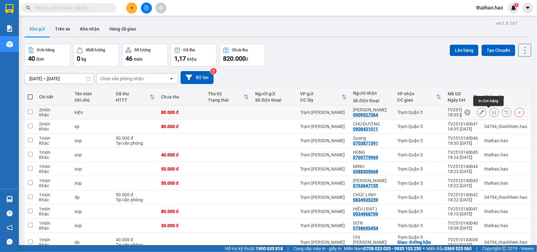
click at [492, 113] on icon at bounding box center [494, 112] width 4 height 4
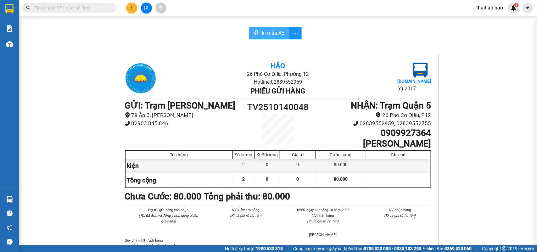
click at [258, 29] on button "In mẫu A5" at bounding box center [269, 33] width 40 height 13
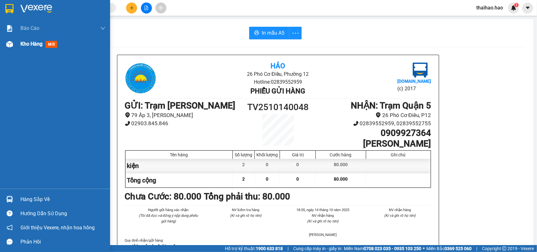
click at [16, 44] on div "Kho hàng mới" at bounding box center [55, 44] width 110 height 16
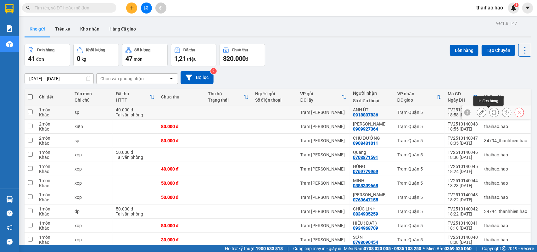
click at [492, 113] on icon at bounding box center [494, 112] width 4 height 4
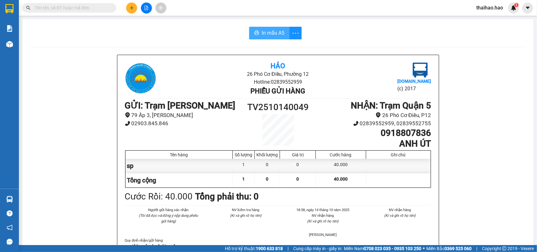
click at [282, 35] on button "In mẫu A5" at bounding box center [269, 33] width 40 height 13
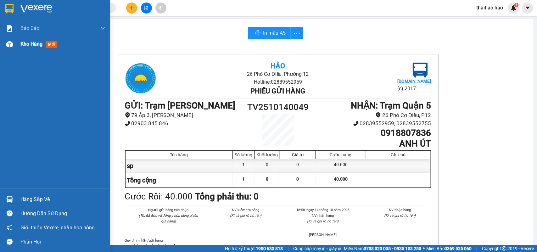
click at [20, 49] on div "Kho hàng mới" at bounding box center [55, 44] width 110 height 16
click at [22, 44] on span "Kho hàng" at bounding box center [31, 44] width 22 height 6
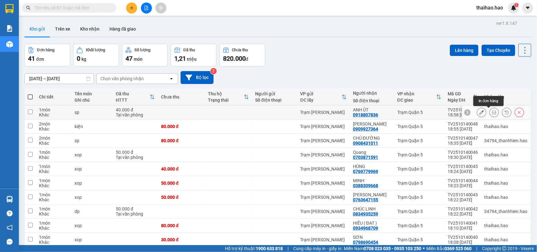
click at [492, 113] on icon at bounding box center [494, 112] width 4 height 4
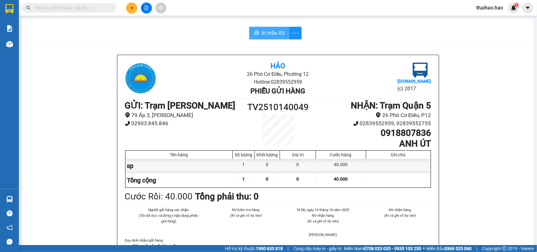
click at [267, 32] on span "In mẫu A5" at bounding box center [273, 33] width 23 height 8
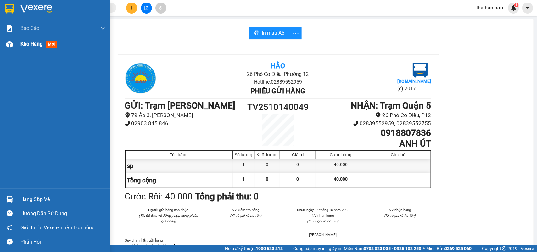
click at [52, 43] on span "mới" at bounding box center [52, 44] width 12 height 7
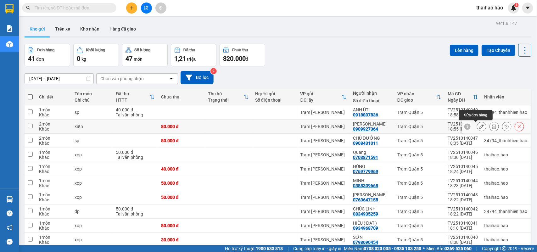
click at [479, 128] on button at bounding box center [481, 126] width 9 height 11
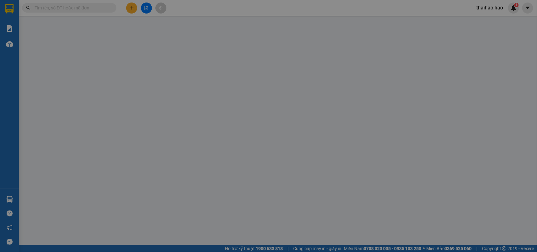
type input "0909927364"
type input "[PERSON_NAME]"
type input "80.000"
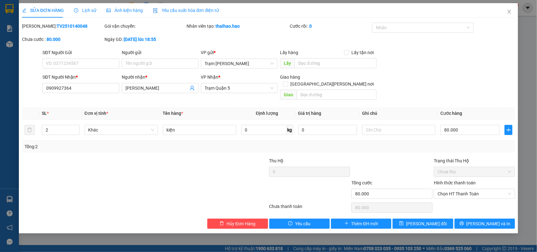
click at [82, 11] on span "Lịch sử" at bounding box center [85, 10] width 22 height 5
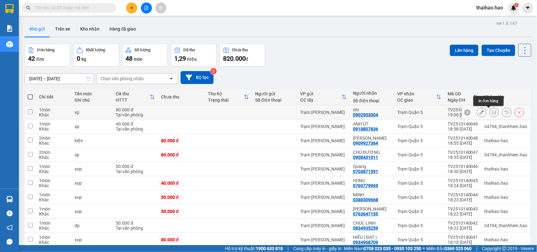
click at [491, 111] on button at bounding box center [494, 112] width 9 height 11
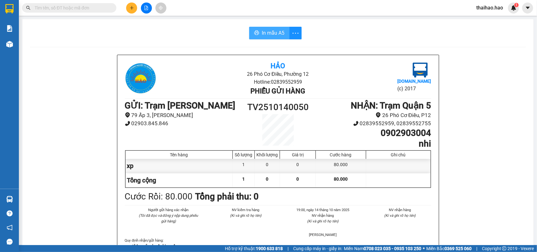
click at [267, 34] on span "In mẫu A5" at bounding box center [273, 33] width 23 height 8
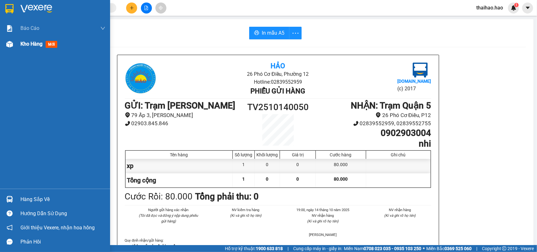
click at [56, 43] on span "mới" at bounding box center [52, 44] width 12 height 7
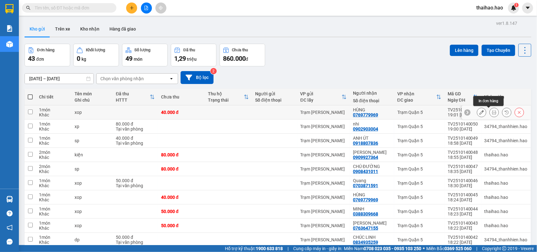
click at [491, 112] on button at bounding box center [494, 112] width 9 height 11
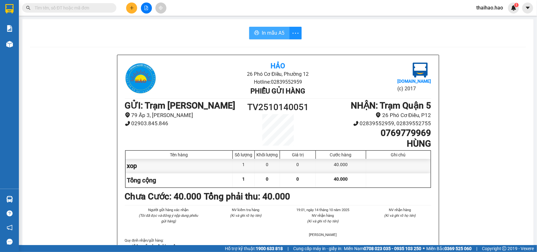
click at [275, 32] on span "In mẫu A5" at bounding box center [273, 33] width 23 height 8
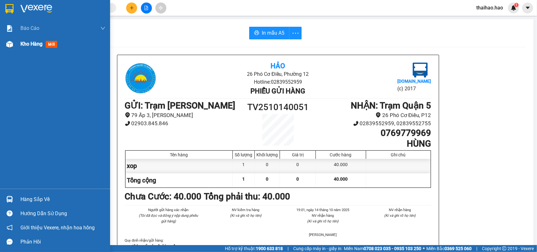
click at [48, 46] on span "mới" at bounding box center [52, 44] width 12 height 7
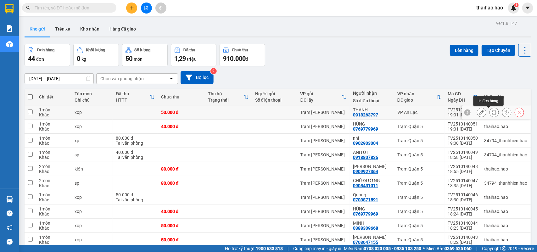
click at [492, 112] on icon at bounding box center [494, 112] width 4 height 4
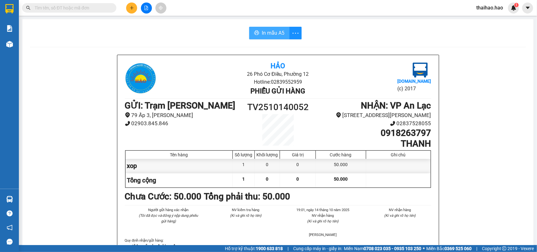
click at [271, 30] on span "In mẫu A5" at bounding box center [273, 33] width 23 height 8
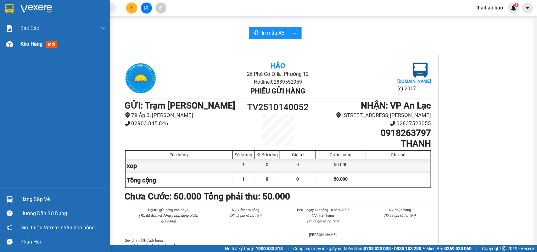
click at [54, 43] on span "mới" at bounding box center [52, 44] width 12 height 7
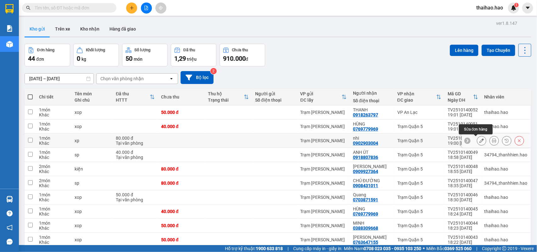
click at [480, 140] on icon at bounding box center [482, 140] width 4 height 4
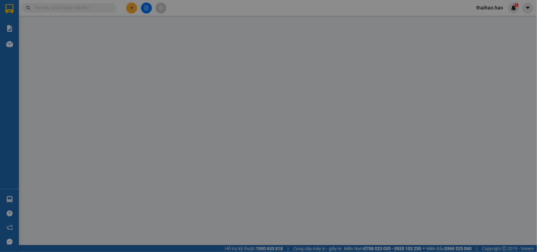
type input "0902903004"
type input "nhi"
type input "80.000"
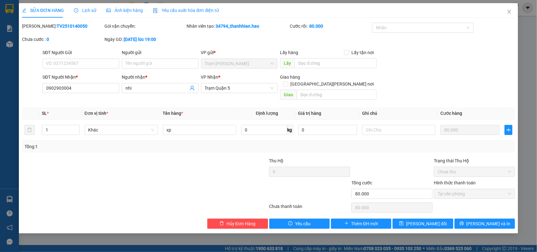
click at [93, 12] on span "Lịch sử" at bounding box center [85, 10] width 22 height 5
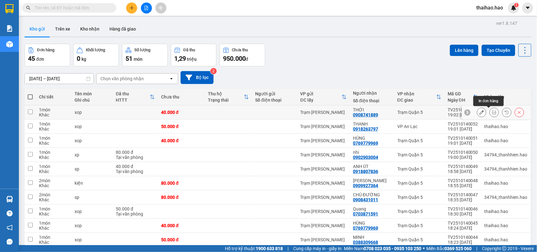
click at [490, 112] on button at bounding box center [494, 112] width 9 height 11
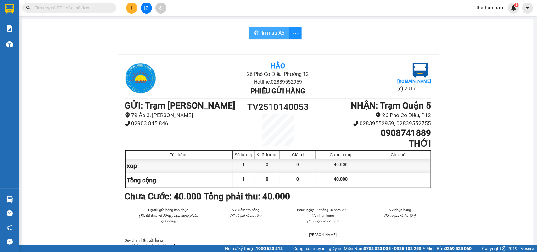
click at [273, 29] on button "In mẫu A5" at bounding box center [269, 33] width 40 height 13
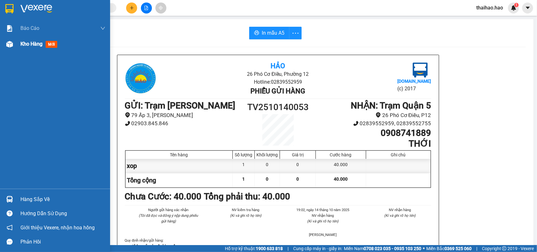
click at [51, 43] on span "mới" at bounding box center [52, 44] width 12 height 7
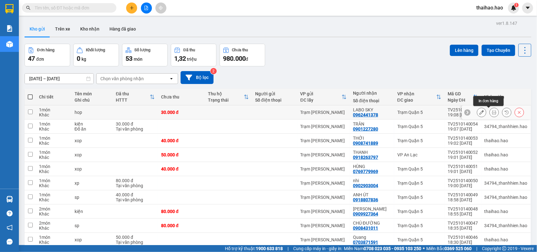
click at [492, 113] on icon at bounding box center [494, 112] width 4 height 4
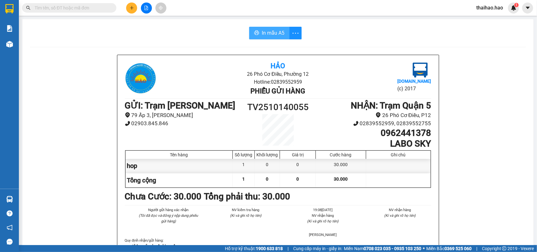
click at [274, 33] on span "In mẫu A5" at bounding box center [273, 33] width 23 height 8
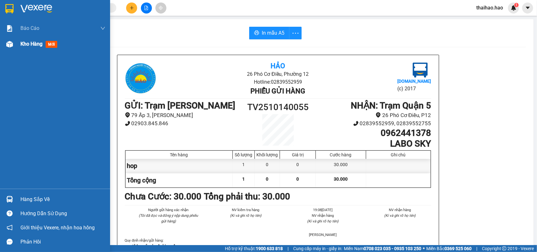
click at [49, 44] on span "mới" at bounding box center [52, 44] width 12 height 7
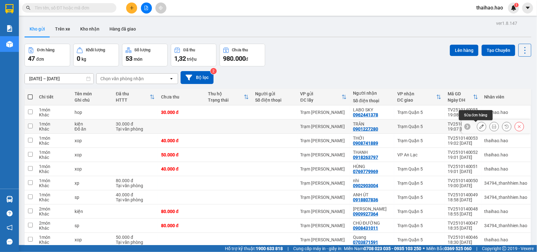
click at [480, 128] on icon at bounding box center [482, 126] width 4 height 4
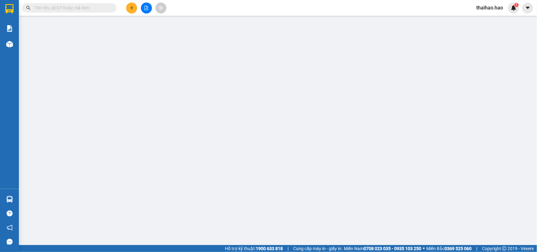
type input "0901227280"
type input "TRÂN"
type input "30.000"
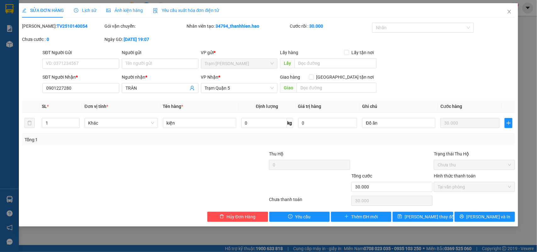
click at [85, 13] on div "Lịch sử" at bounding box center [85, 10] width 22 height 7
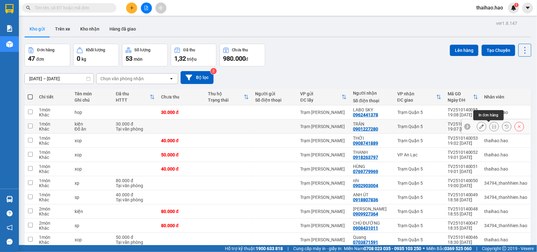
click at [492, 128] on icon at bounding box center [494, 126] width 4 height 4
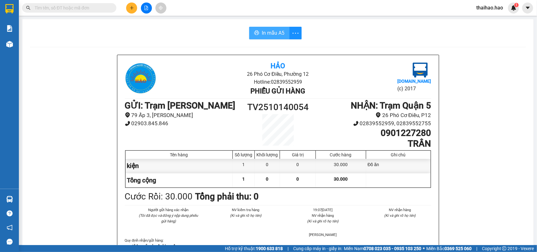
click at [268, 33] on span "In mẫu A5" at bounding box center [273, 33] width 23 height 8
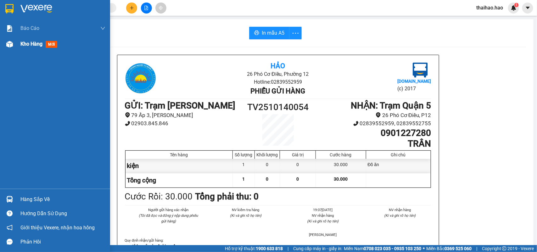
click at [57, 45] on span "mới" at bounding box center [52, 44] width 12 height 7
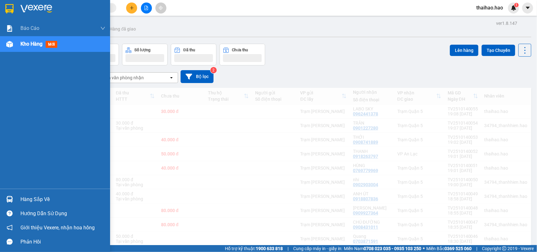
click at [53, 44] on span "mới" at bounding box center [52, 44] width 12 height 7
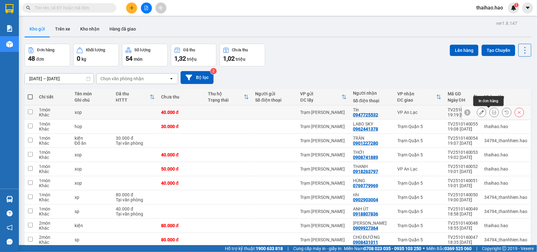
click at [492, 114] on icon at bounding box center [494, 112] width 4 height 4
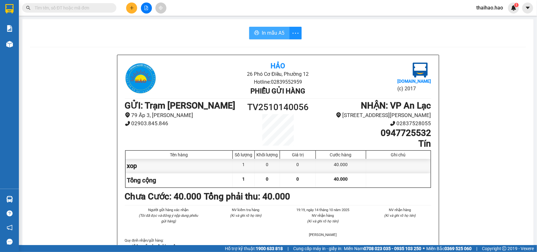
click at [262, 29] on span "In mẫu A5" at bounding box center [273, 33] width 23 height 8
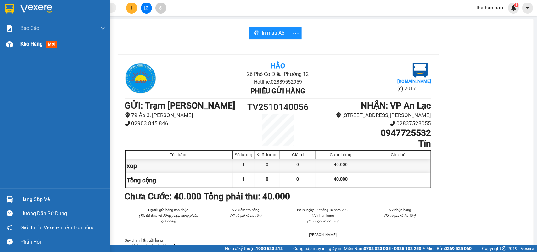
click at [31, 43] on span "Kho hàng" at bounding box center [31, 44] width 22 height 6
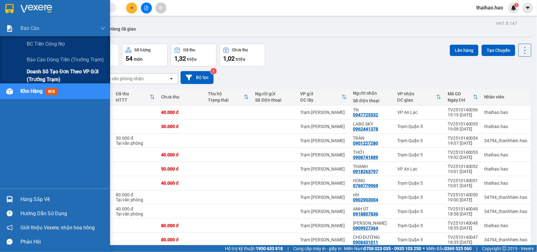
click at [62, 72] on span "Doanh số tạo đơn theo VP gửi (trưởng trạm)" at bounding box center [66, 76] width 79 height 16
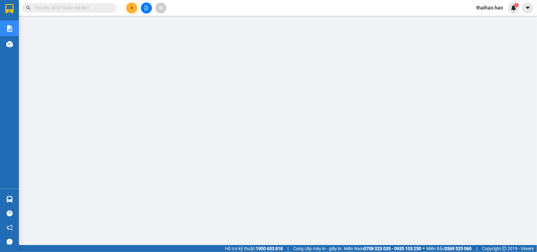
click at [94, 8] on input "text" at bounding box center [72, 7] width 74 height 7
paste input "TV2510130070"
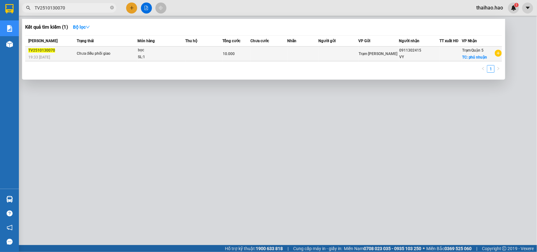
type input "TV2510130070"
click at [239, 51] on div "10.000" at bounding box center [236, 53] width 27 height 7
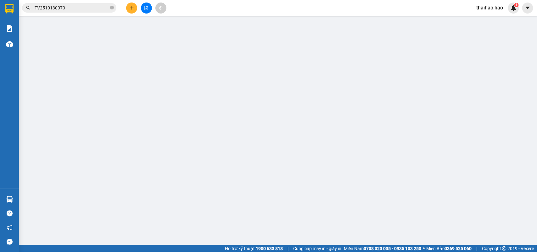
type input "0911302415"
type input "VY"
checkbox input "true"
type input "phú nhuận"
type input "10.000"
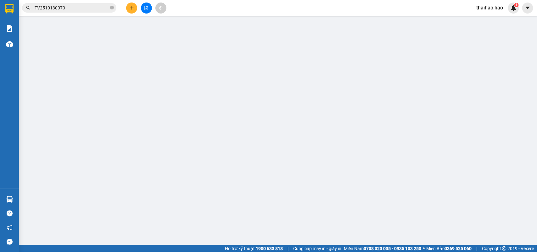
type input "0"
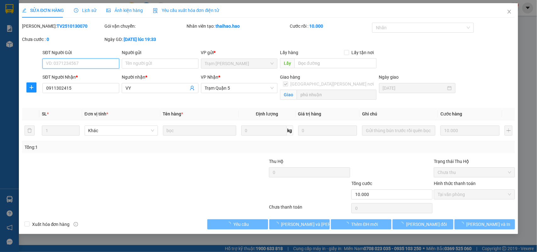
click at [76, 12] on div "SỬA ĐƠN HÀNG Lịch sử Ảnh kiện hàng Yêu cầu xuất hóa đơn điện tử Total Paid Fee …" at bounding box center [268, 126] width 537 height 252
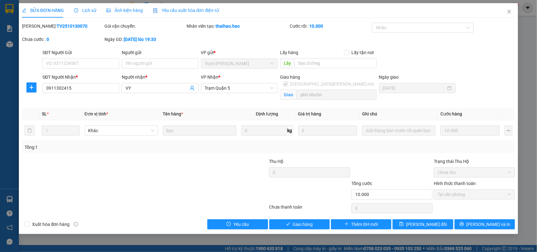
click at [93, 10] on span "Lịch sử" at bounding box center [85, 10] width 22 height 5
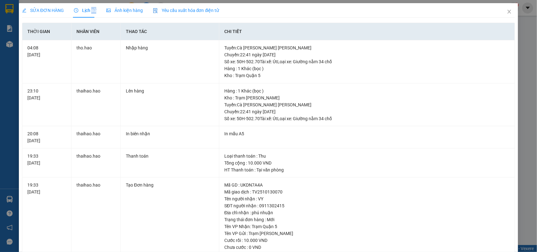
click at [93, 10] on span "Lịch sử" at bounding box center [85, 10] width 22 height 5
click at [501, 12] on span "Close" at bounding box center [510, 12] width 18 height 18
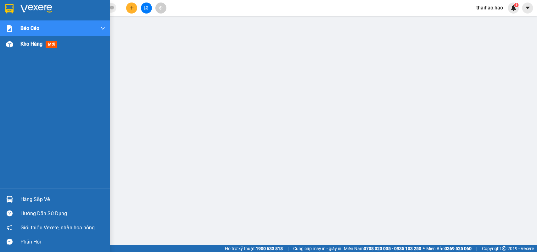
click at [12, 42] on img at bounding box center [9, 44] width 7 height 7
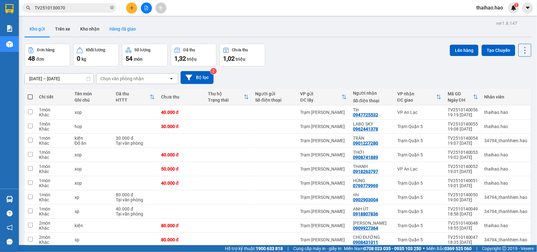
click at [129, 29] on button "Hàng đã giao" at bounding box center [122, 28] width 37 height 15
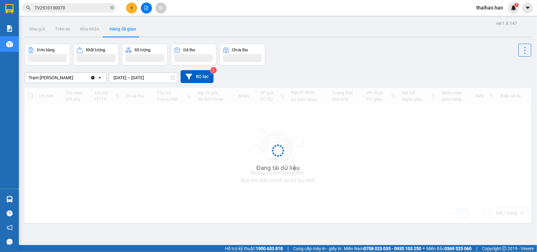
click at [129, 29] on button "Hàng đã giao" at bounding box center [122, 28] width 37 height 15
click at [150, 73] on input "[DATE] – [DATE]" at bounding box center [143, 78] width 69 height 10
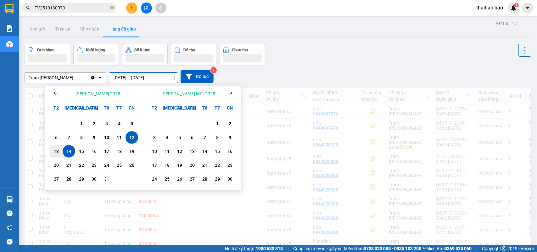
click at [71, 150] on div "14" at bounding box center [69, 152] width 9 height 8
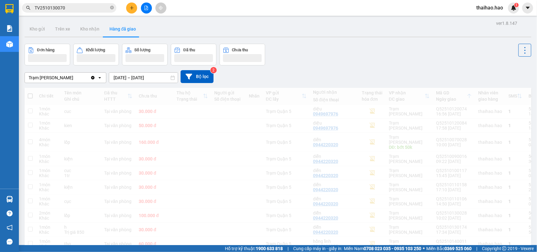
type input "14/10/2025 – 14/10/2025"
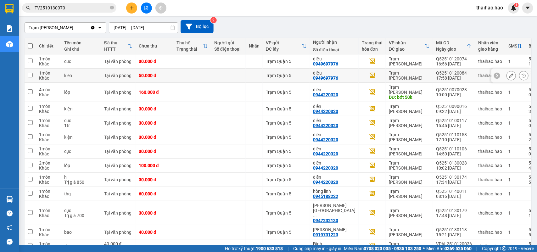
scroll to position [26, 0]
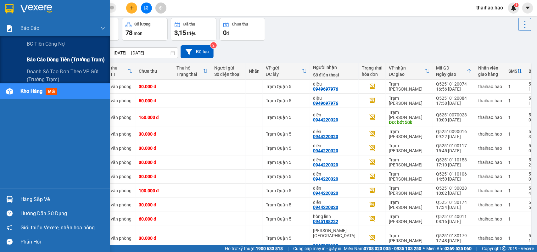
click at [46, 59] on span "Báo cáo dòng tiền (trưởng trạm)" at bounding box center [66, 60] width 78 height 8
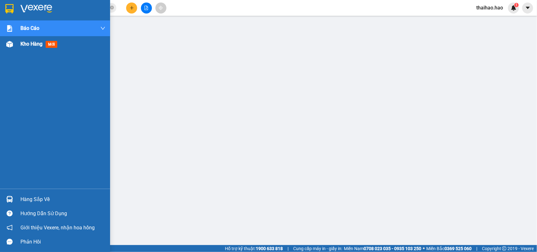
click at [8, 41] on img at bounding box center [9, 44] width 7 height 7
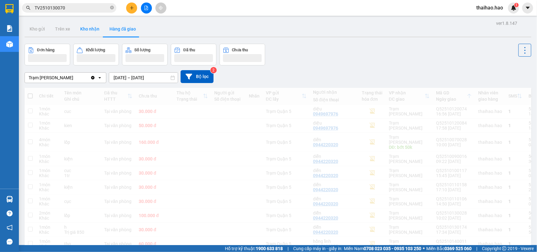
click at [92, 29] on button "Kho nhận" at bounding box center [89, 28] width 29 height 15
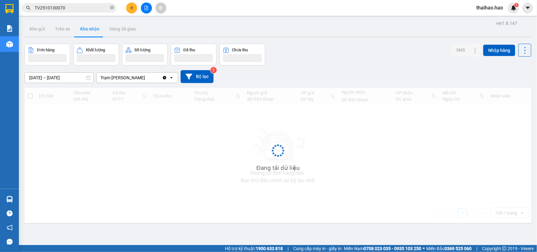
click at [92, 29] on button "Kho nhận" at bounding box center [89, 28] width 29 height 15
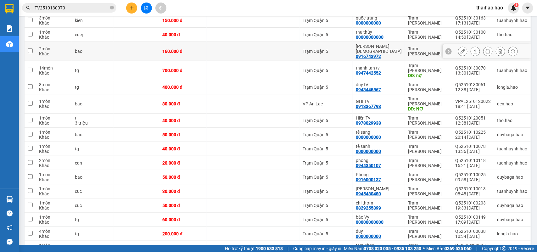
scroll to position [118, 0]
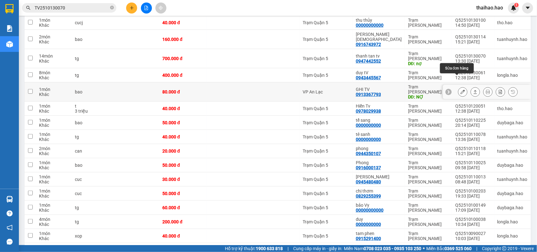
click at [461, 90] on icon at bounding box center [463, 92] width 4 height 4
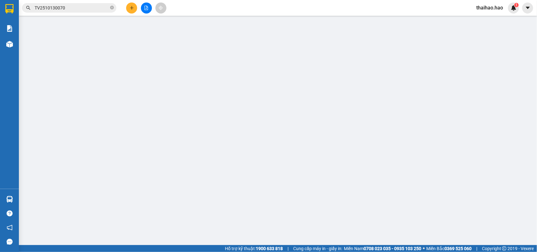
type input "0913367793"
type input "GHI TV"
type input "NỢ"
type input "80.000"
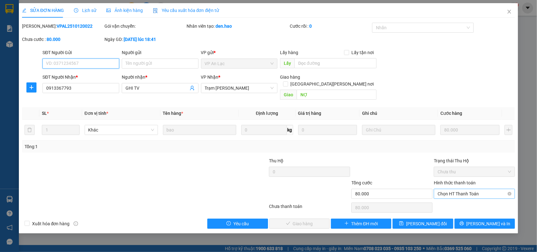
click at [453, 189] on span "Chọn HT Thanh Toán" at bounding box center [475, 193] width 74 height 9
click at [312, 91] on input "NỢ" at bounding box center [337, 95] width 80 height 10
drag, startPoint x: 446, startPoint y: 188, endPoint x: 441, endPoint y: 196, distance: 9.4
click at [445, 189] on span "Chọn HT Thanh Toán" at bounding box center [475, 193] width 74 height 9
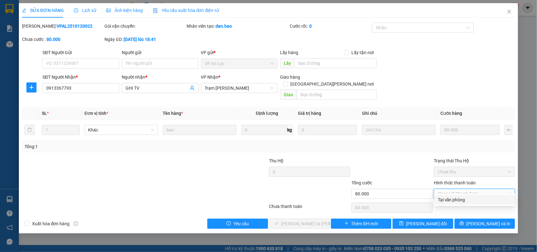
click at [441, 200] on div "Tại văn phòng" at bounding box center [475, 199] width 74 height 7
type input "0"
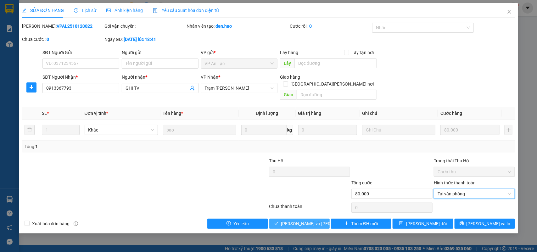
drag, startPoint x: 309, startPoint y: 219, endPoint x: 306, endPoint y: 217, distance: 3.4
click at [309, 220] on span "Lưu và Giao hàng" at bounding box center [323, 223] width 85 height 7
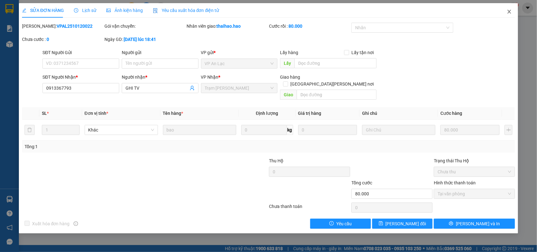
click at [507, 14] on icon "close" at bounding box center [509, 11] width 5 height 5
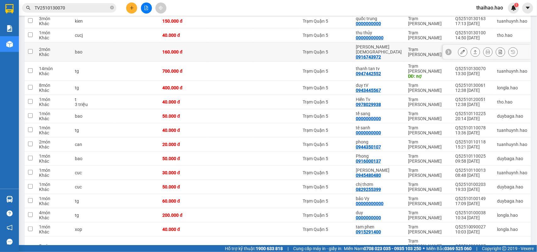
scroll to position [119, 0]
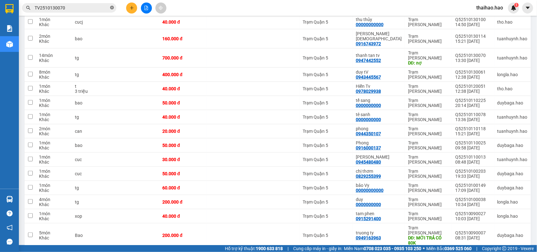
click at [112, 6] on icon "close-circle" at bounding box center [112, 8] width 4 height 4
click at [109, 7] on input "text" at bounding box center [72, 7] width 74 height 7
type input "9"
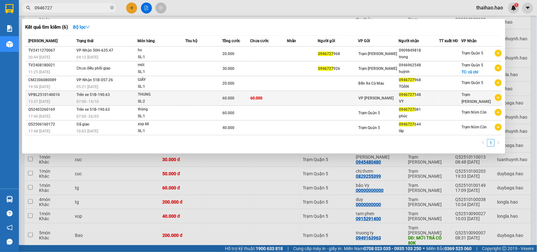
type input "0946727"
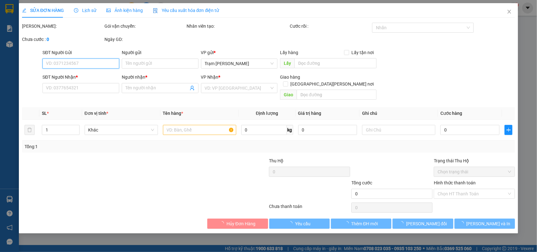
type input "0946727548"
type input "VY"
type input "60.000"
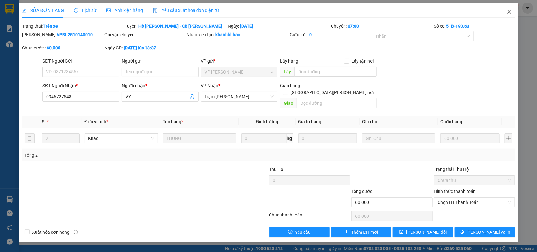
click at [510, 12] on icon "close" at bounding box center [509, 11] width 5 height 5
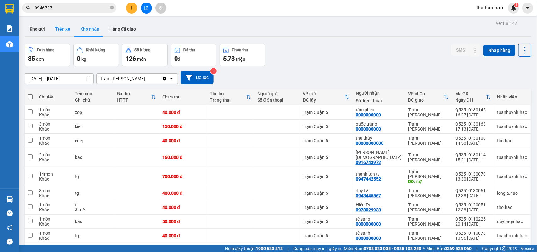
click at [57, 29] on button "Trên xe" at bounding box center [62, 28] width 25 height 15
type input "[DATE] – [DATE]"
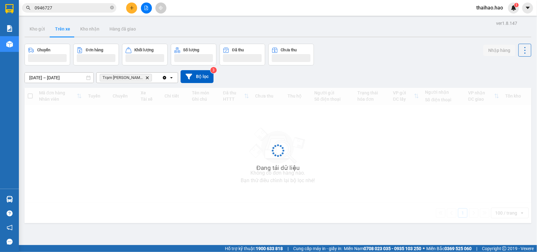
drag, startPoint x: 57, startPoint y: 29, endPoint x: 40, endPoint y: 32, distance: 18.0
click at [57, 29] on button "Trên xe" at bounding box center [62, 28] width 25 height 15
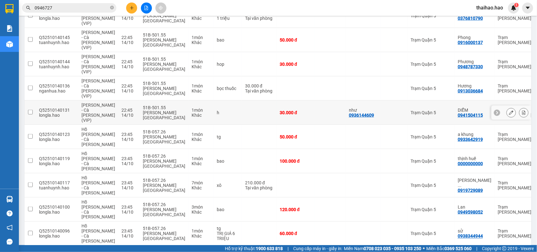
scroll to position [359, 0]
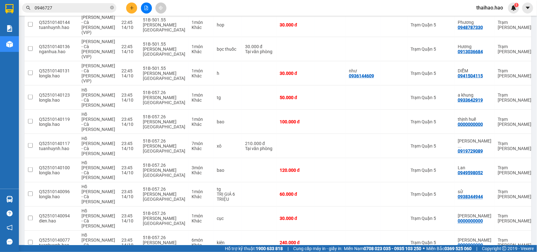
drag, startPoint x: 329, startPoint y: 130, endPoint x: 382, endPoint y: 73, distance: 77.7
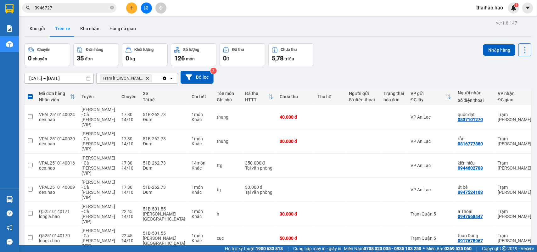
scroll to position [0, 0]
click at [483, 54] on button "Nhập hàng" at bounding box center [499, 50] width 32 height 11
checkbox input "false"
click at [79, 34] on button "Kho nhận" at bounding box center [89, 28] width 29 height 15
type input "01/10/2025 – 14/10/2025"
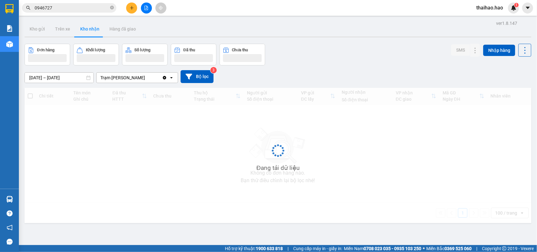
click at [79, 34] on button "Kho nhận" at bounding box center [89, 28] width 29 height 15
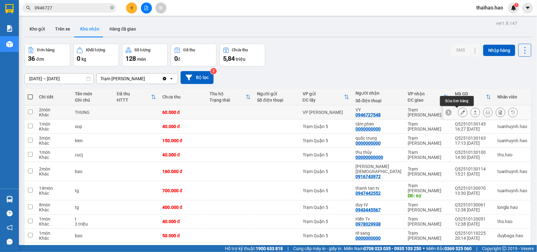
click at [461, 111] on icon at bounding box center [463, 112] width 4 height 4
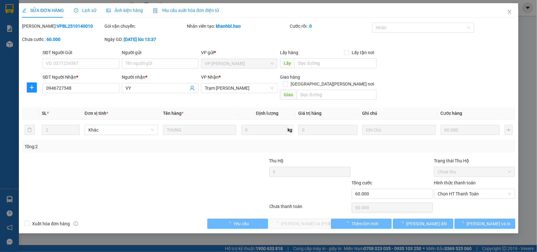
type input "0946727548"
type input "VY"
type input "60.000"
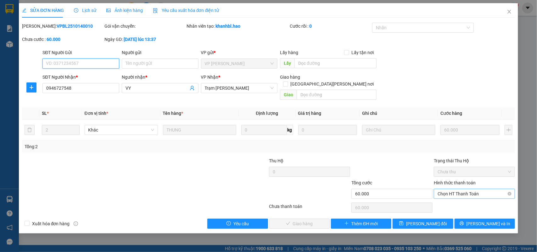
click at [463, 189] on span "Chọn HT Thanh Toán" at bounding box center [475, 193] width 74 height 9
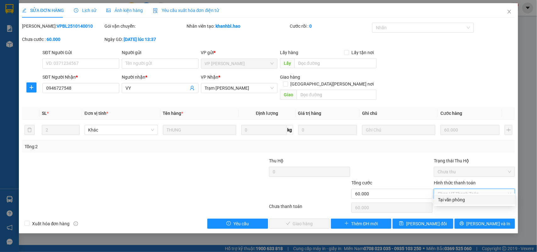
drag, startPoint x: 463, startPoint y: 198, endPoint x: 319, endPoint y: 213, distance: 145.0
click at [462, 198] on div "Tại văn phòng" at bounding box center [475, 199] width 74 height 7
type input "0"
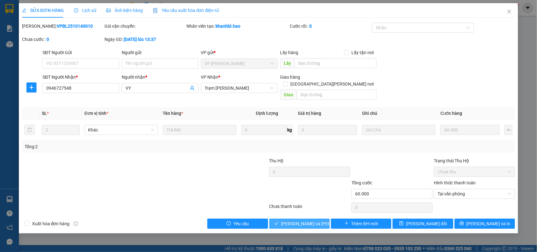
click at [312, 220] on span "Lưu và Giao hàng" at bounding box center [323, 223] width 85 height 7
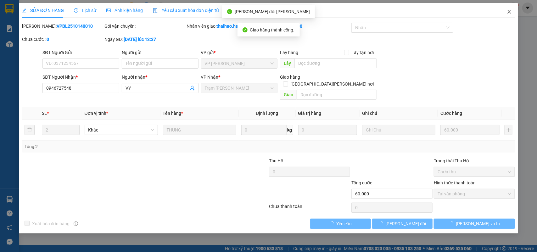
click at [510, 10] on icon "close" at bounding box center [509, 11] width 5 height 5
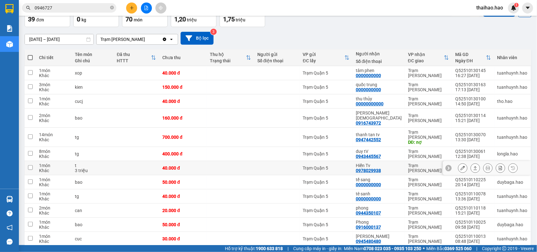
scroll to position [79, 0]
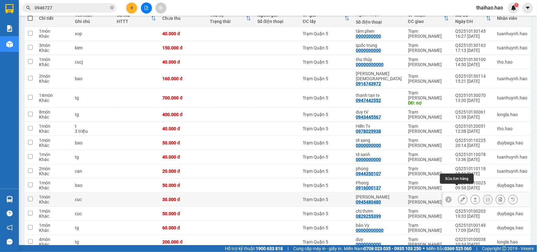
click at [459, 194] on button at bounding box center [463, 199] width 9 height 11
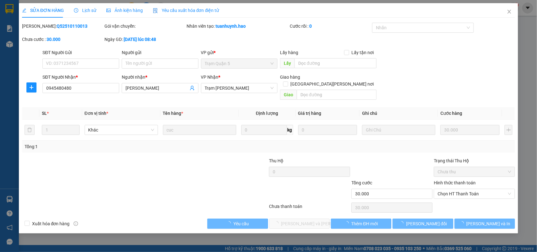
type input "0945480480"
type input "gia khang"
type input "30.000"
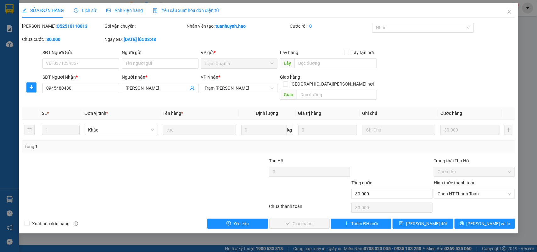
click at [120, 8] on span "Ảnh kiện hàng" at bounding box center [124, 10] width 37 height 5
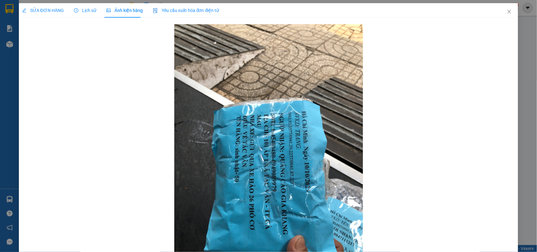
click at [46, 13] on span "SỬA ĐƠN HÀNG" at bounding box center [43, 10] width 42 height 5
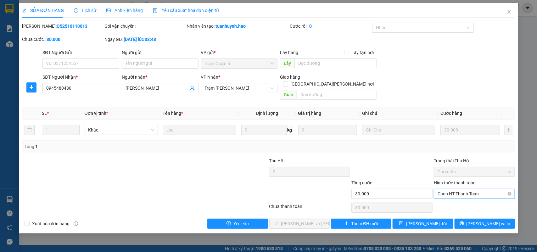
click at [456, 191] on span "Chọn HT Thanh Toán" at bounding box center [475, 193] width 74 height 9
drag, startPoint x: 454, startPoint y: 201, endPoint x: 332, endPoint y: 203, distance: 121.5
click at [452, 201] on div "Tại văn phòng" at bounding box center [475, 199] width 74 height 7
type input "0"
click at [310, 220] on span "Lưu và Giao hàng" at bounding box center [323, 223] width 85 height 7
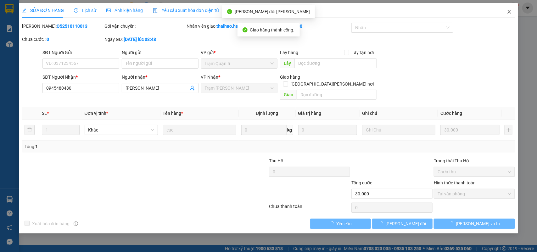
click at [507, 15] on span "Close" at bounding box center [510, 12] width 18 height 18
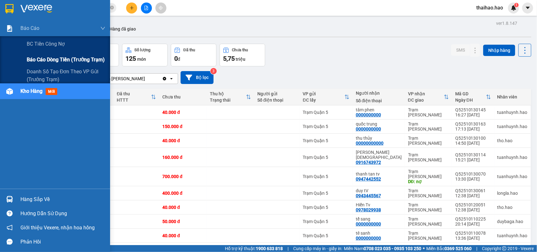
click at [47, 57] on span "Báo cáo dòng tiền (trưởng trạm)" at bounding box center [66, 60] width 78 height 8
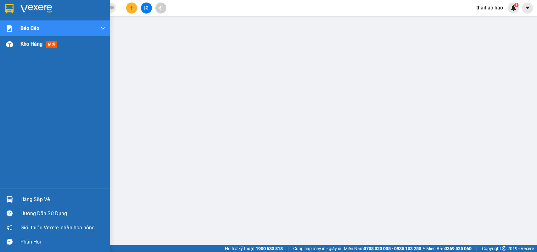
click at [11, 42] on img at bounding box center [9, 44] width 7 height 7
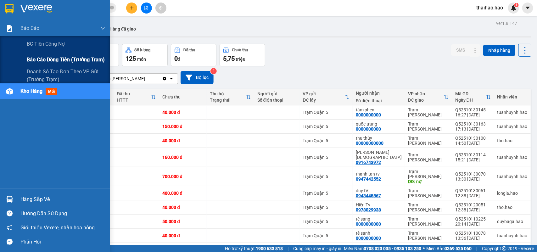
click at [41, 53] on div "Báo cáo dòng tiền (trưởng trạm)" at bounding box center [66, 60] width 79 height 16
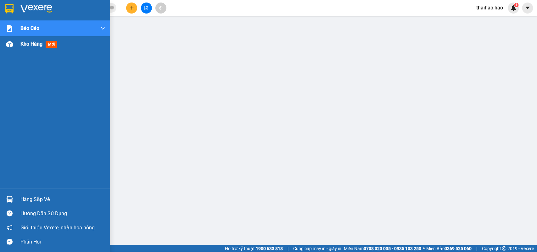
click at [15, 44] on div "Kho hàng mới" at bounding box center [55, 44] width 110 height 16
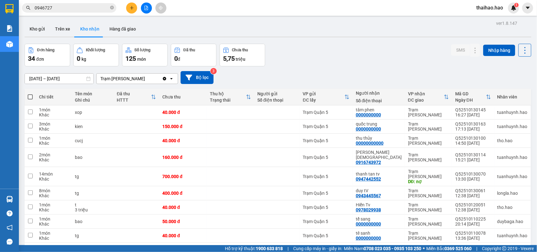
click at [126, 31] on button "Hàng đã giao" at bounding box center [122, 28] width 37 height 15
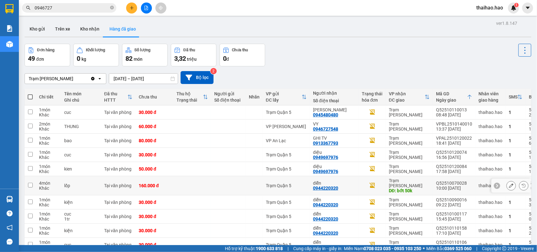
click at [509, 184] on icon at bounding box center [511, 185] width 4 height 4
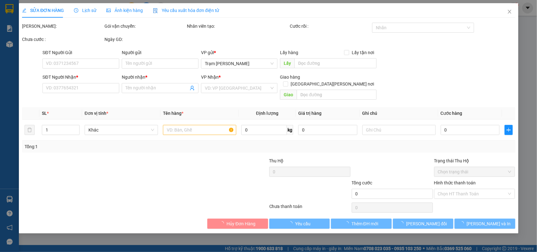
type input "0944220320"
type input "diễn"
type input "bớt 50k"
type input "160.000"
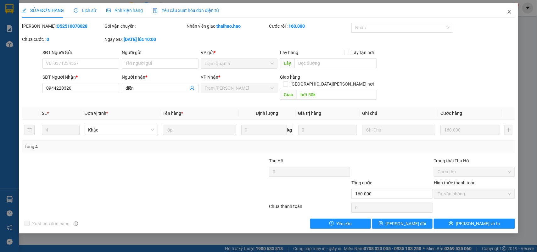
click at [512, 12] on icon "close" at bounding box center [509, 11] width 5 height 5
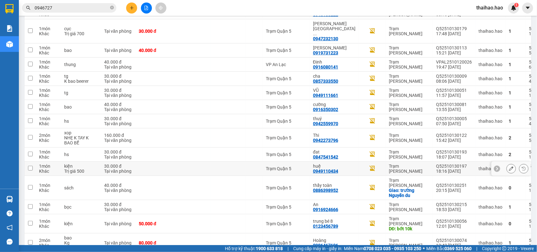
scroll to position [315, 0]
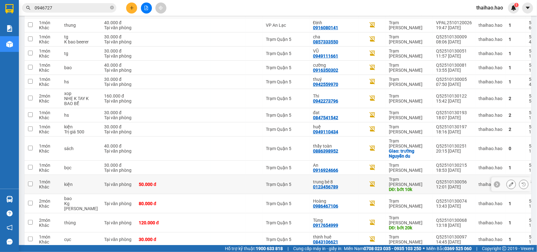
click at [509, 182] on icon at bounding box center [511, 184] width 4 height 4
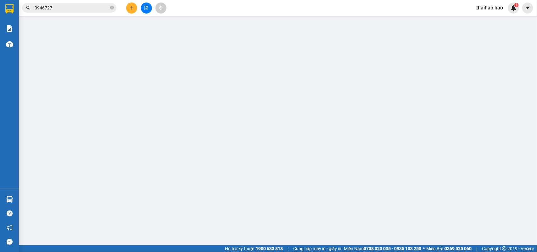
type input "0123456789"
type input "trung bé 8"
type input "bớt 10k"
type input "50.000"
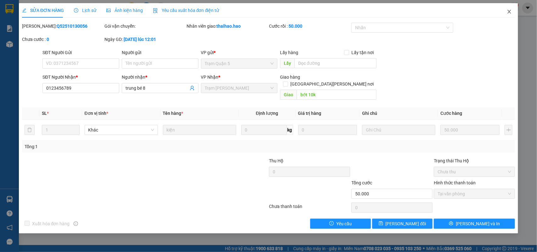
click at [509, 10] on icon "close" at bounding box center [509, 11] width 5 height 5
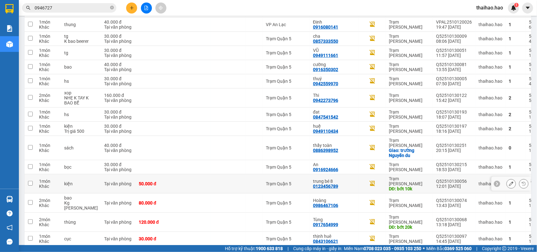
scroll to position [355, 0]
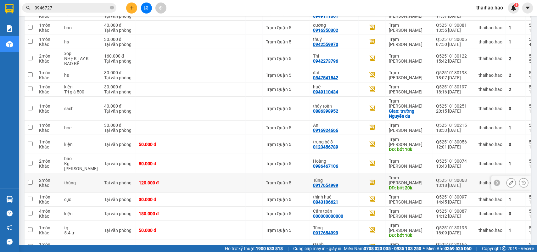
click at [509, 181] on icon at bounding box center [511, 183] width 4 height 4
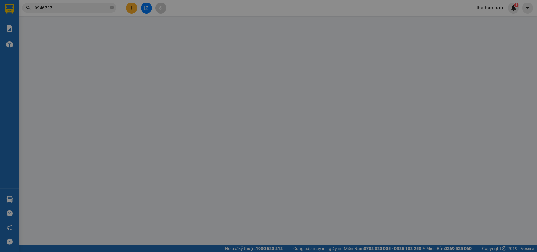
type input "0917654999"
type input "Tùng"
type input "bớt 20k"
type input "120.000"
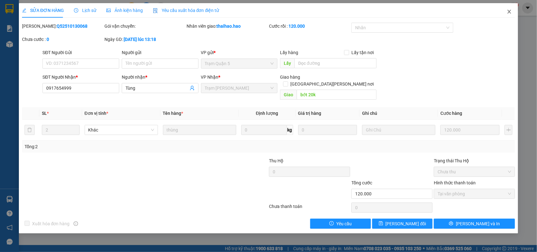
click at [510, 11] on icon "close" at bounding box center [509, 11] width 5 height 5
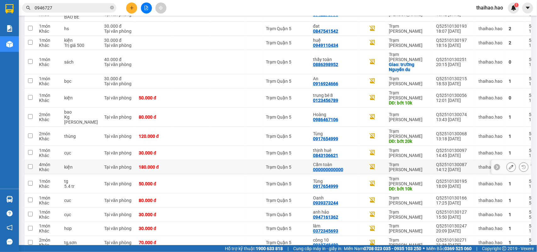
scroll to position [433, 0]
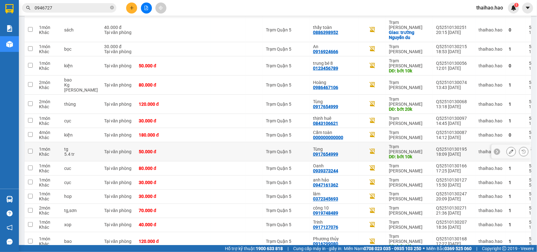
click at [507, 146] on button at bounding box center [511, 151] width 9 height 11
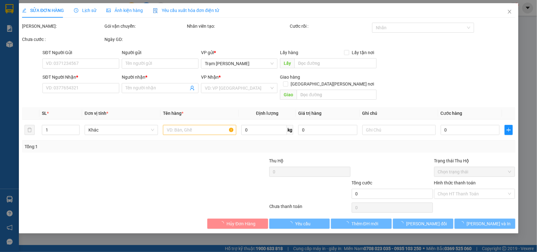
type input "0917654999"
type input "Tùng"
type input "bớt 10k"
type input "50.000"
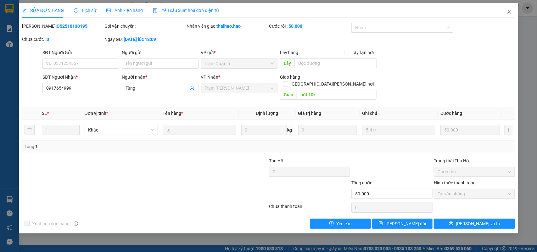
click at [509, 13] on icon "close" at bounding box center [509, 11] width 5 height 5
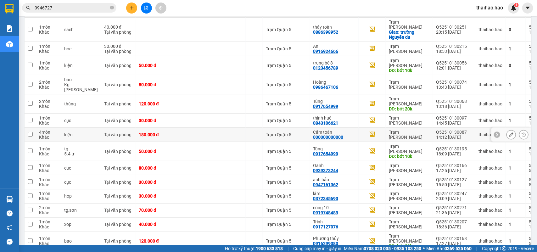
scroll to position [473, 0]
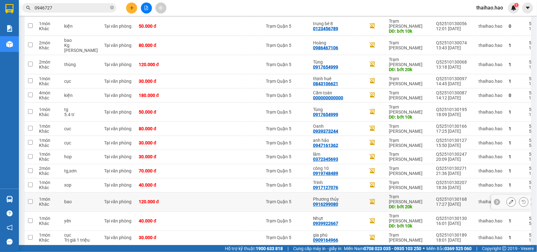
click at [509, 200] on icon at bounding box center [511, 202] width 4 height 4
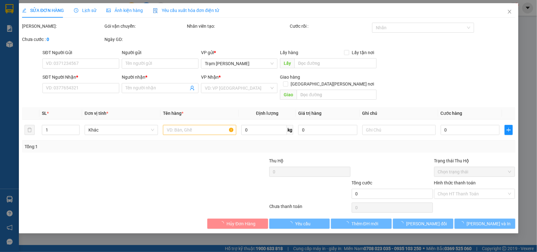
type input "0916299080"
type input "Phương thủy"
type input "bớt 20k"
type input "120.000"
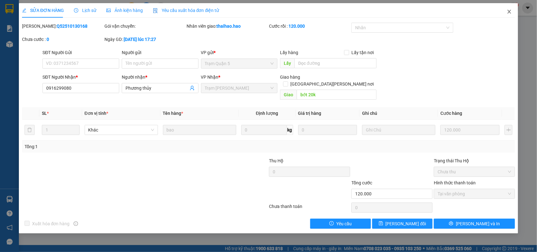
click at [509, 11] on icon "close" at bounding box center [509, 11] width 5 height 5
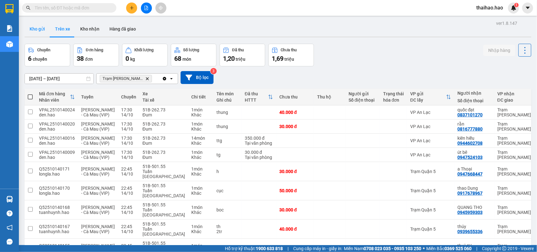
click at [36, 29] on button "Kho gửi" at bounding box center [37, 28] width 25 height 15
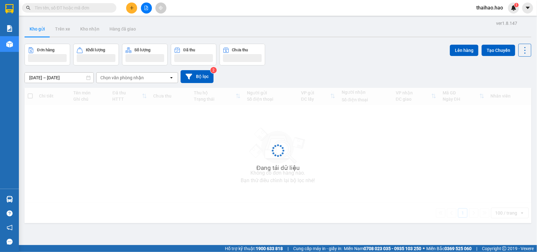
click at [36, 29] on button "Kho gửi" at bounding box center [37, 28] width 25 height 15
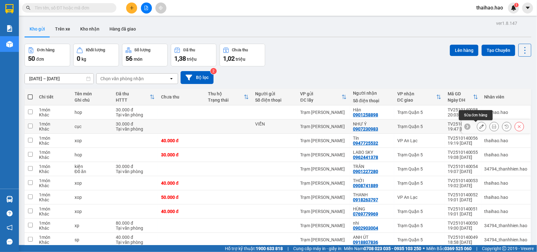
click at [480, 127] on icon at bounding box center [482, 126] width 4 height 4
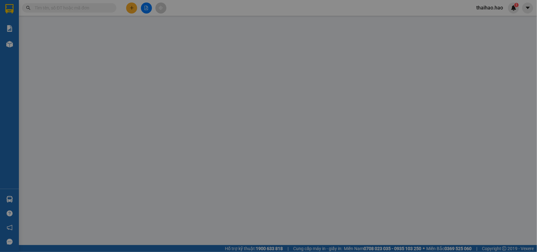
type input "VIỄN"
type input "0907230983"
type input "NHƯ Ý"
type input "30.000"
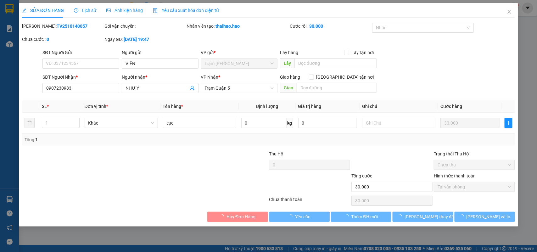
click at [91, 12] on span "Lịch sử" at bounding box center [85, 10] width 22 height 5
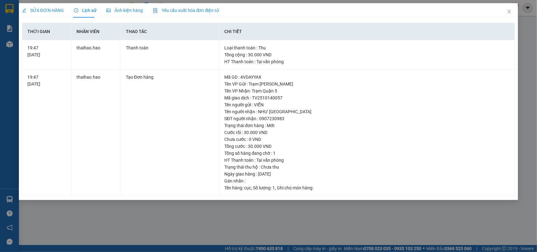
click at [121, 10] on span "Ảnh kiện hàng" at bounding box center [124, 10] width 37 height 5
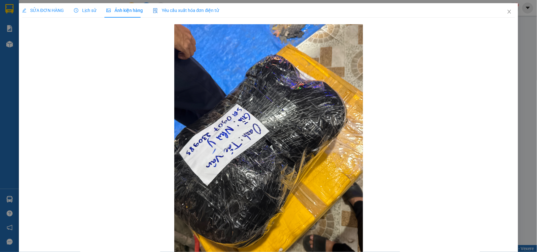
click at [36, 11] on span "SỬA ĐƠN HÀNG" at bounding box center [43, 10] width 42 height 5
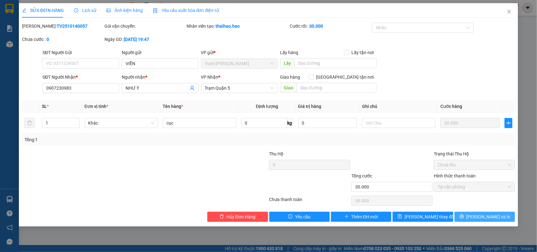
click at [475, 213] on button "[PERSON_NAME] và In" at bounding box center [485, 217] width 60 height 10
type input "0"
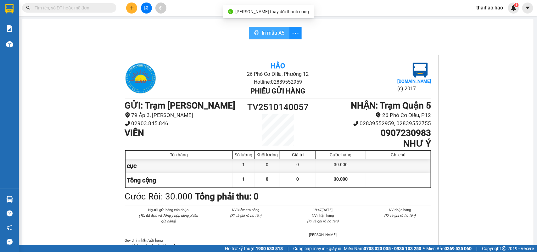
click at [249, 30] on button "In mẫu A5" at bounding box center [269, 33] width 40 height 13
click at [262, 35] on span "In mẫu A5" at bounding box center [273, 33] width 23 height 8
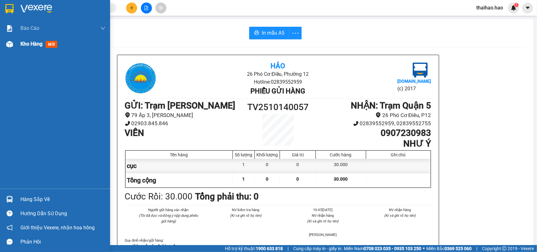
click at [52, 44] on span "mới" at bounding box center [52, 44] width 12 height 7
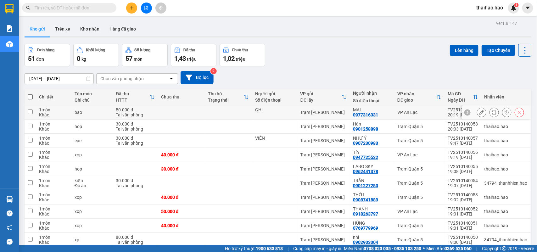
click at [492, 114] on icon at bounding box center [494, 112] width 4 height 4
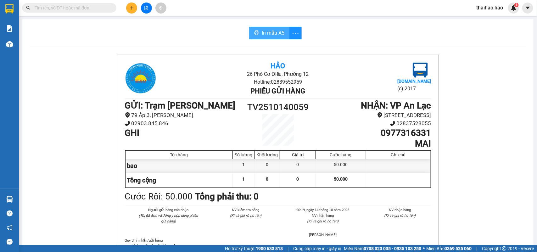
click at [275, 35] on span "In mẫu A5" at bounding box center [273, 33] width 23 height 8
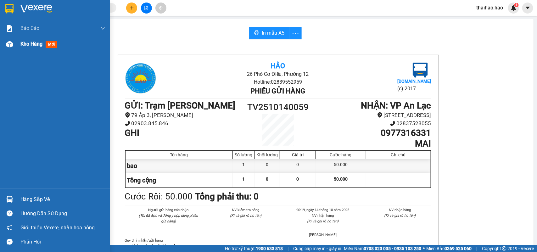
click at [51, 42] on span "mới" at bounding box center [52, 44] width 12 height 7
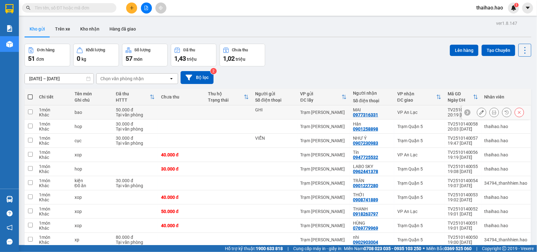
click at [398, 112] on div "VP An Lạc" at bounding box center [420, 112] width 44 height 5
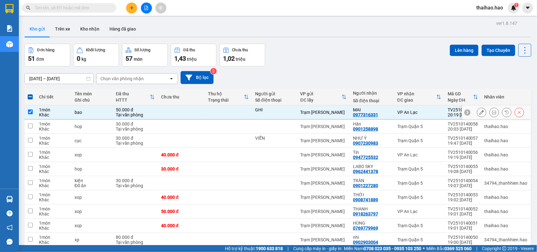
click at [28, 114] on input "checkbox" at bounding box center [30, 112] width 5 height 5
checkbox input "false"
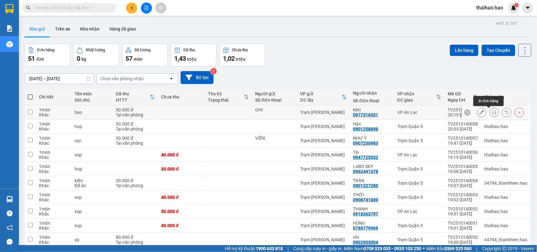
click at [492, 112] on icon at bounding box center [494, 112] width 4 height 4
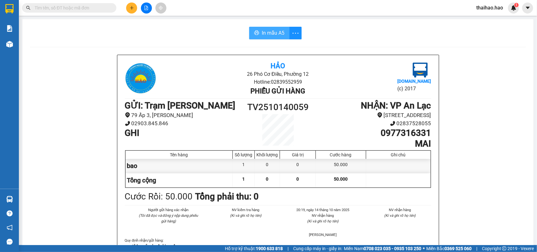
click at [257, 31] on button "In mẫu A5" at bounding box center [269, 33] width 40 height 13
click at [279, 33] on span "In mẫu A5" at bounding box center [273, 33] width 23 height 8
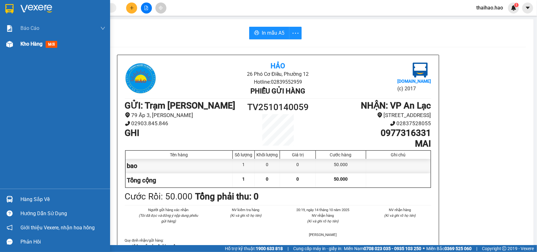
click at [51, 42] on span "mới" at bounding box center [52, 44] width 12 height 7
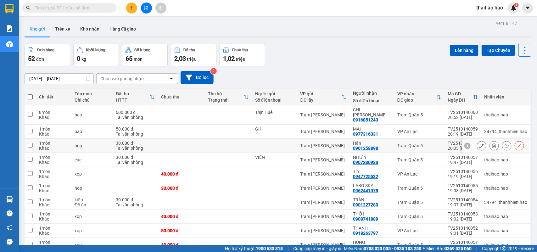
click at [492, 144] on icon at bounding box center [494, 146] width 4 height 4
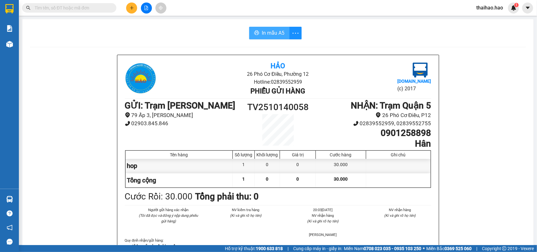
click at [284, 37] on button "In mẫu A5" at bounding box center [269, 33] width 40 height 13
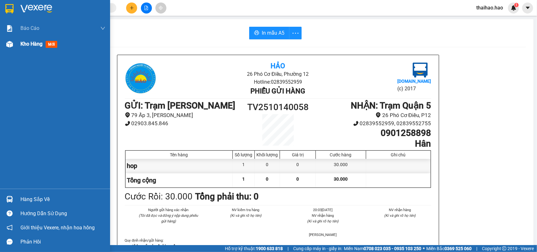
click at [51, 43] on span "mới" at bounding box center [52, 44] width 12 height 7
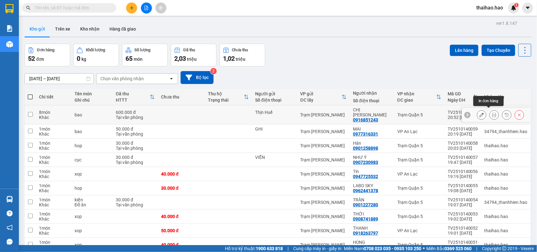
click at [492, 113] on icon at bounding box center [494, 115] width 4 height 4
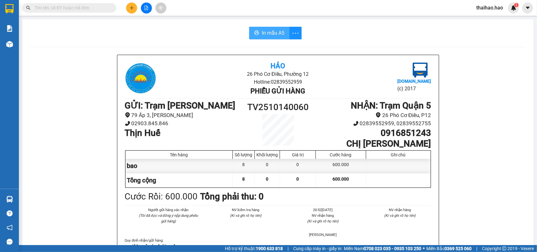
click at [275, 32] on span "In mẫu A5" at bounding box center [273, 33] width 23 height 8
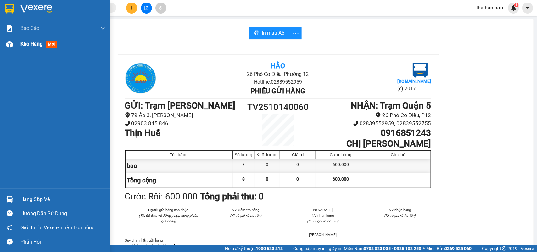
click at [50, 45] on span "mới" at bounding box center [52, 44] width 12 height 7
